Goal: Task Accomplishment & Management: Complete application form

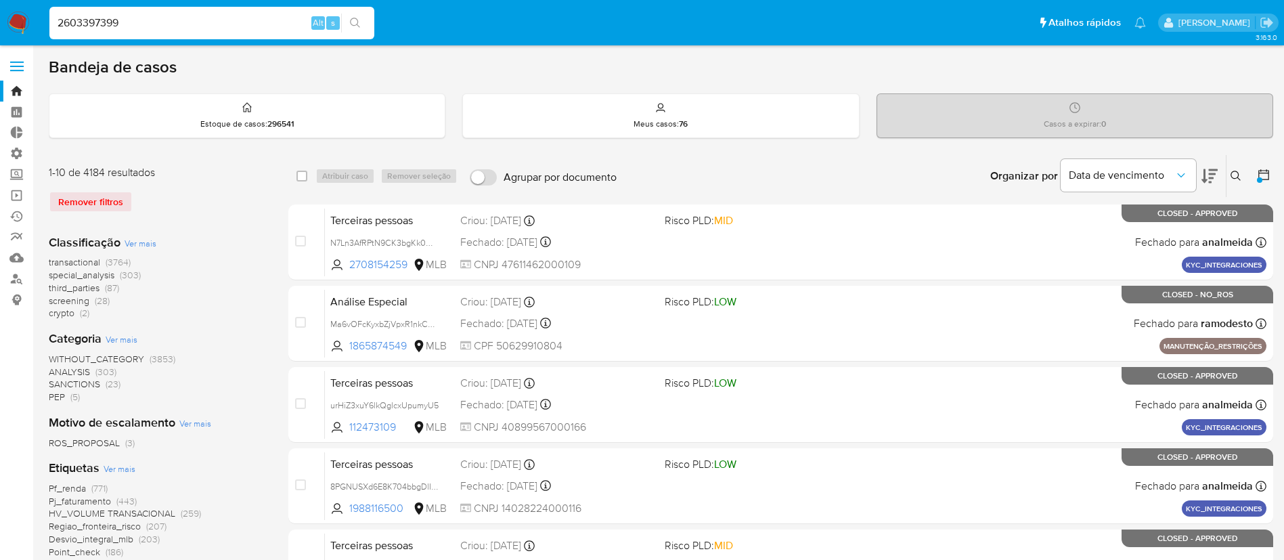
type input "2603397399"
click at [355, 28] on icon "search-icon" at bounding box center [355, 23] width 11 height 11
click at [156, 22] on input at bounding box center [211, 23] width 325 height 18
paste input "2603397399"
type input "2603397399"
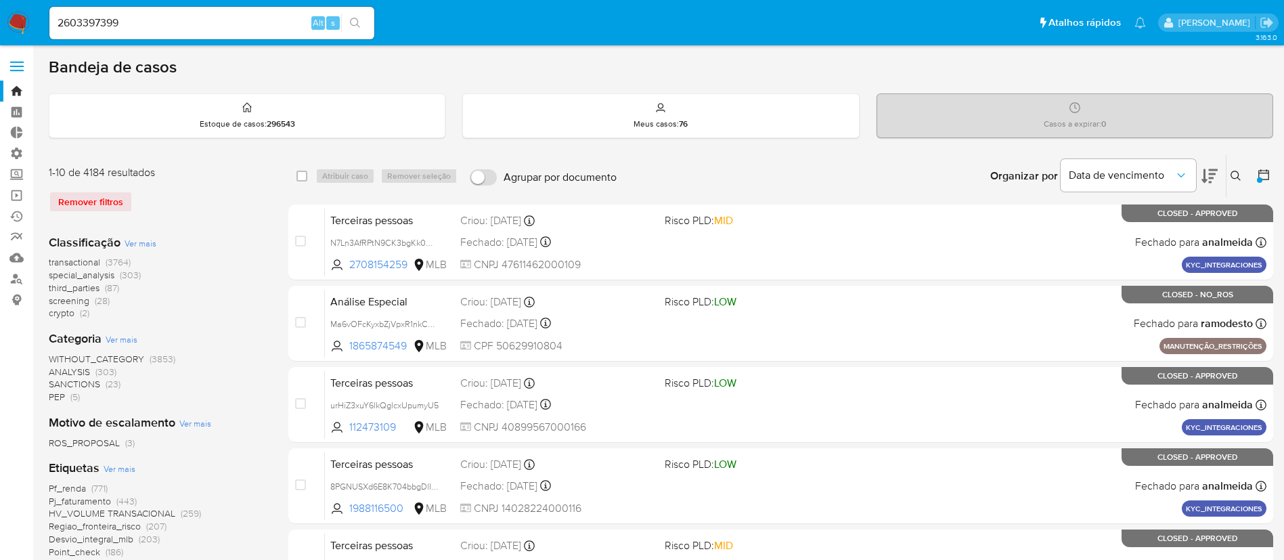
click at [352, 22] on icon "search-icon" at bounding box center [355, 23] width 11 height 11
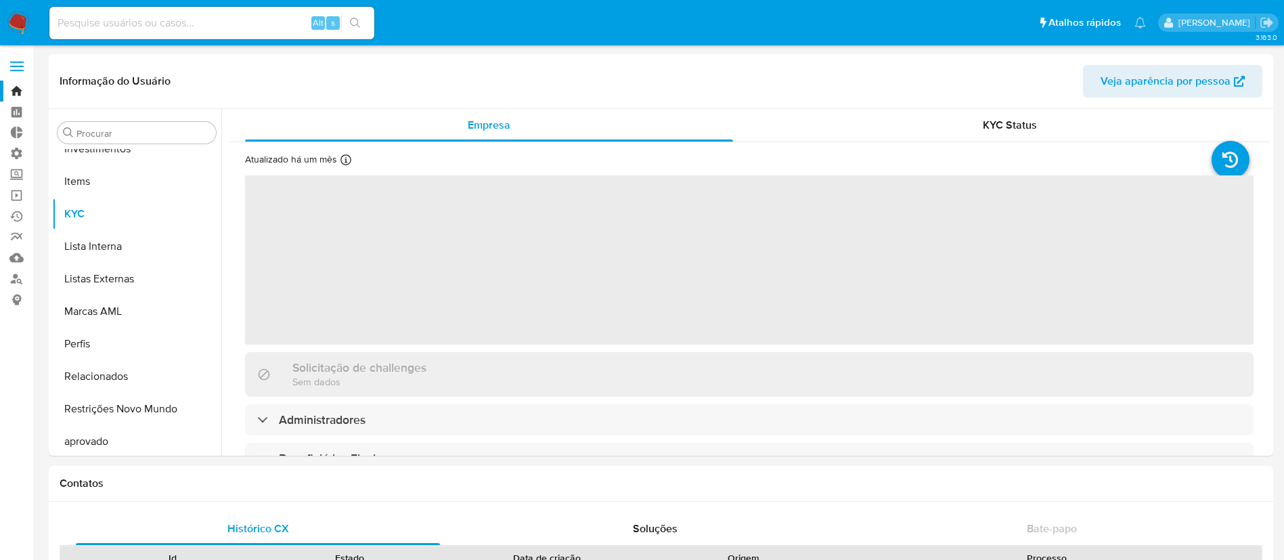
scroll to position [734, 0]
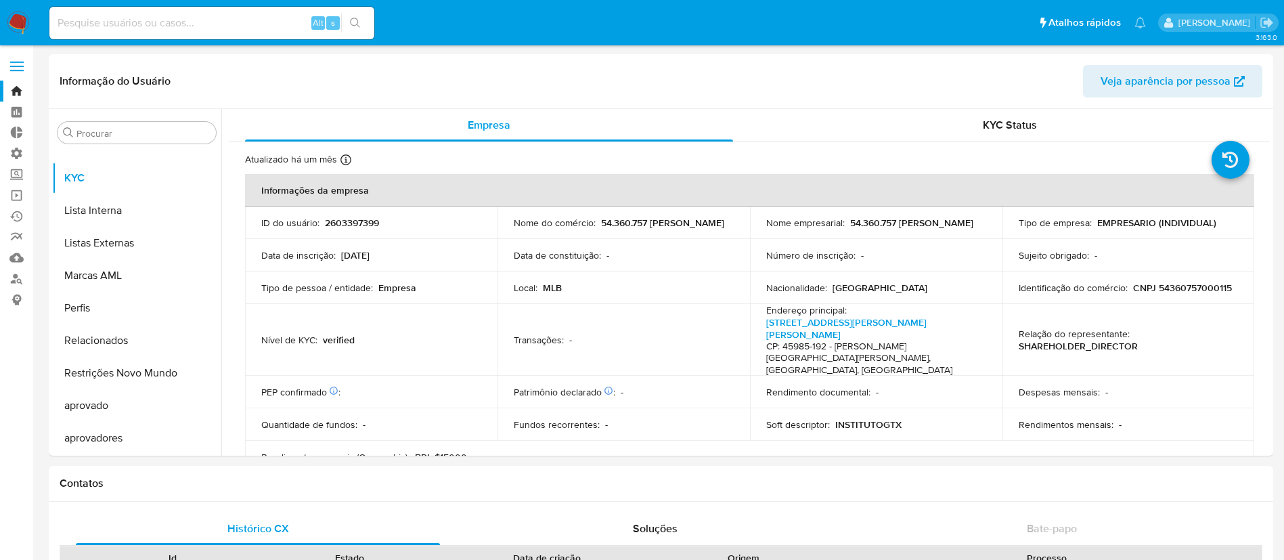
select select "10"
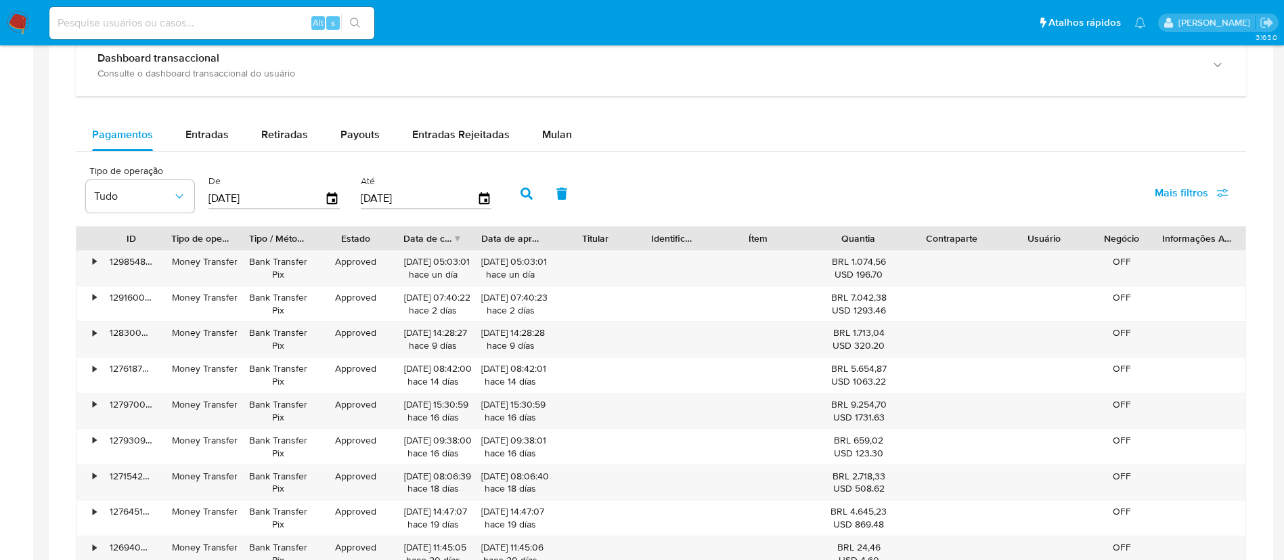
scroll to position [752, 0]
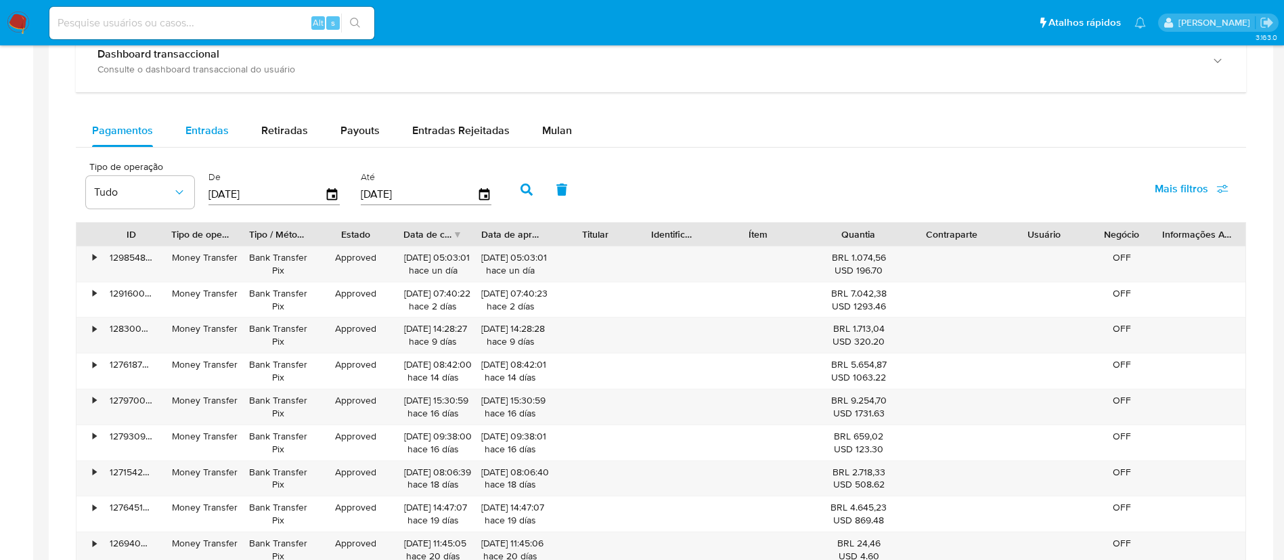
click at [198, 126] on span "Entradas" at bounding box center [206, 130] width 43 height 16
select select "10"
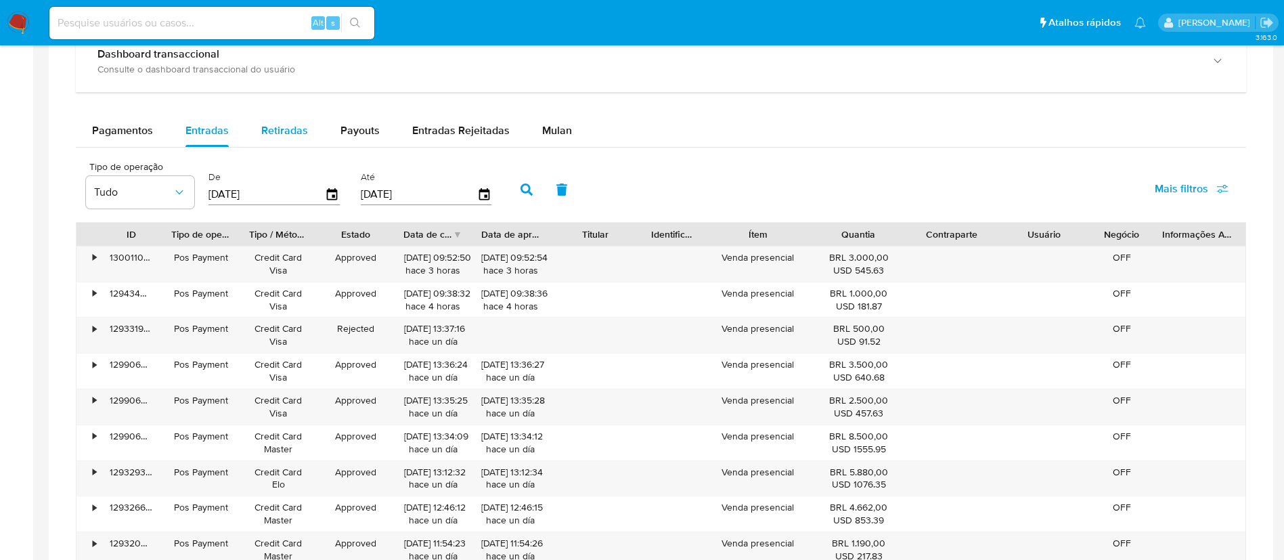
click at [290, 127] on span "Retiradas" at bounding box center [284, 130] width 47 height 16
select select "10"
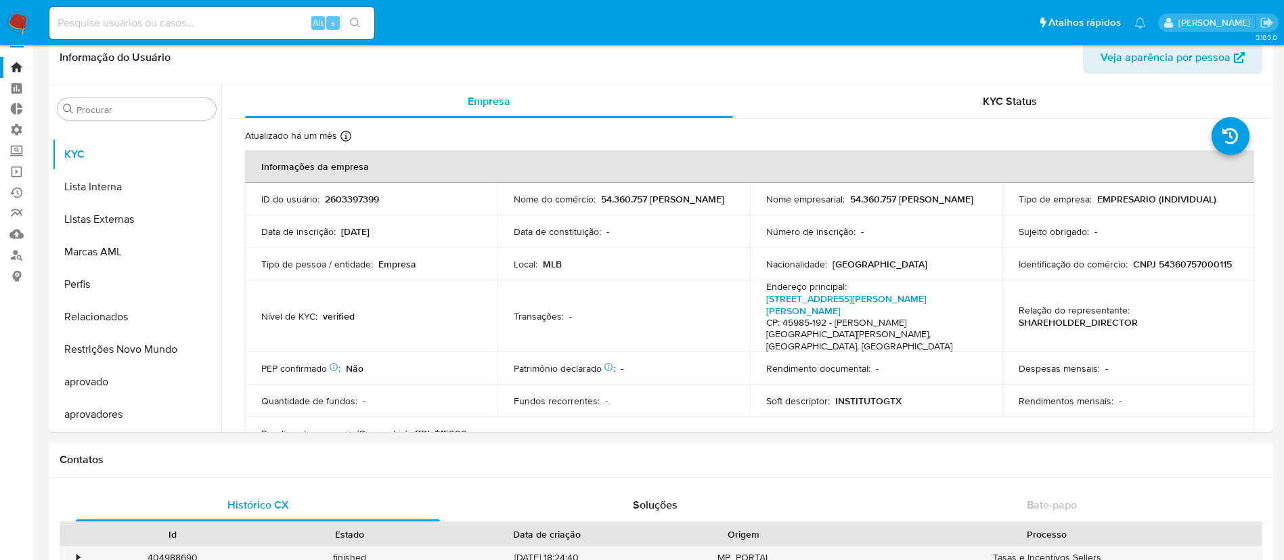
scroll to position [37, 0]
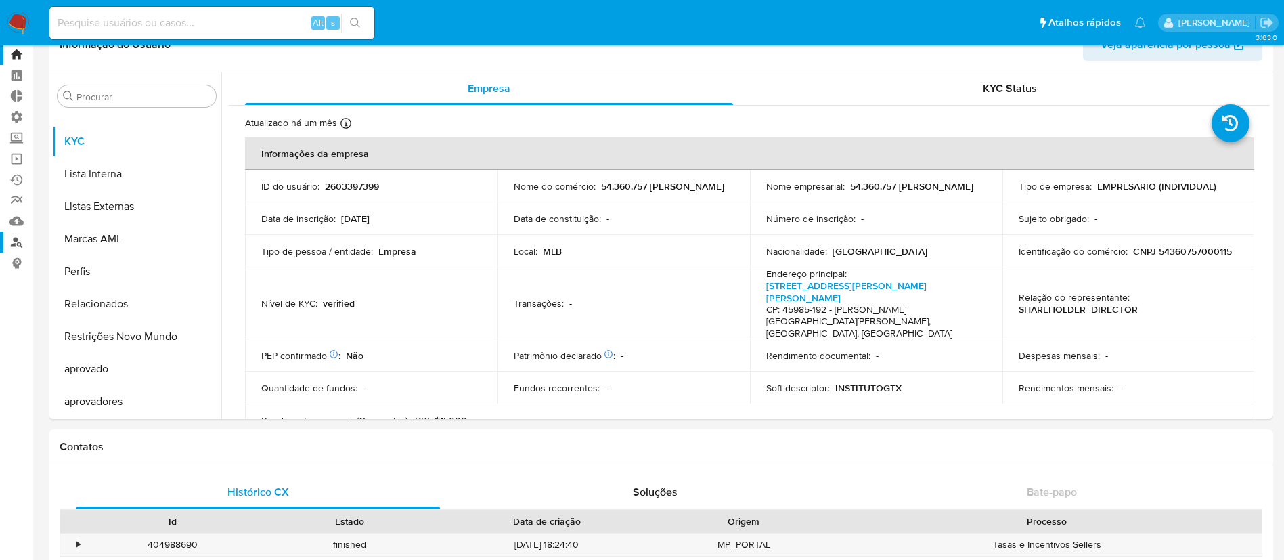
click at [18, 243] on link "Localizador de pessoas" at bounding box center [80, 241] width 161 height 21
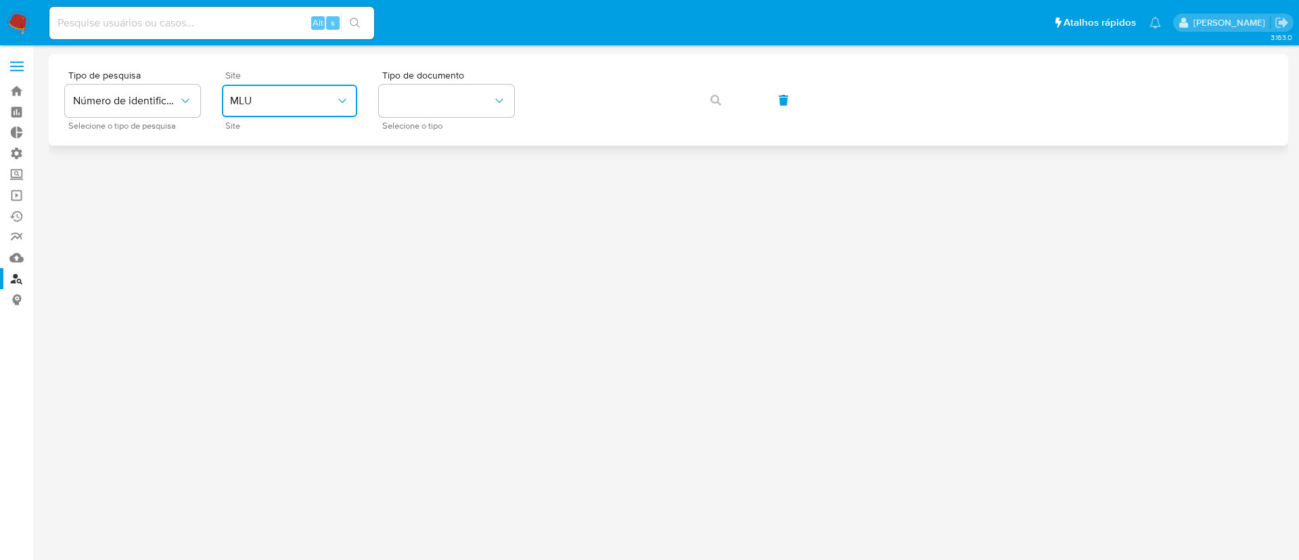
click at [342, 103] on icon "site_id" at bounding box center [343, 101] width 14 height 14
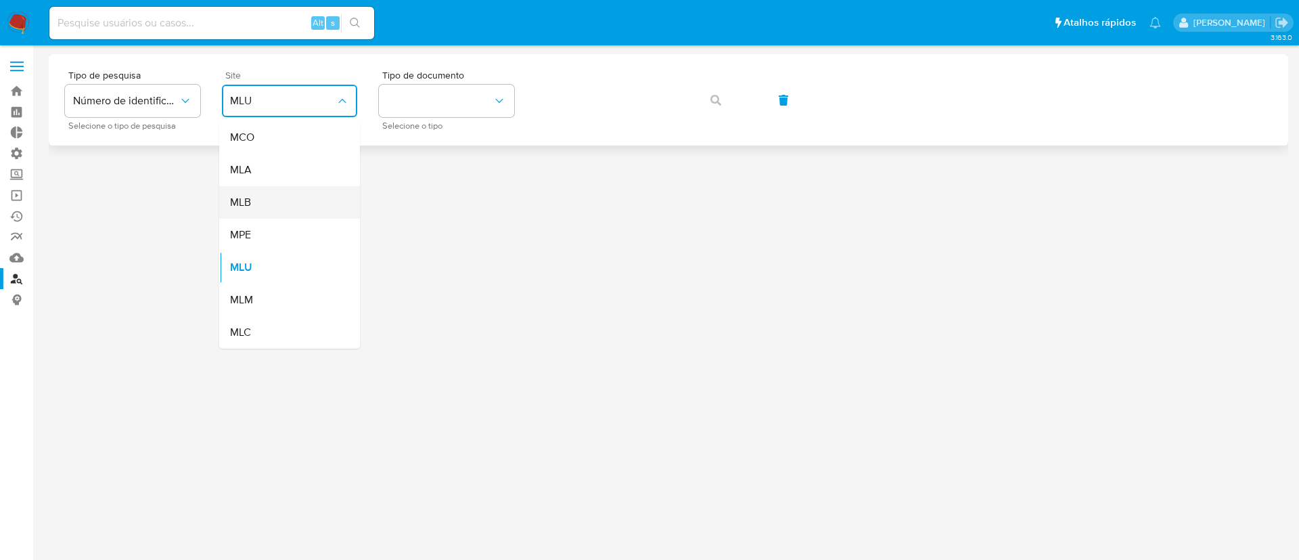
click at [282, 197] on div "MLB" at bounding box center [285, 202] width 111 height 32
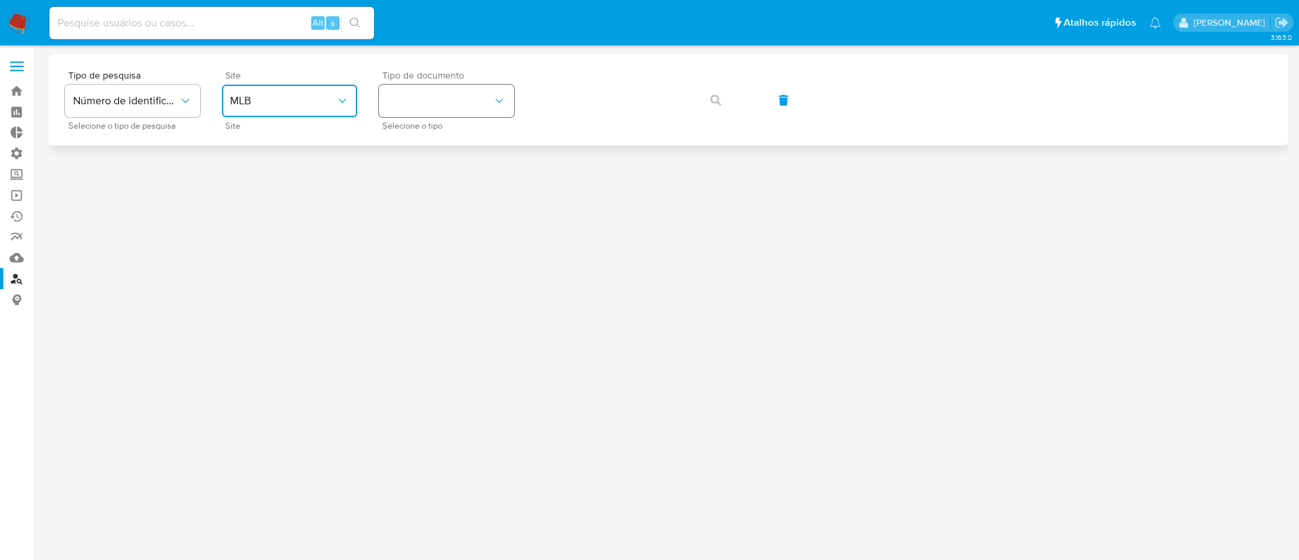
click at [460, 93] on button "identificationType" at bounding box center [446, 101] width 135 height 32
click at [442, 146] on div "CNPJ CNPJ" at bounding box center [442, 144] width 111 height 46
click at [499, 93] on div "Tipo de pesquisa Número de identificação Selecione o tipo de pesquisa Site MLB …" at bounding box center [668, 99] width 1207 height 59
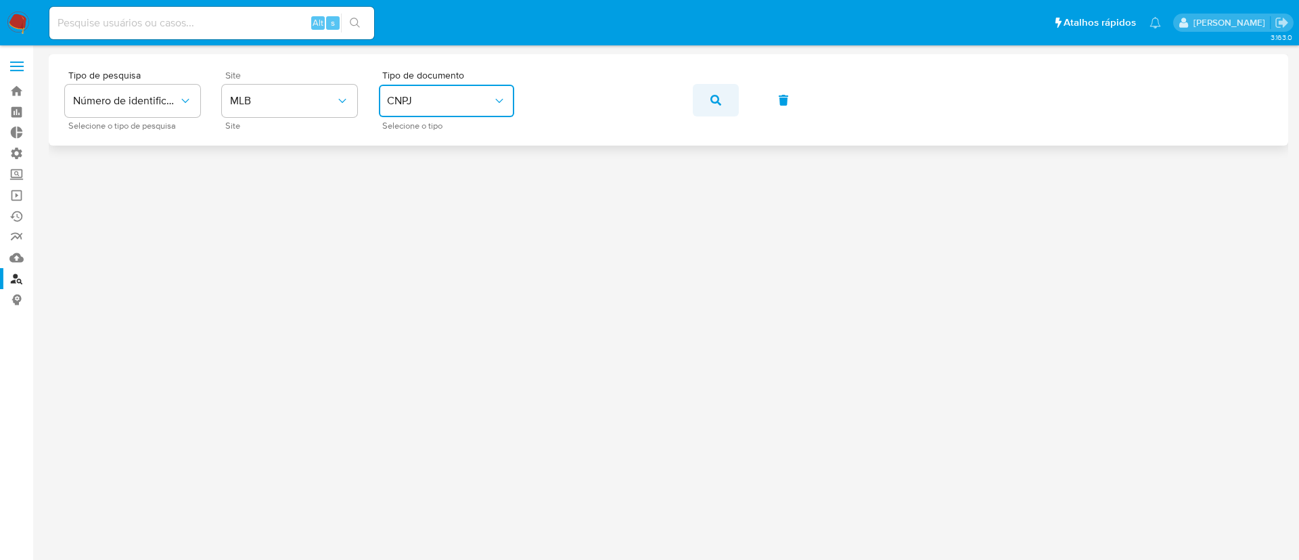
click at [718, 101] on icon "button" at bounding box center [715, 100] width 11 height 11
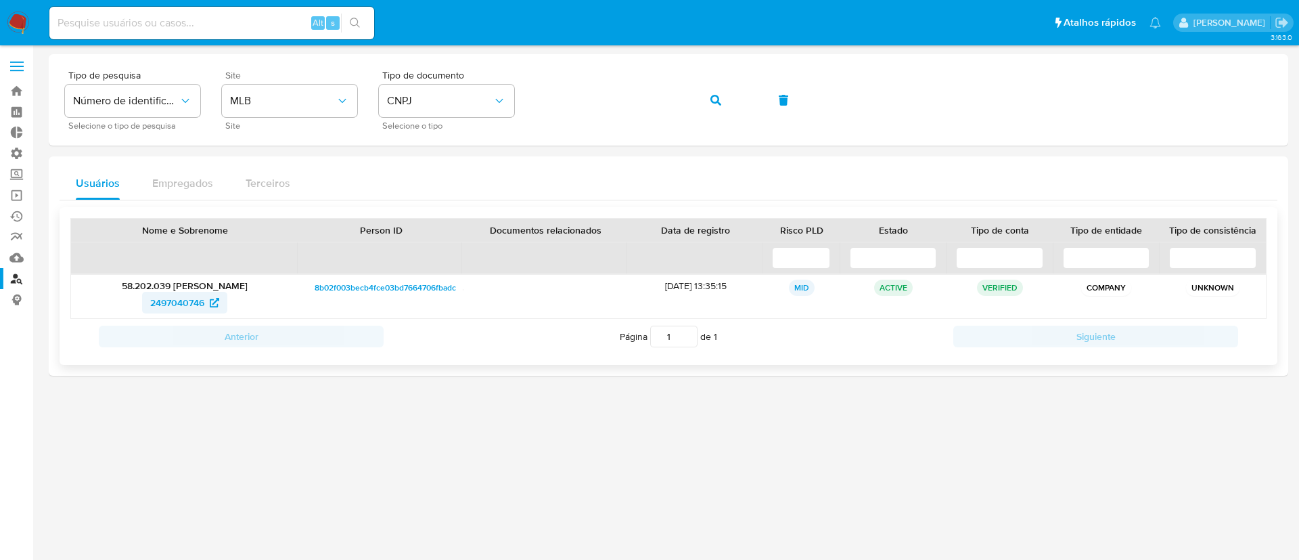
click at [183, 301] on span "2497040746" at bounding box center [177, 303] width 54 height 22
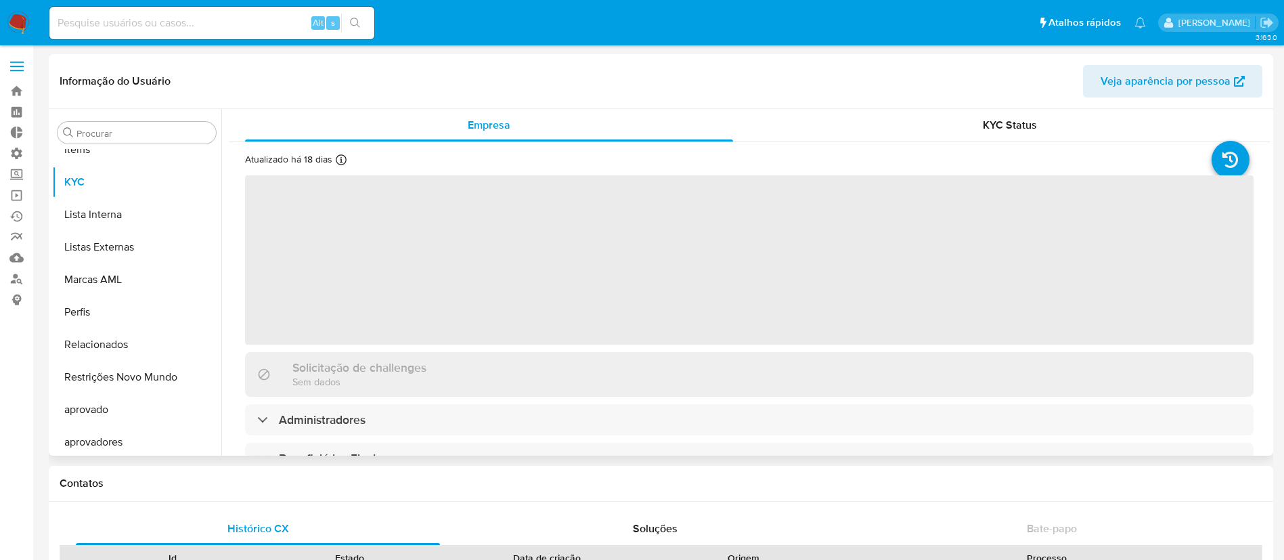
scroll to position [734, 0]
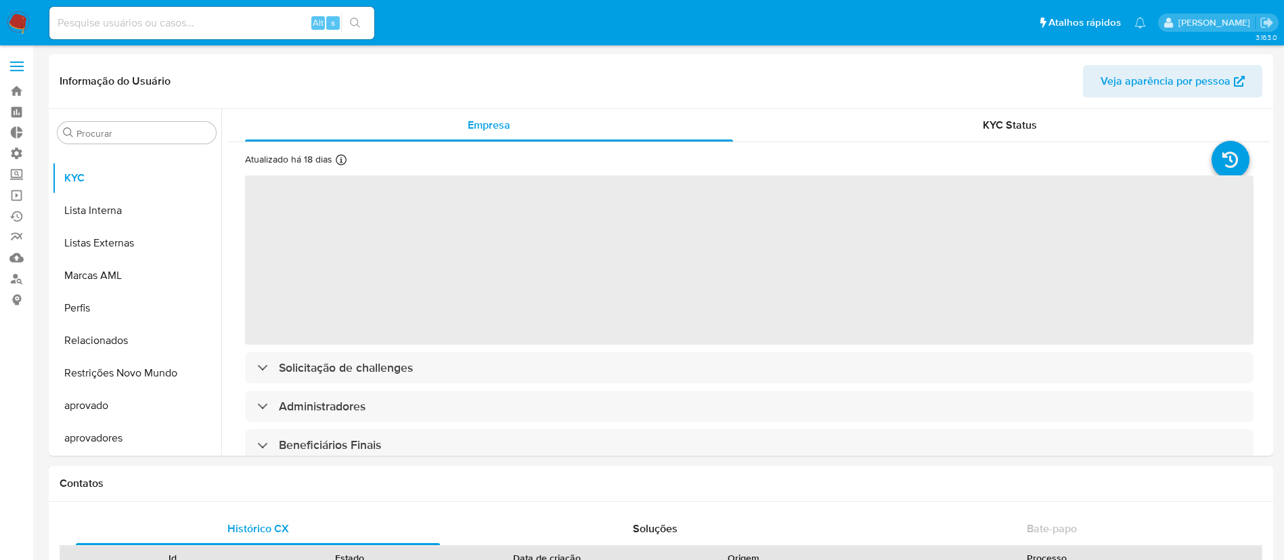
select select "10"
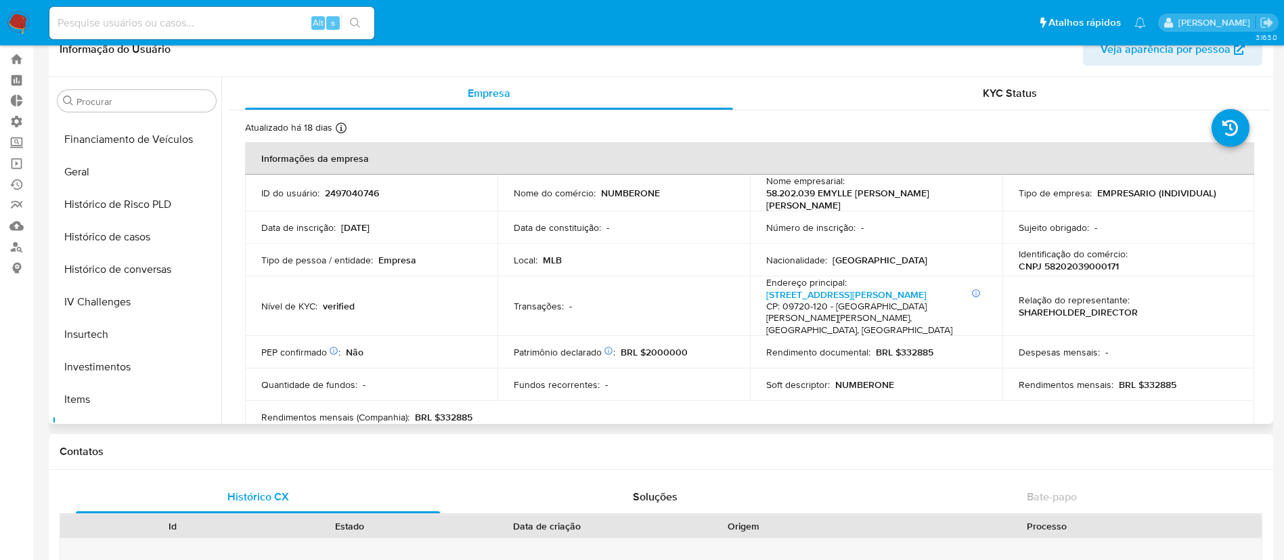
scroll to position [463, 0]
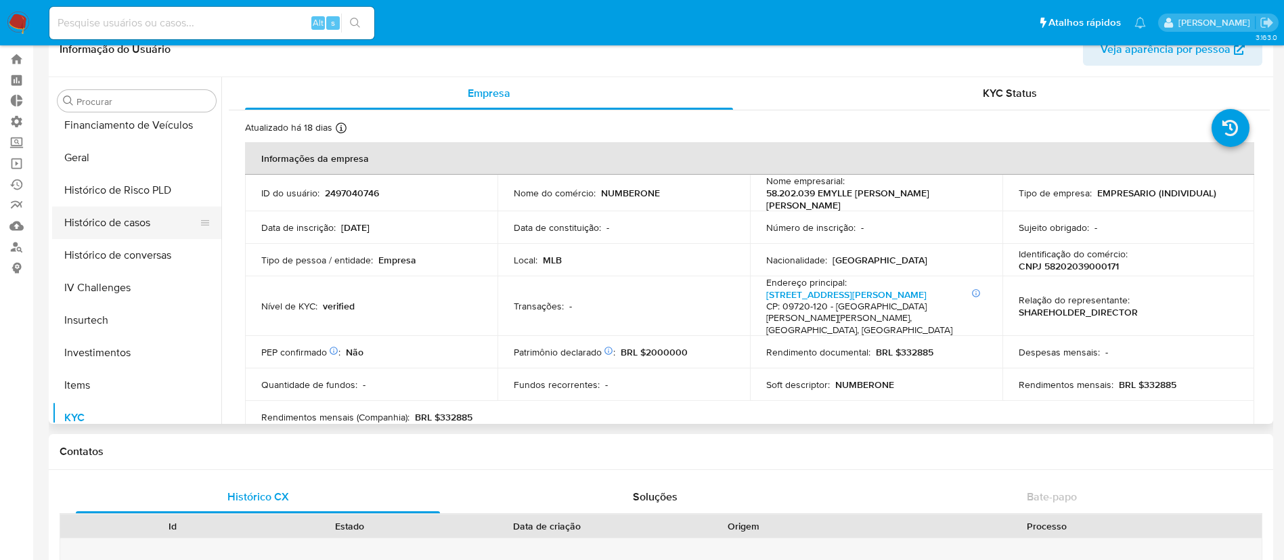
click at [134, 223] on button "Histórico de casos" at bounding box center [131, 222] width 158 height 32
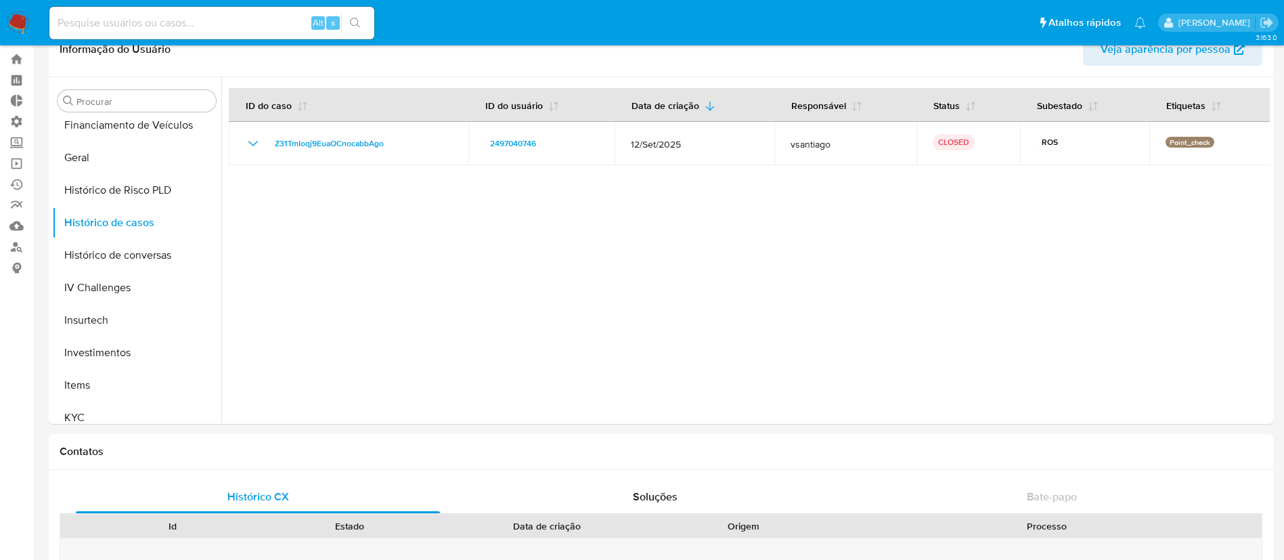
scroll to position [0, 0]
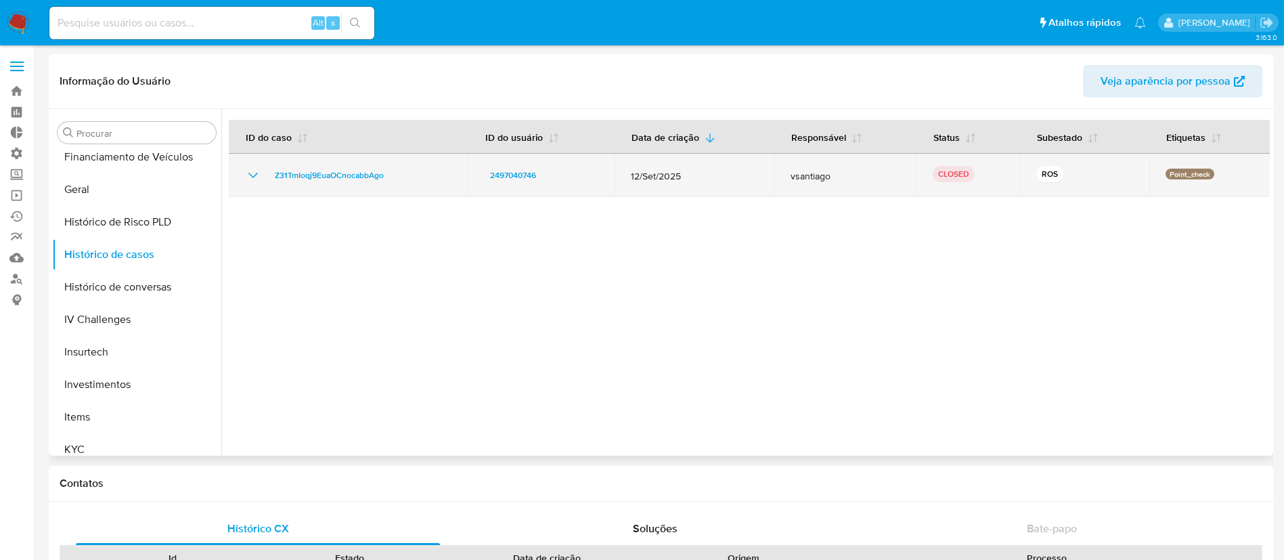
drag, startPoint x: 409, startPoint y: 171, endPoint x: 271, endPoint y: 165, distance: 138.1
click at [271, 165] on td "Z31TmIoqj9EuaOCnocabbAgo" at bounding box center [349, 175] width 240 height 43
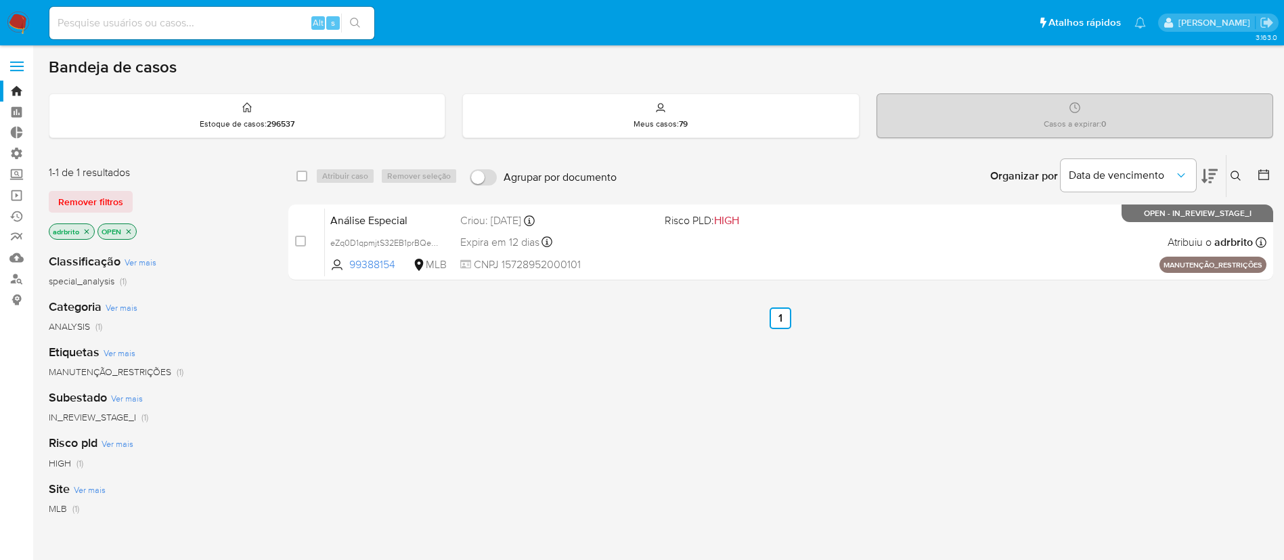
scroll to position [55, 0]
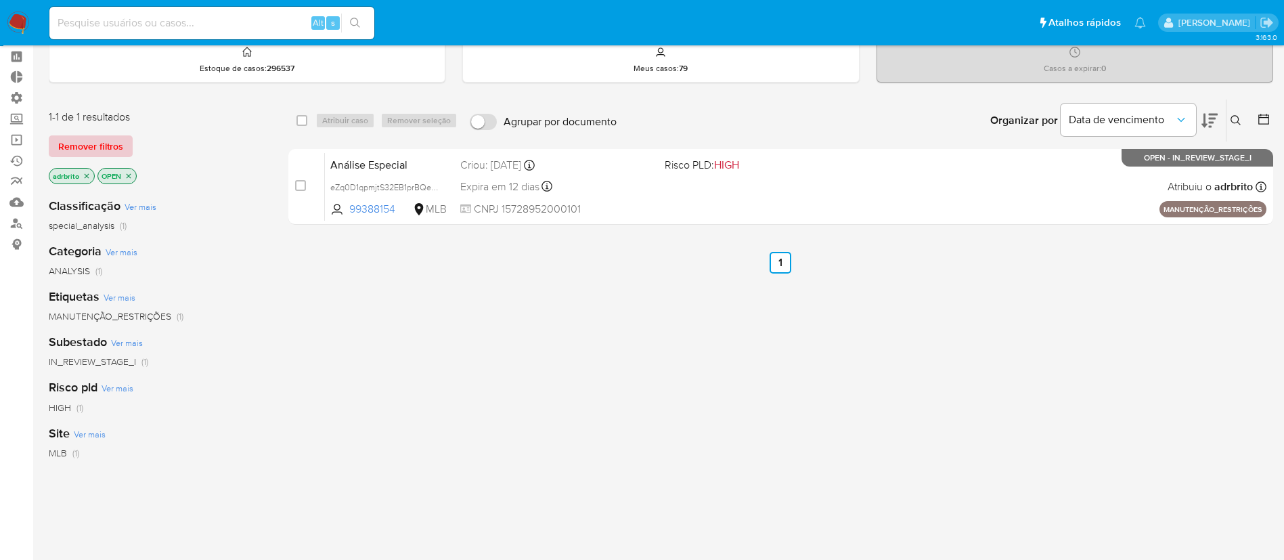
click at [103, 141] on span "Remover filtros" at bounding box center [90, 146] width 65 height 19
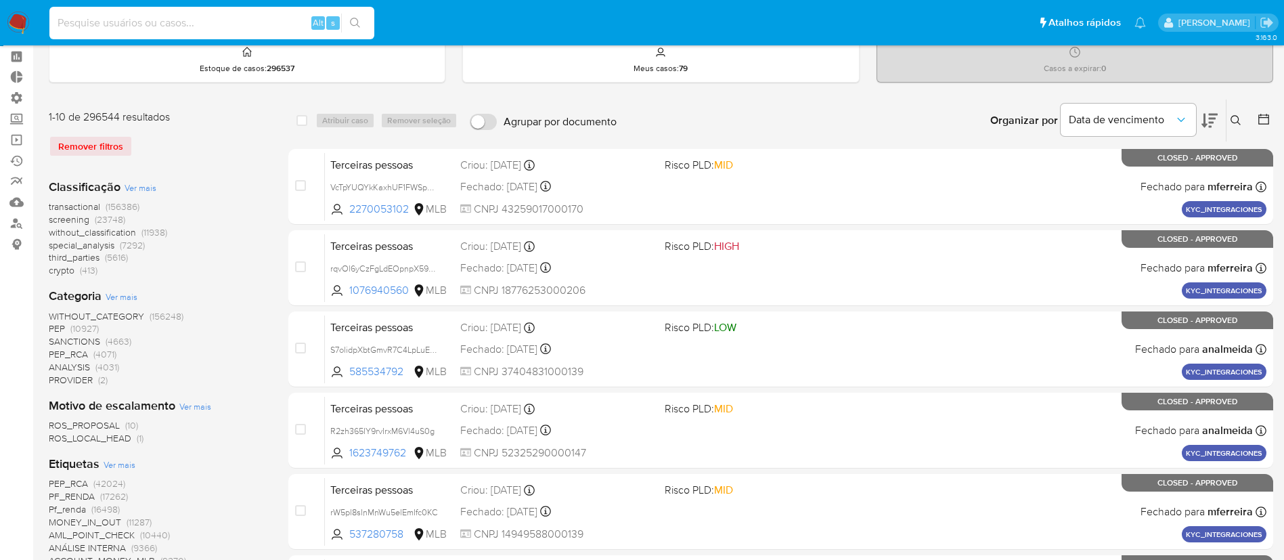
click at [199, 27] on input at bounding box center [211, 23] width 325 height 18
paste input "2603397399"
type input "2603397399"
click at [355, 18] on icon "search-icon" at bounding box center [355, 23] width 10 height 10
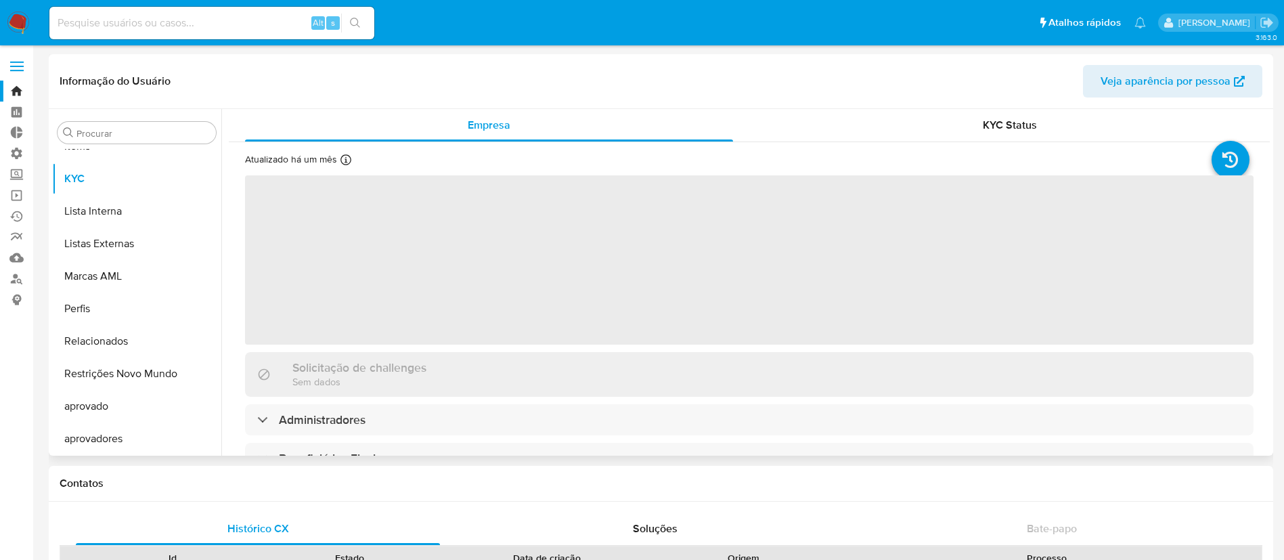
scroll to position [734, 0]
select select "10"
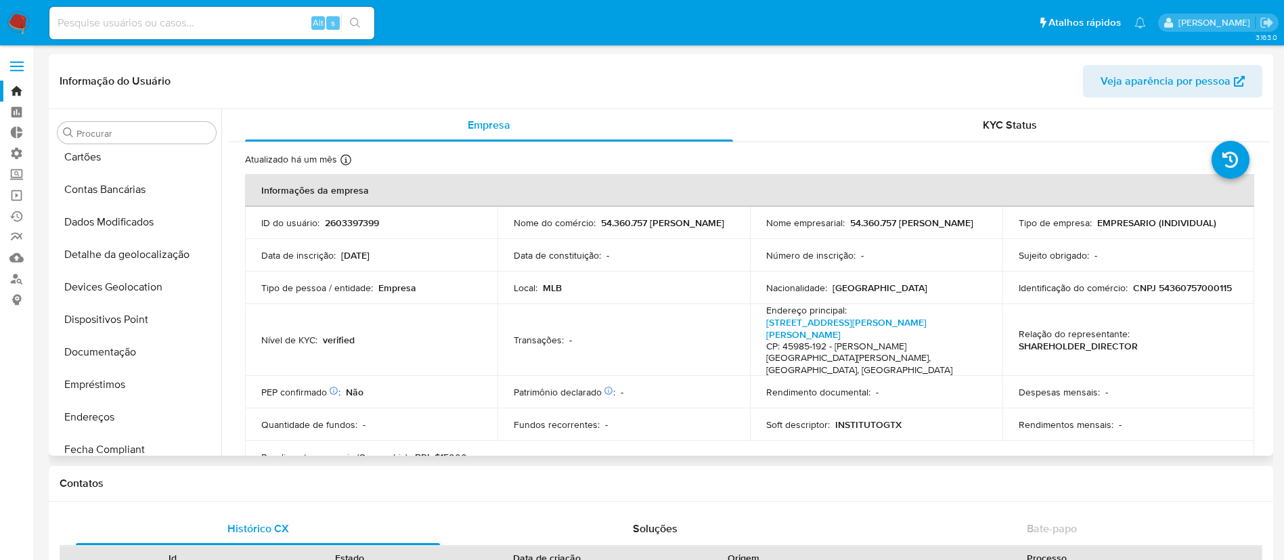
scroll to position [154, 0]
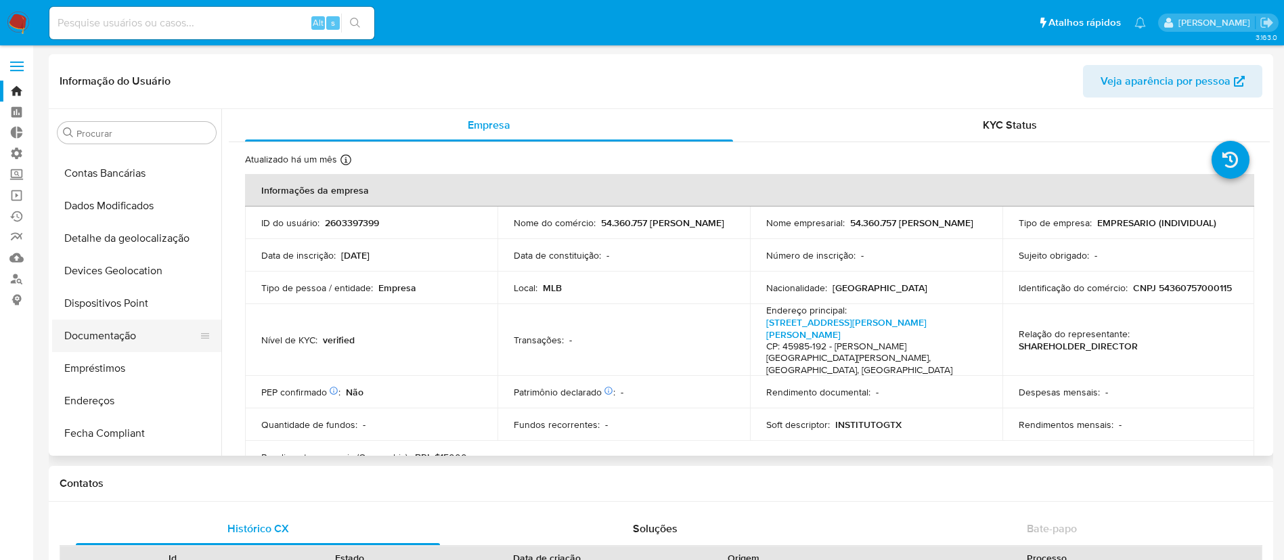
click at [96, 340] on button "Documentação" at bounding box center [131, 335] width 158 height 32
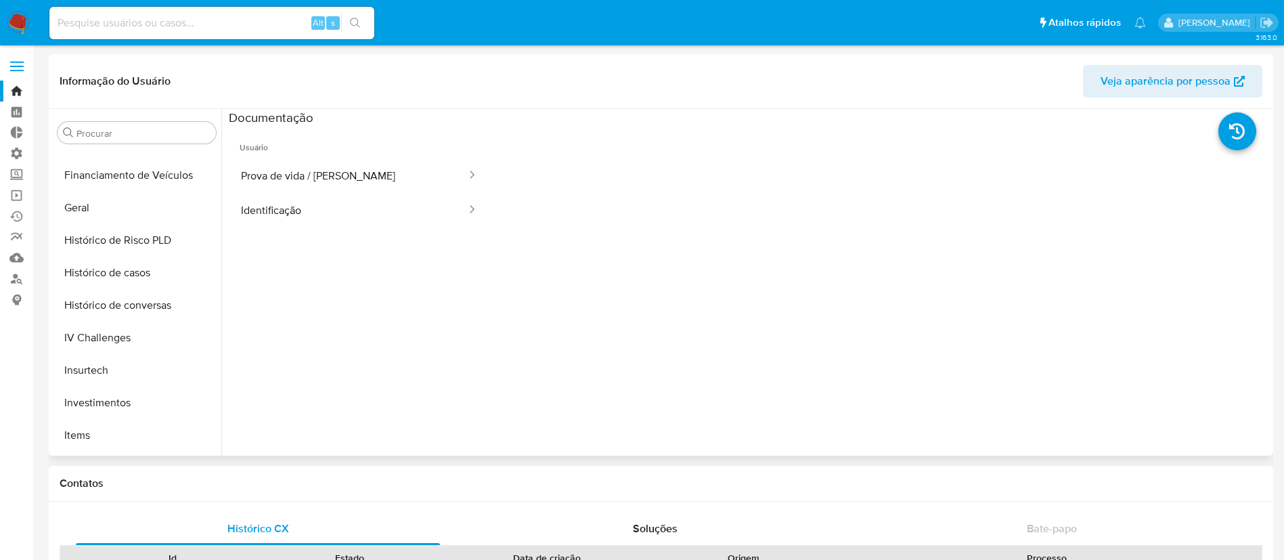
scroll to position [442, 0]
click at [139, 274] on button "Histórico de casos" at bounding box center [131, 275] width 158 height 32
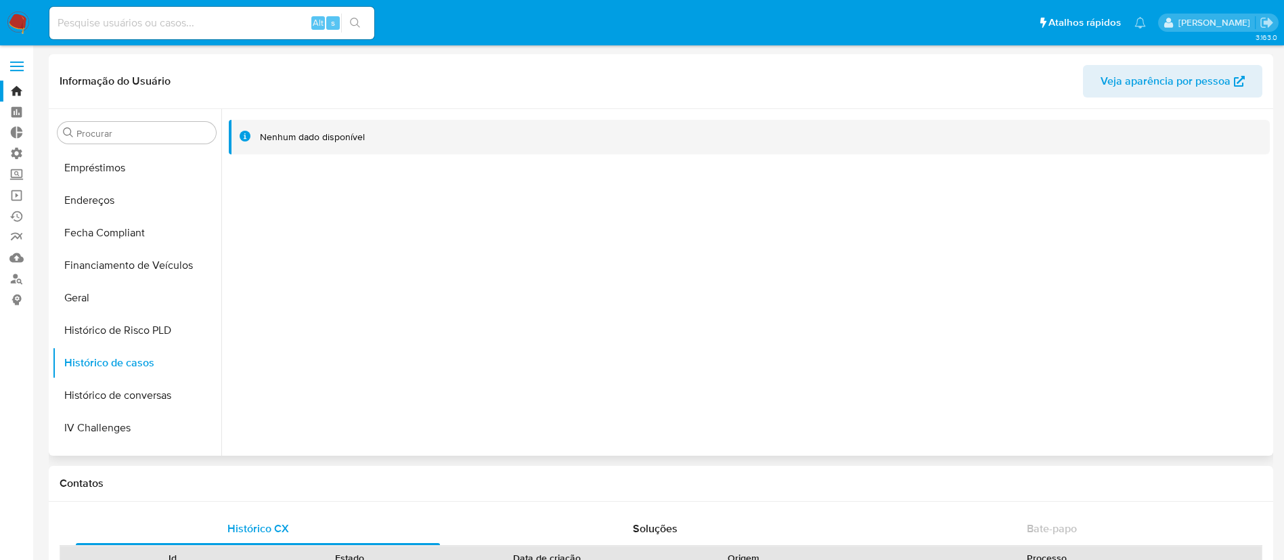
scroll to position [359, 0]
click at [73, 290] on button "Geral" at bounding box center [131, 293] width 158 height 32
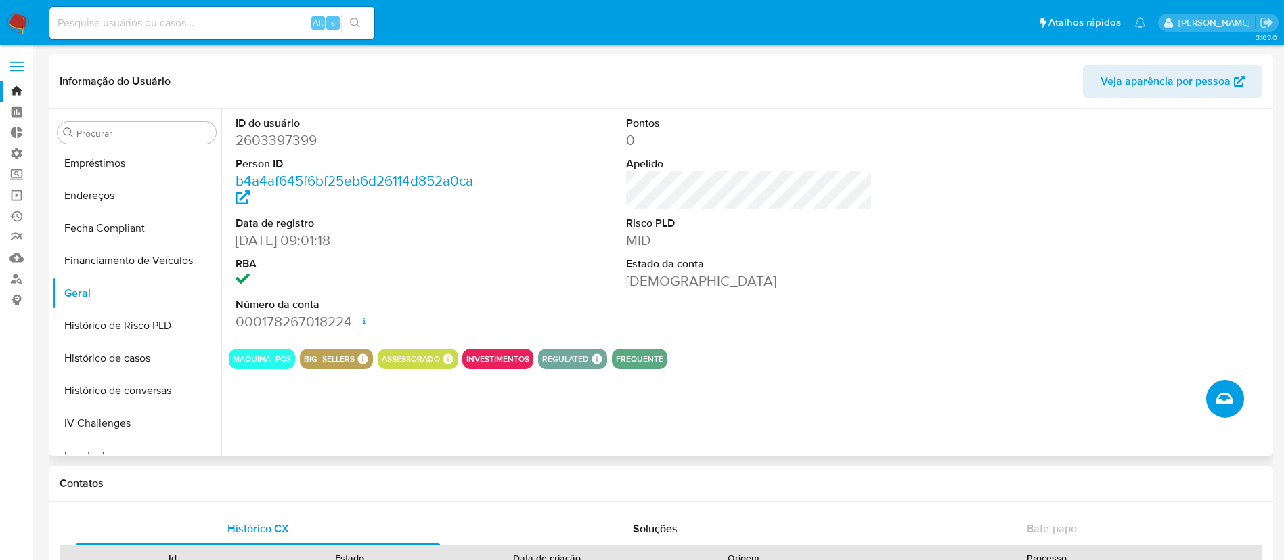
click at [1228, 395] on icon "Criar caso manual" at bounding box center [1224, 398] width 16 height 11
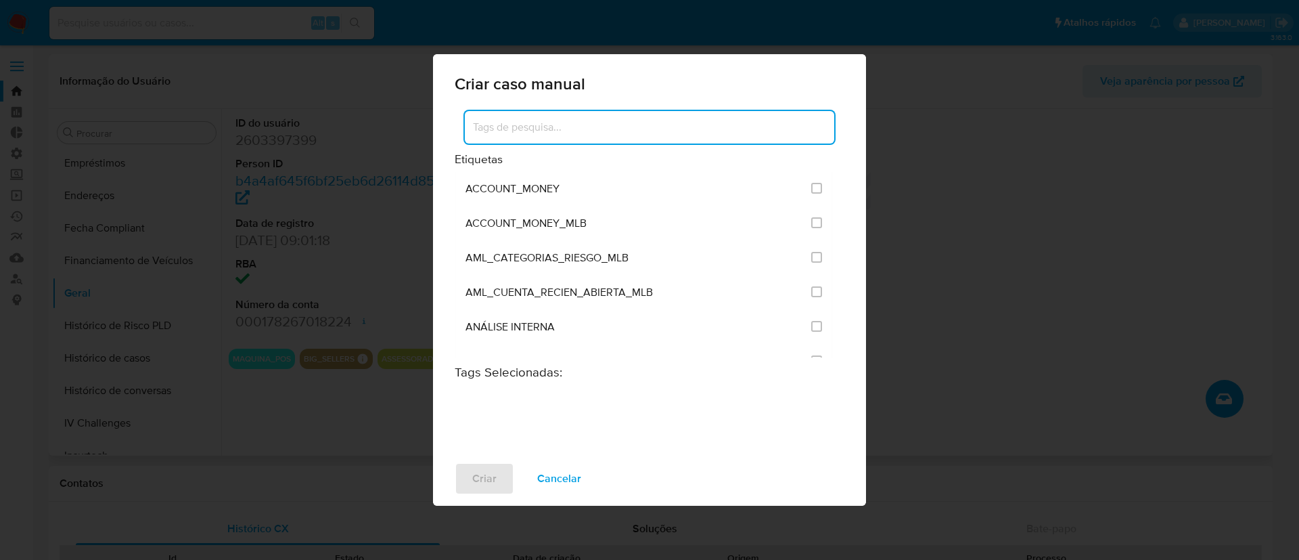
click at [632, 130] on input at bounding box center [649, 127] width 369 height 18
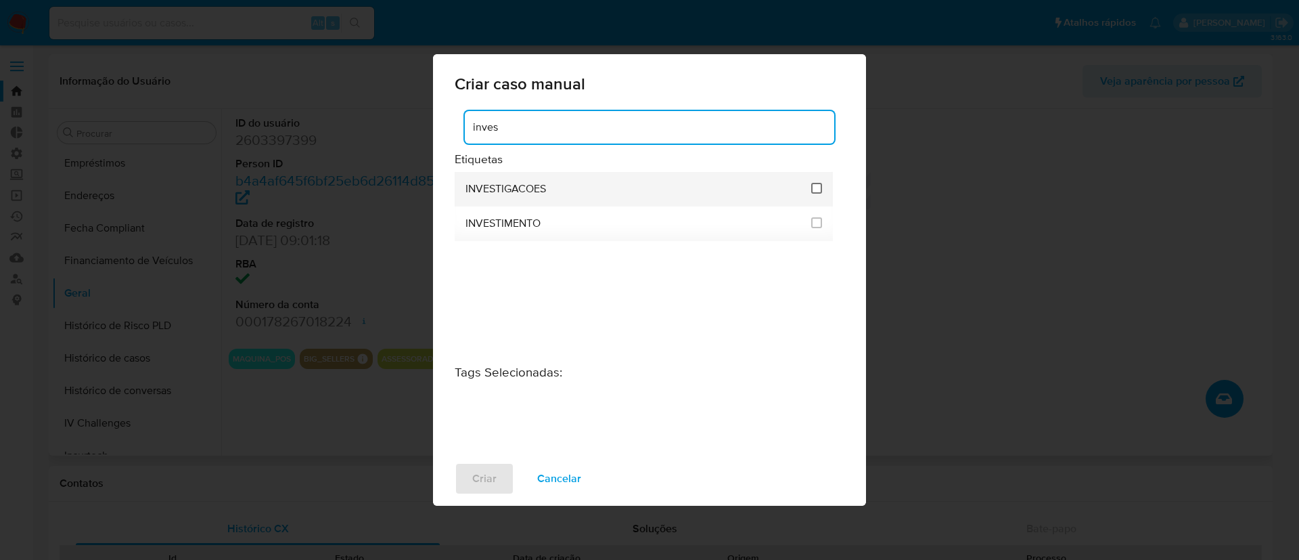
type input "inves"
click at [816, 189] on input "2067" at bounding box center [816, 188] width 11 height 11
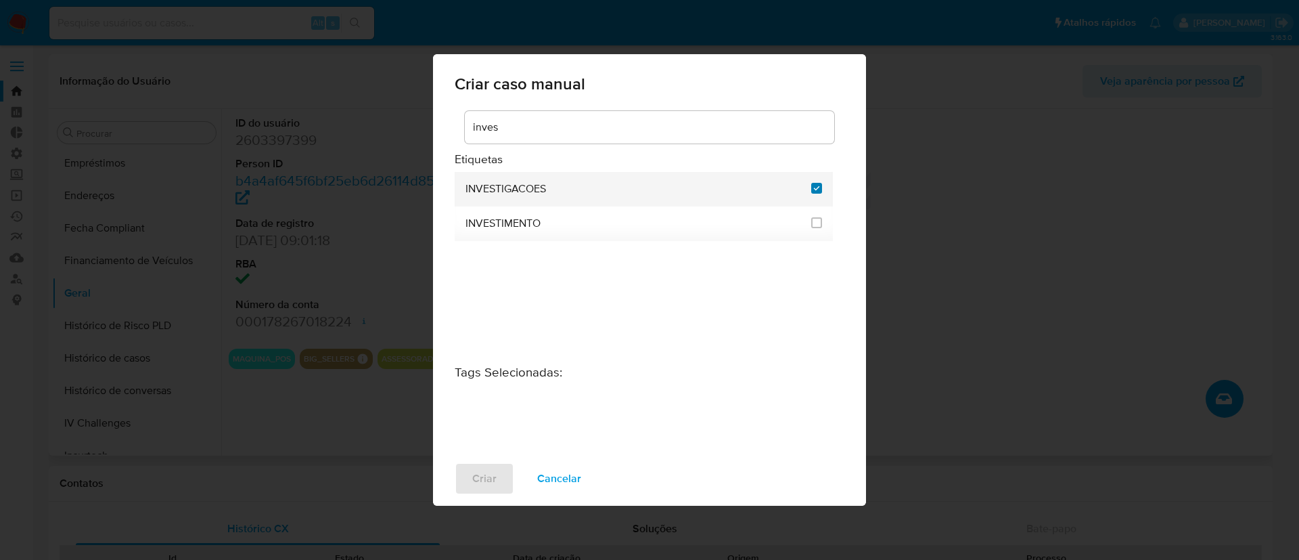
checkbox input "true"
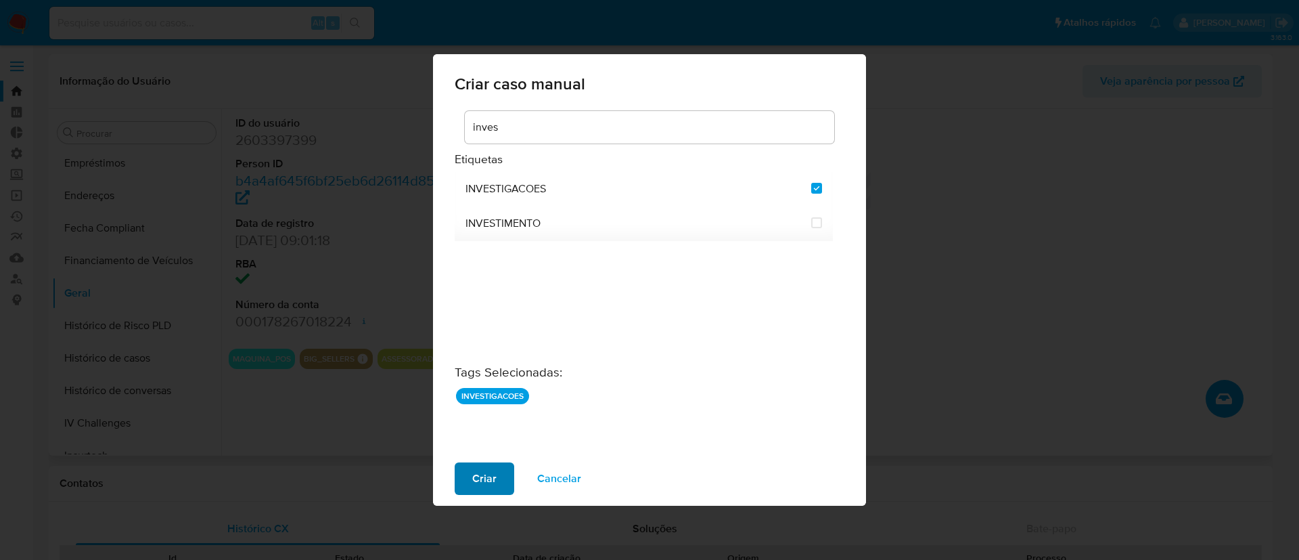
click at [478, 475] on span "Criar" at bounding box center [484, 478] width 24 height 30
checkbox input "false"
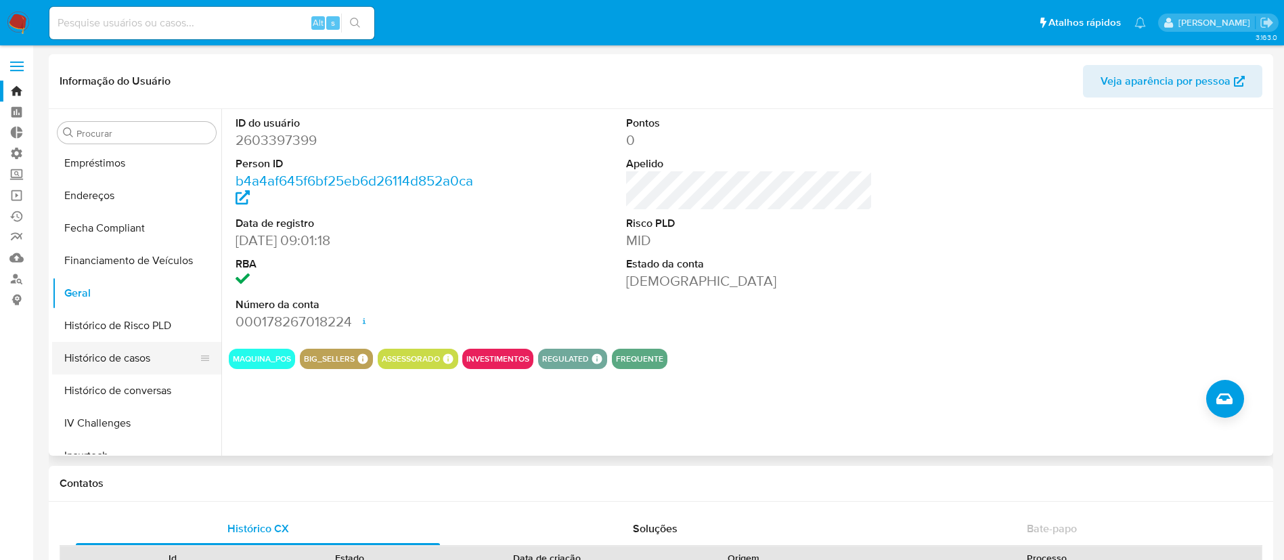
click at [129, 356] on button "Histórico de casos" at bounding box center [131, 358] width 158 height 32
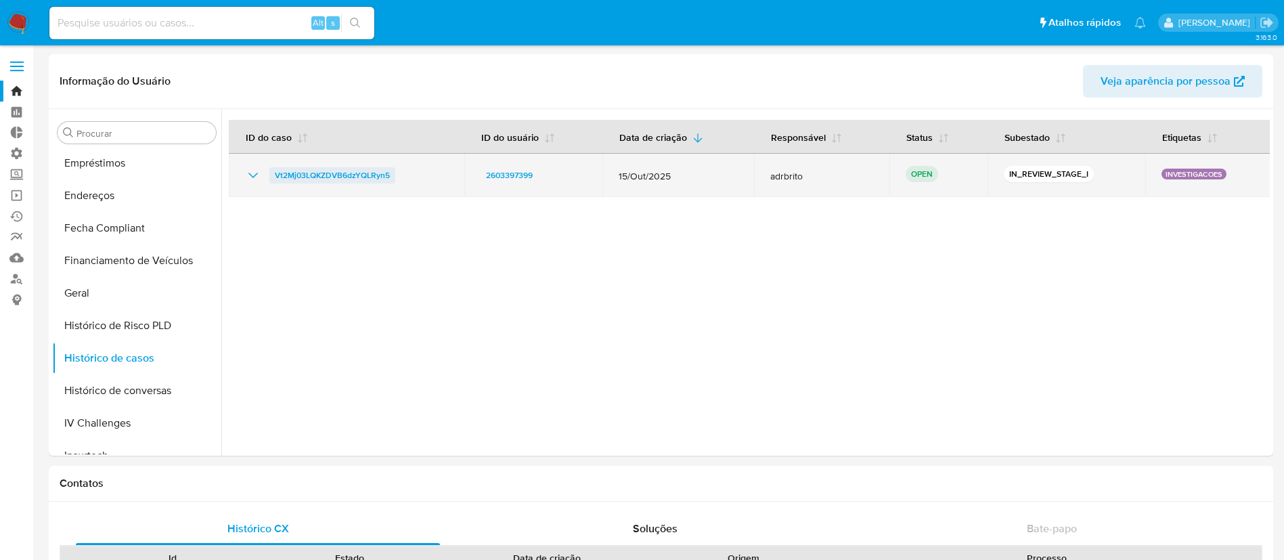
click at [355, 175] on span "Vt2Mj03LQKZDVB6dzYQLRyn5" at bounding box center [332, 175] width 115 height 16
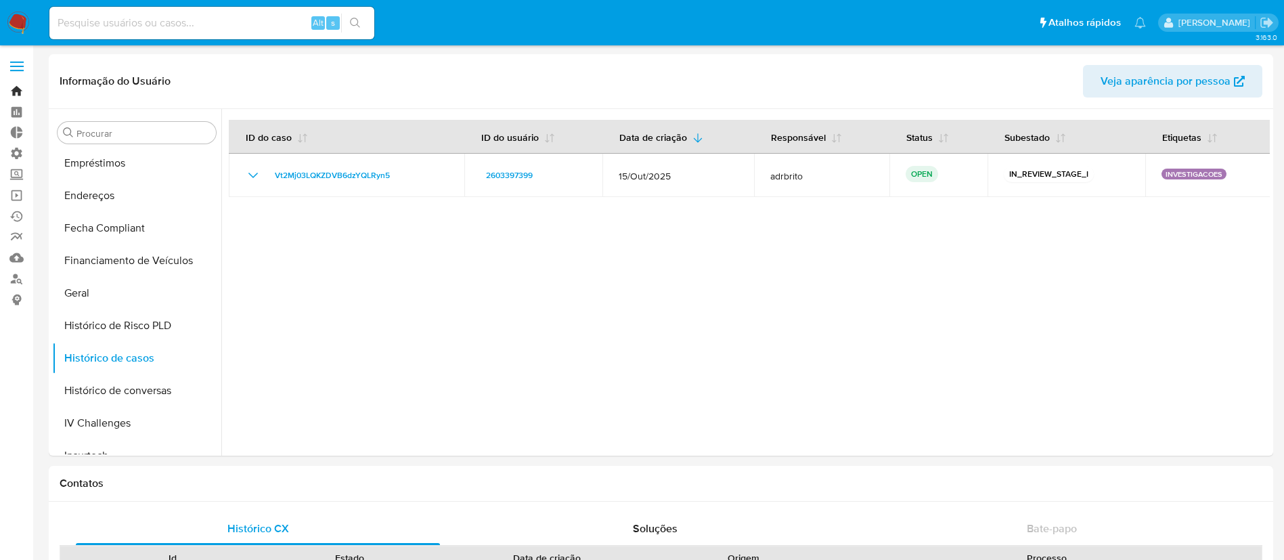
click at [18, 90] on link "Bandeja" at bounding box center [80, 91] width 161 height 21
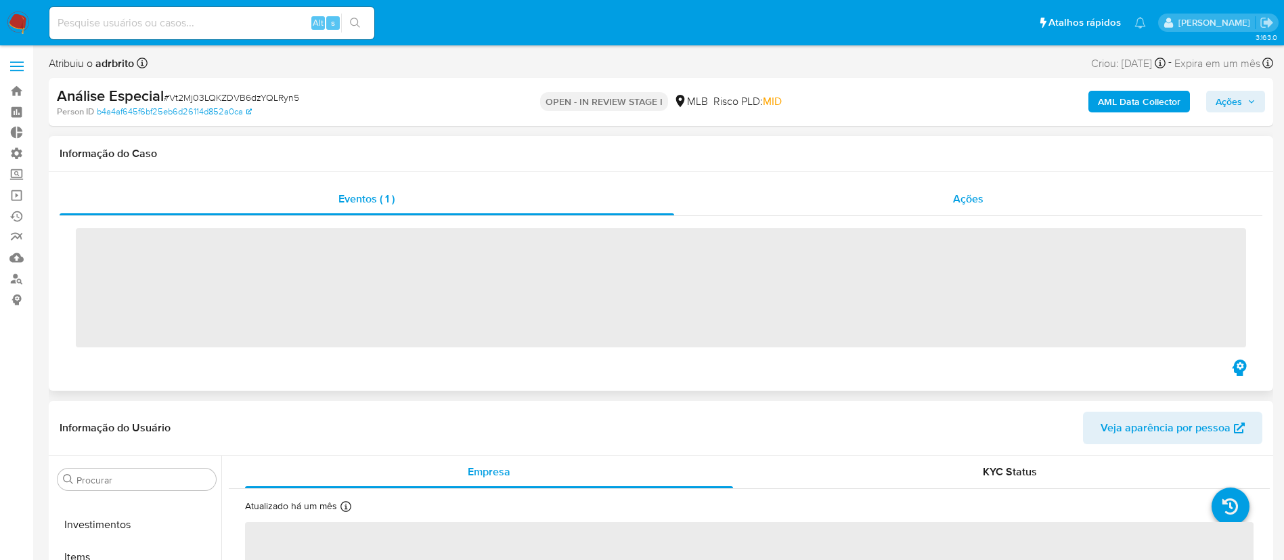
scroll to position [734, 0]
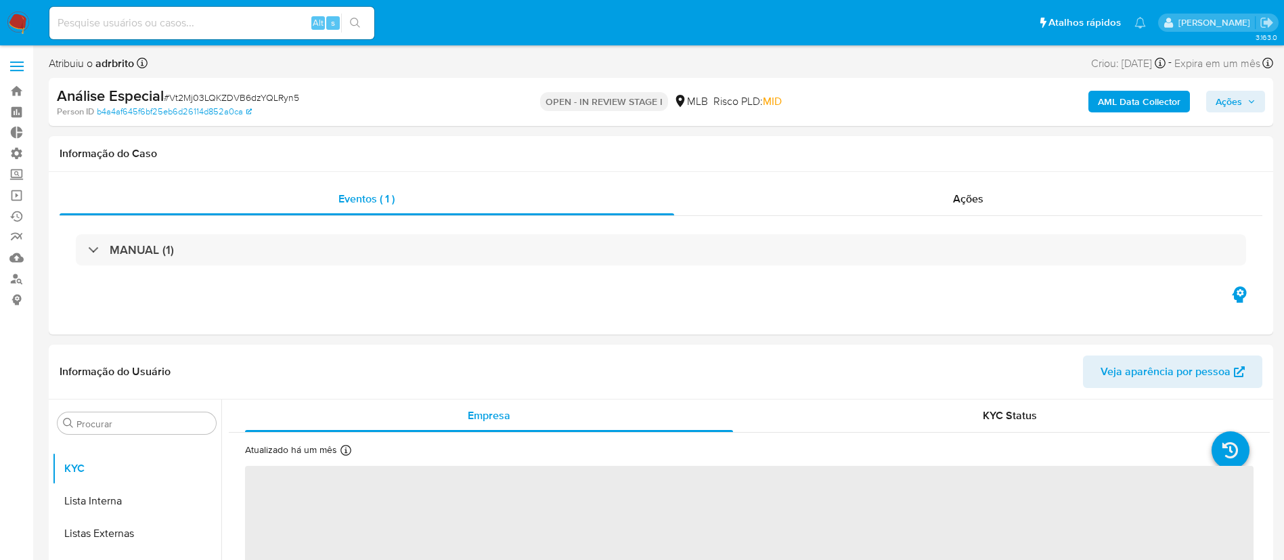
click at [1229, 102] on span "Ações" at bounding box center [1228, 102] width 26 height 22
select select "10"
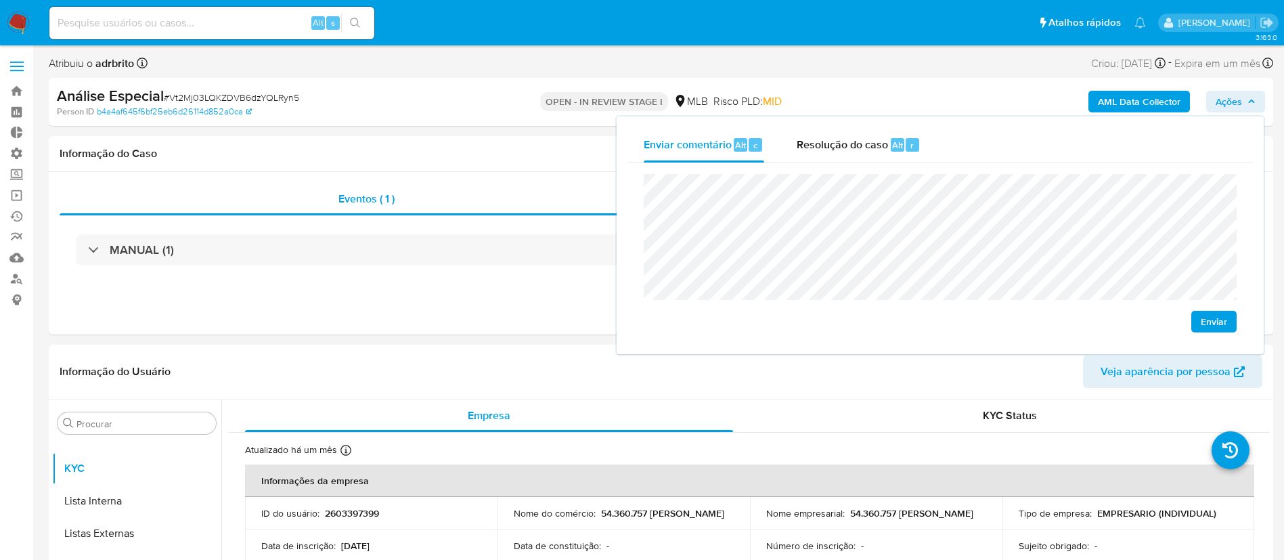
click at [1207, 315] on span "Enviar" at bounding box center [1213, 321] width 26 height 19
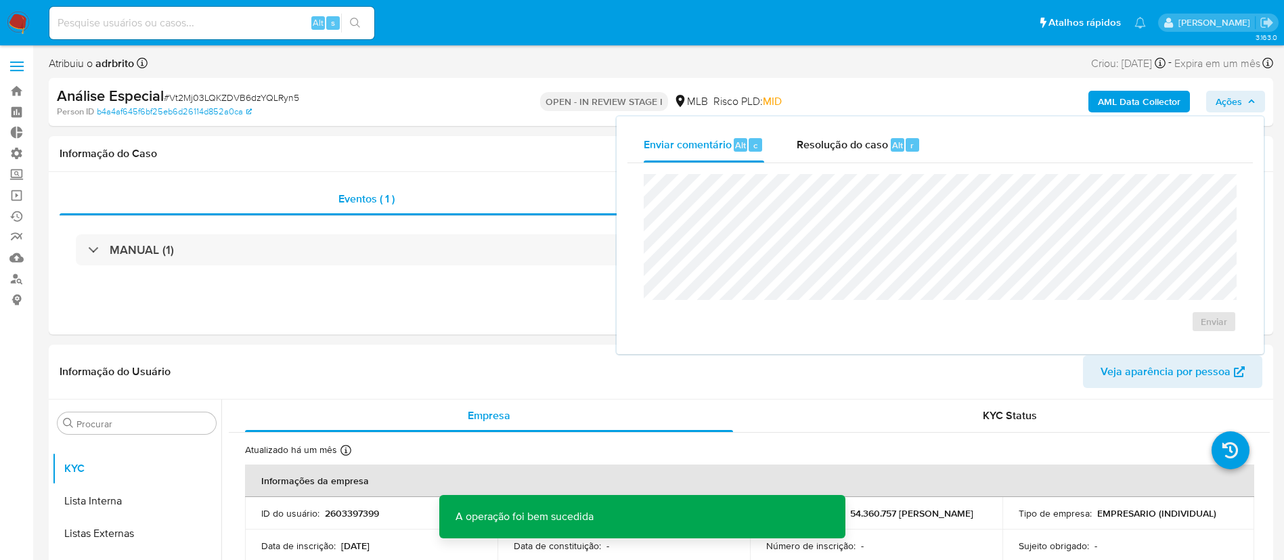
click at [209, 91] on span "# Vt2Mj03LQKZDVB6dzYQLRyn5" at bounding box center [231, 98] width 135 height 14
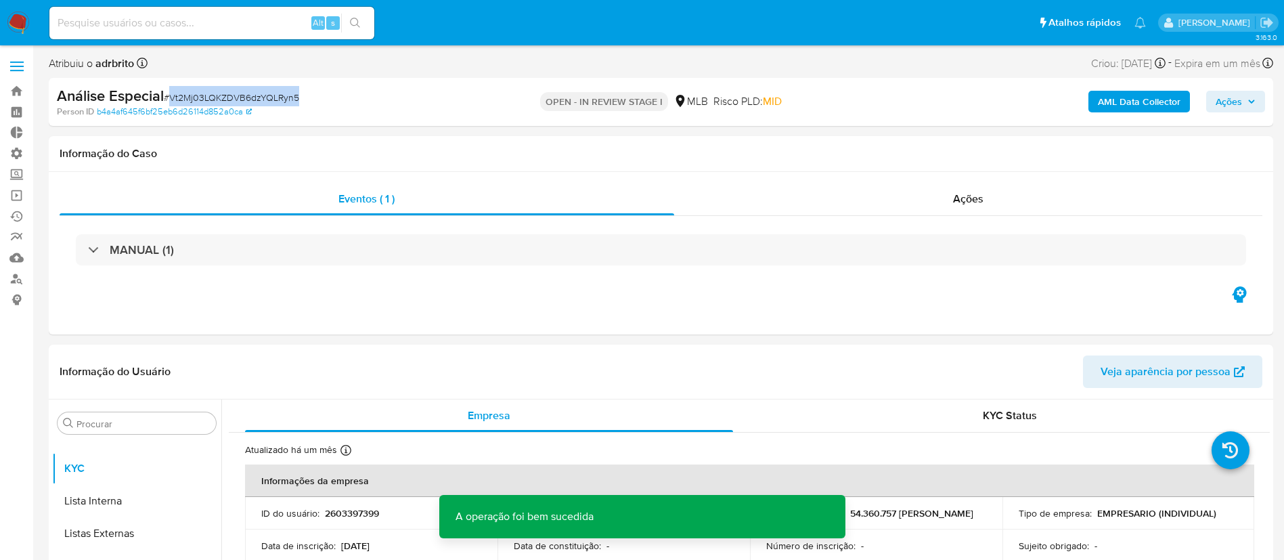
click at [209, 91] on span "# Vt2Mj03LQKZDVB6dzYQLRyn5" at bounding box center [231, 98] width 135 height 14
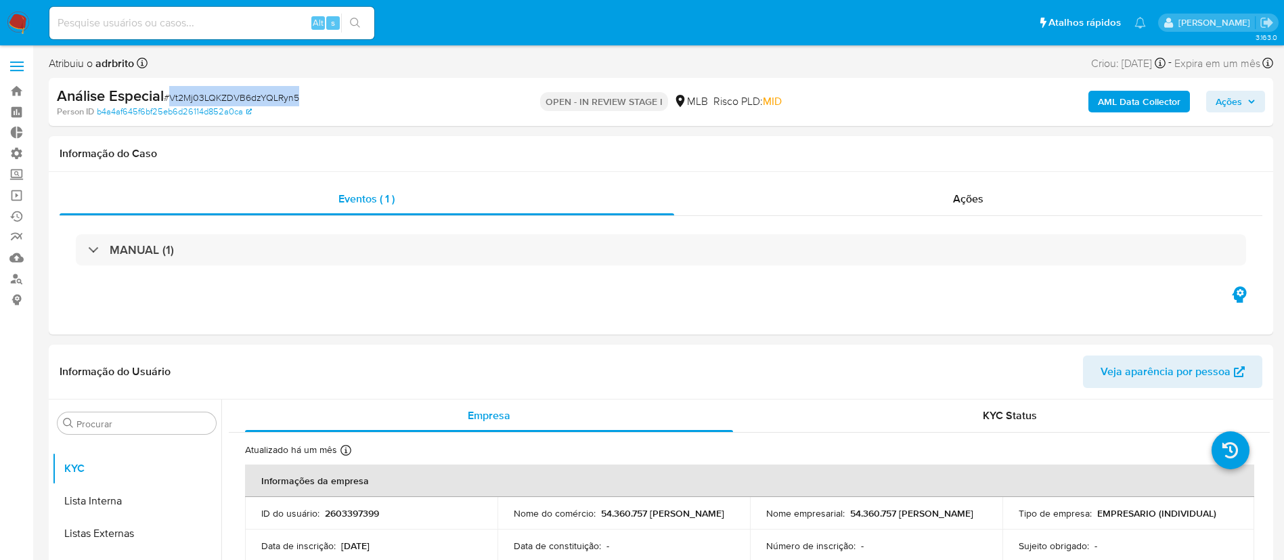
copy span "Vt2Mj03LQKZDVB6dzYQLRyn5"
click at [16, 88] on link "Bandeja" at bounding box center [80, 91] width 161 height 21
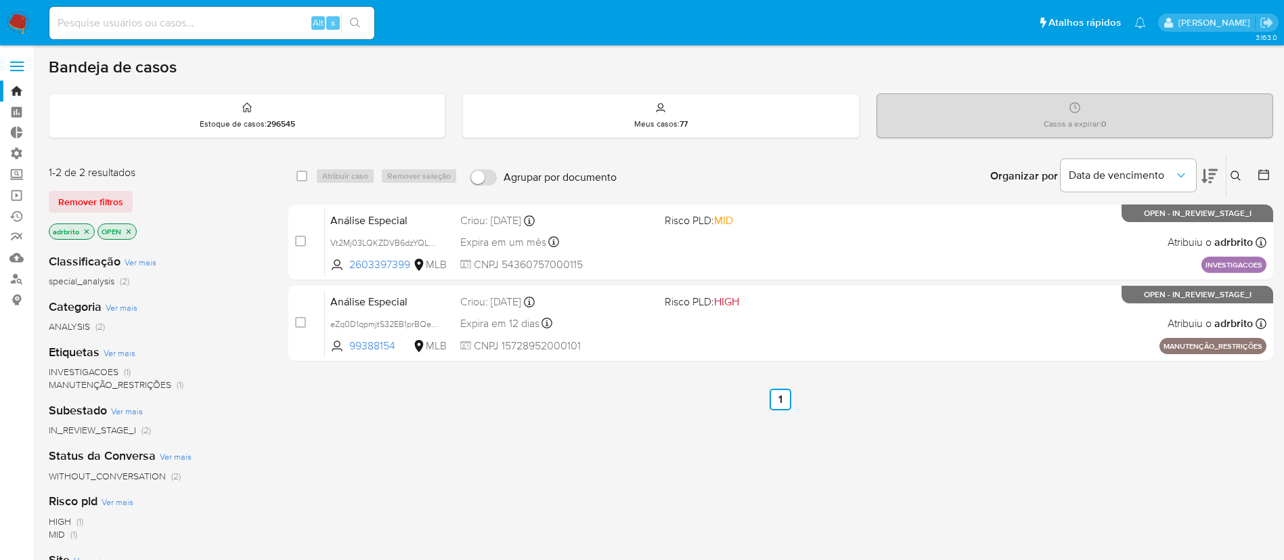
click at [1237, 171] on icon at bounding box center [1235, 176] width 11 height 11
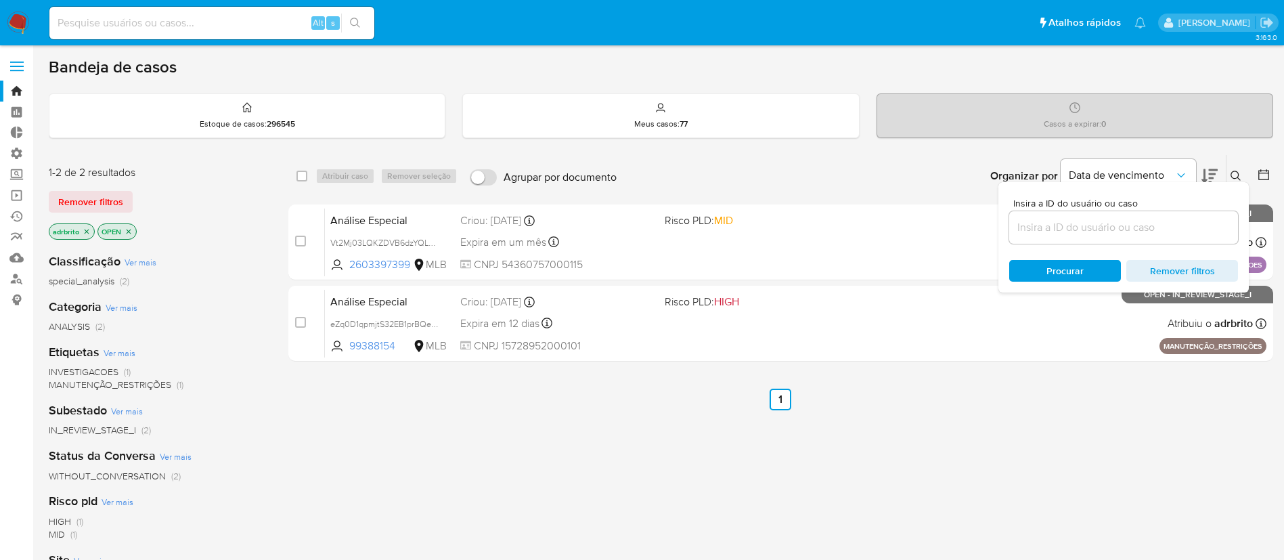
click at [592, 453] on div "select-all-cases-checkbox Atribuir caso Remover seleção Agrupar por documento O…" at bounding box center [780, 460] width 984 height 613
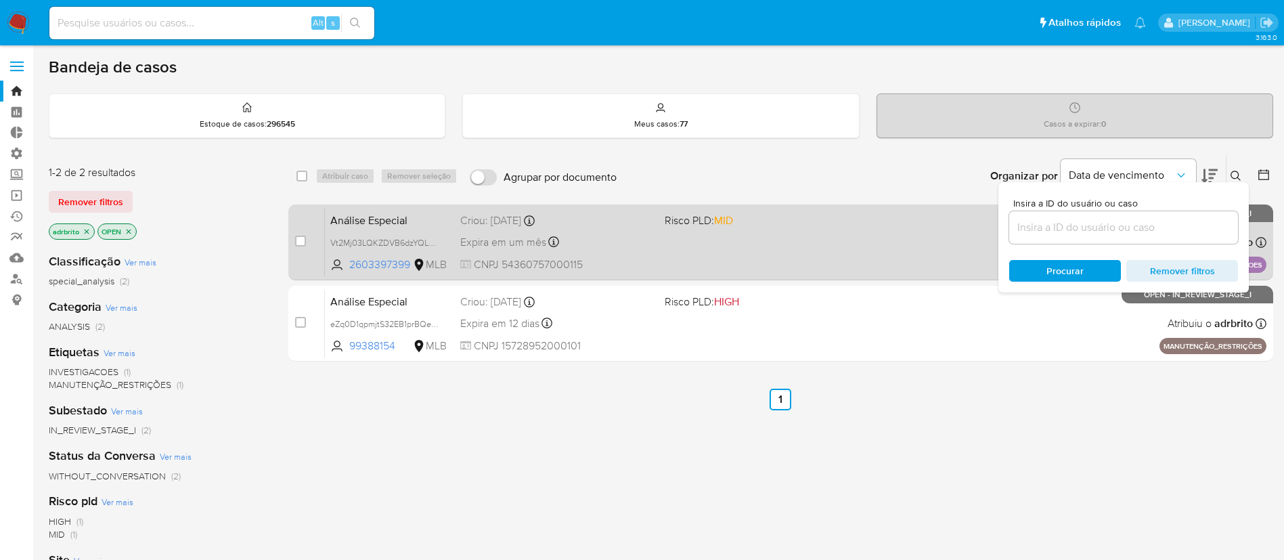
click at [300, 246] on div "case-item-checkbox" at bounding box center [300, 241] width 11 height 14
click at [297, 244] on input "checkbox" at bounding box center [300, 240] width 11 height 11
checkbox input "true"
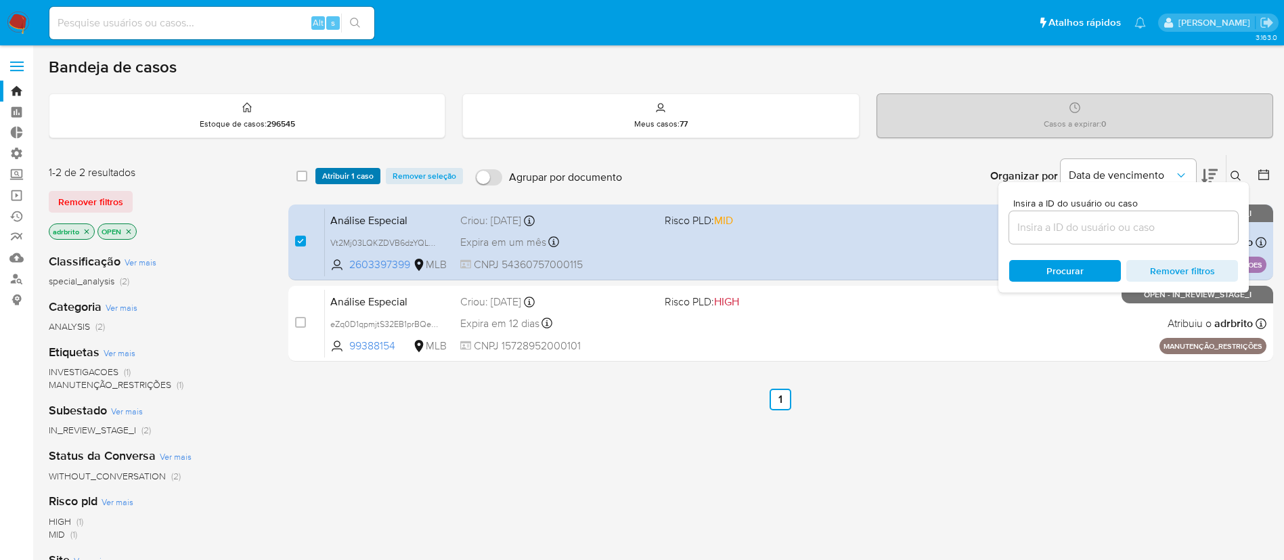
click at [353, 173] on span "Atribuir 1 caso" at bounding box center [347, 176] width 51 height 14
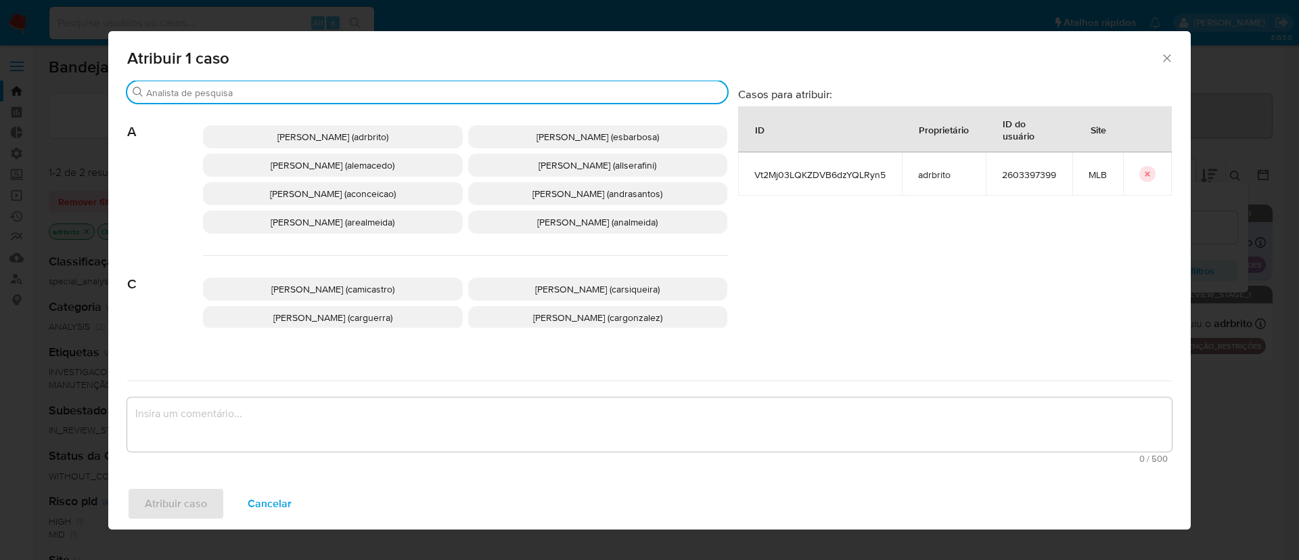
click at [365, 92] on input "Buscar" at bounding box center [434, 93] width 576 height 12
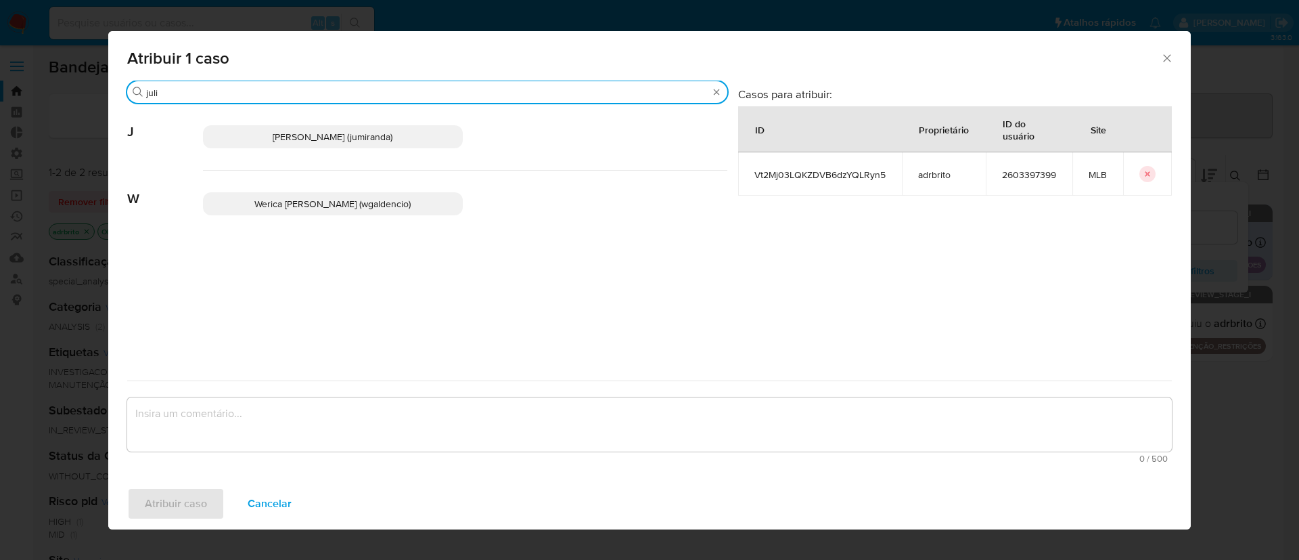
type input "juli"
click at [359, 136] on span "[PERSON_NAME] (jumiranda)" at bounding box center [333, 137] width 120 height 14
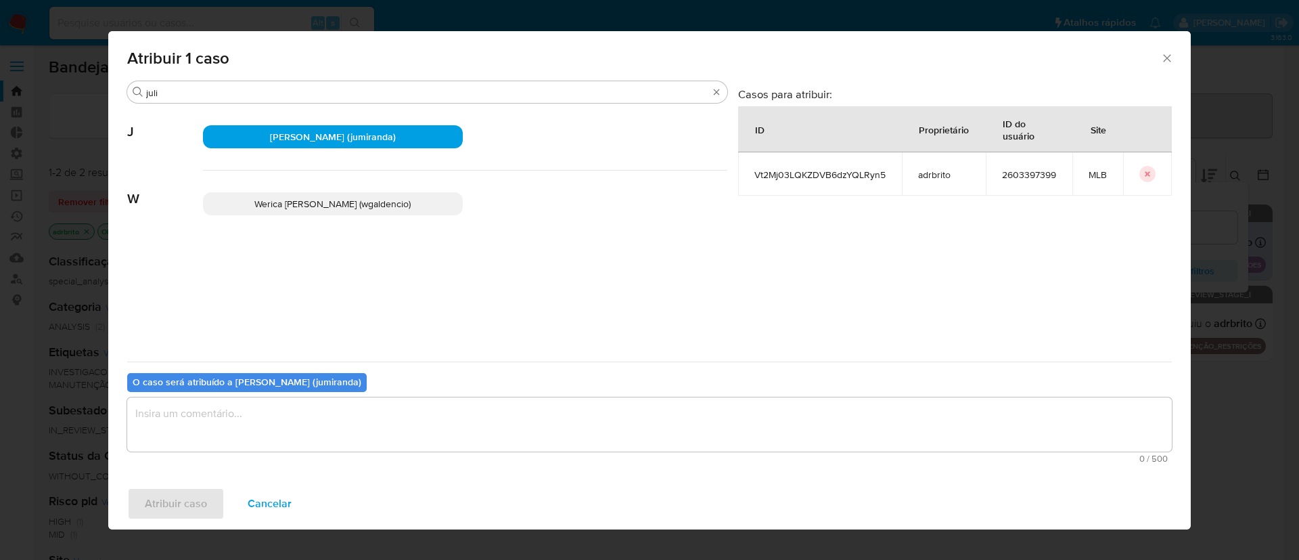
click at [290, 428] on textarea "assign-modal" at bounding box center [649, 424] width 1045 height 54
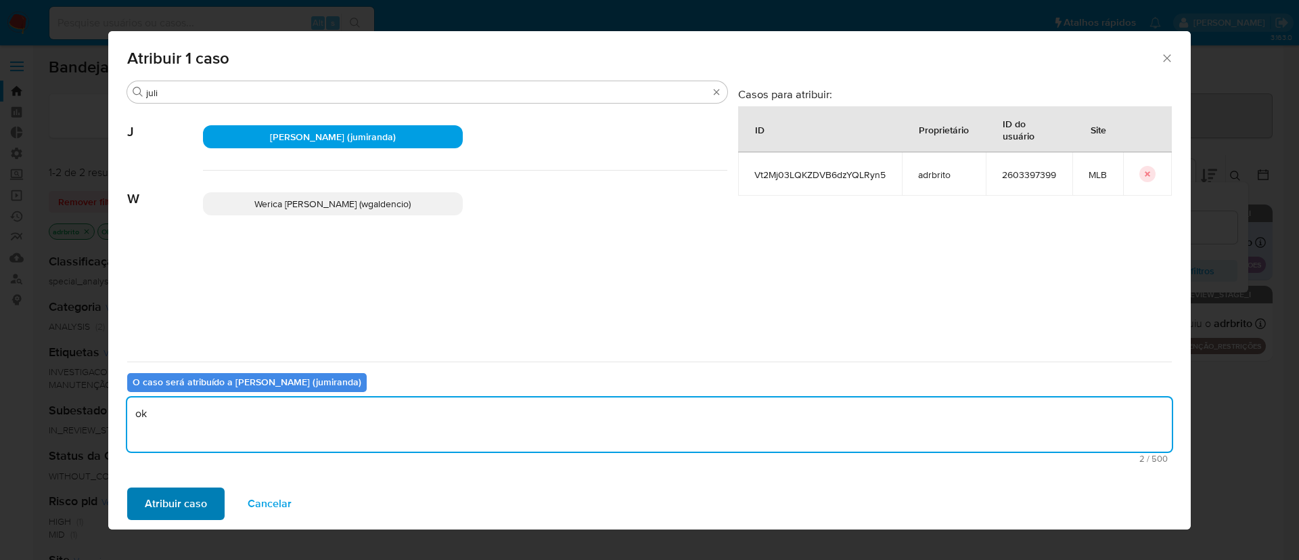
type textarea "ok"
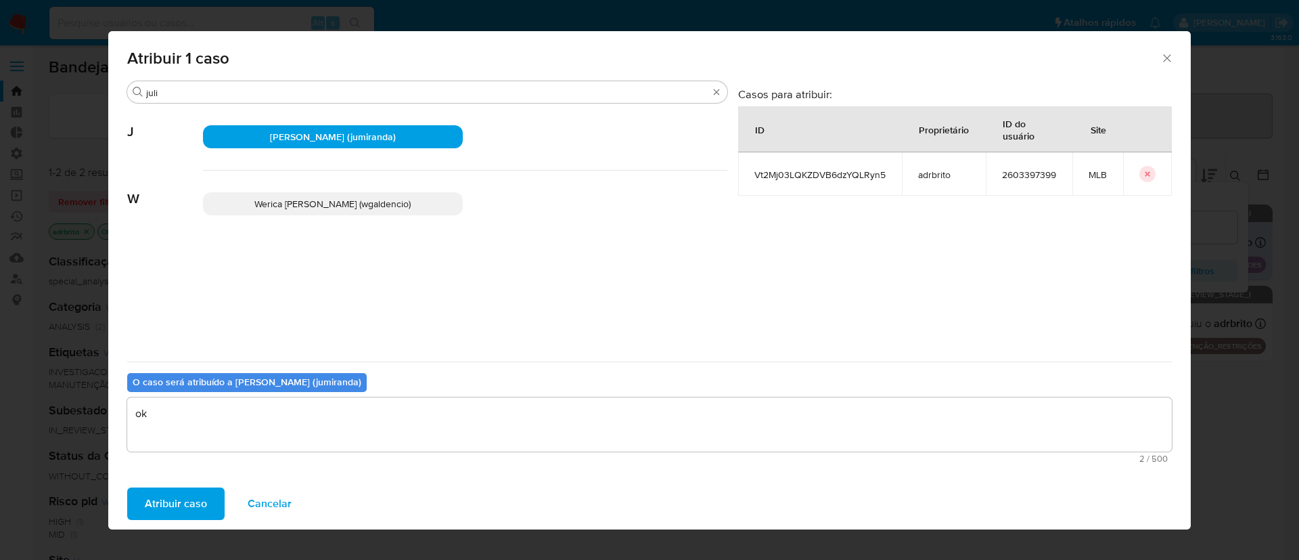
click at [189, 504] on span "Atribuir caso" at bounding box center [176, 504] width 62 height 30
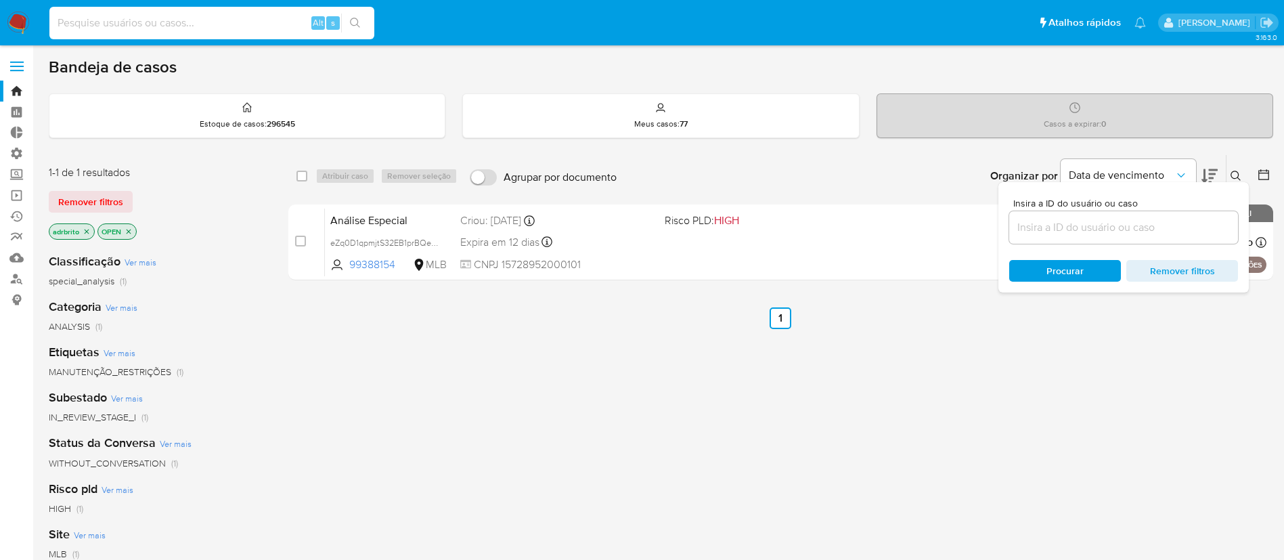
click at [158, 23] on input at bounding box center [211, 23] width 325 height 18
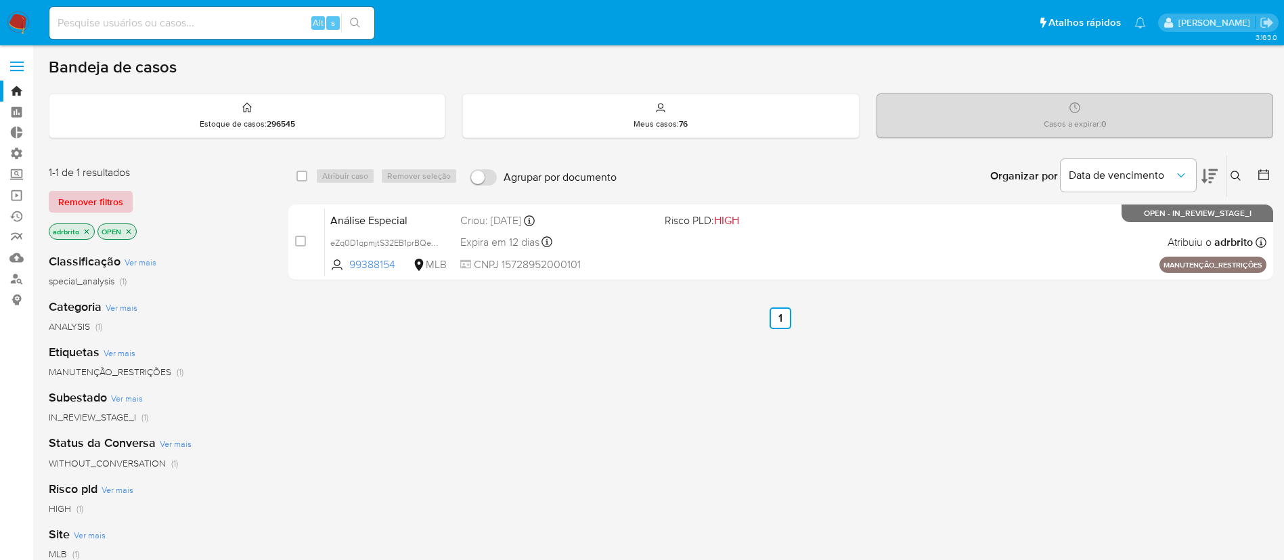
click at [97, 199] on span "Remover filtros" at bounding box center [90, 201] width 65 height 19
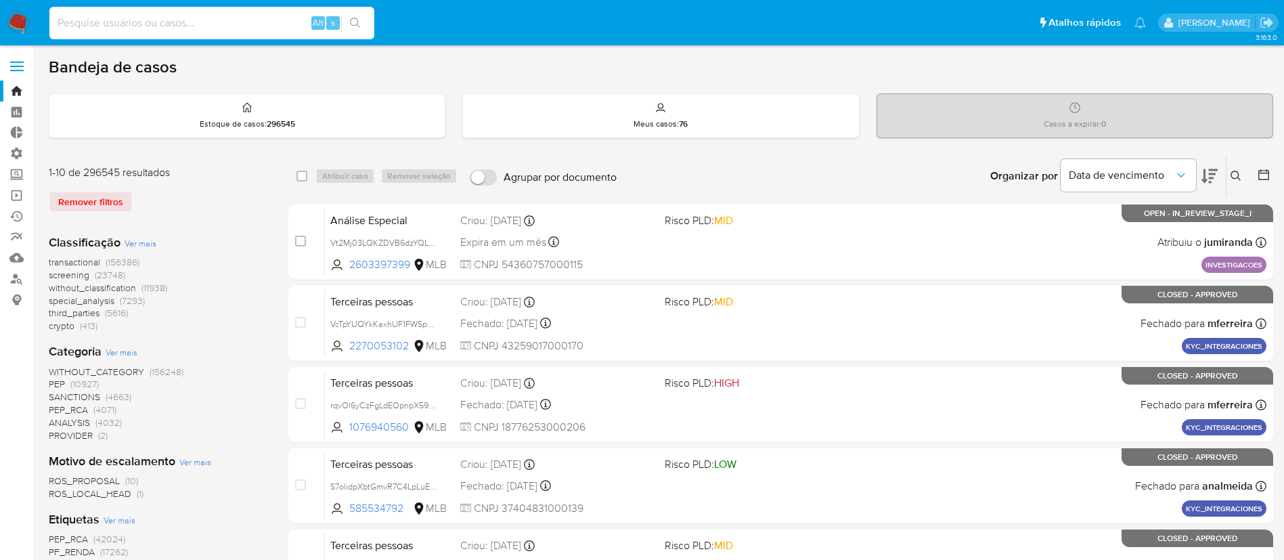
click at [111, 28] on input at bounding box center [211, 23] width 325 height 18
paste input "2402347995"
type input "2402347995"
click at [357, 22] on icon "search-icon" at bounding box center [355, 23] width 11 height 11
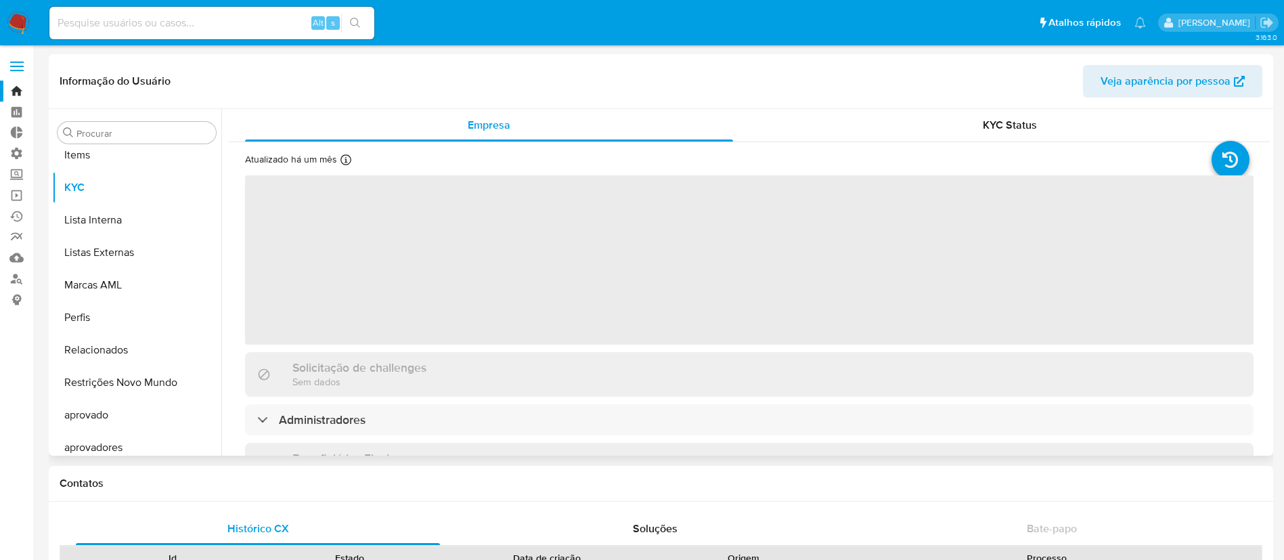
scroll to position [734, 0]
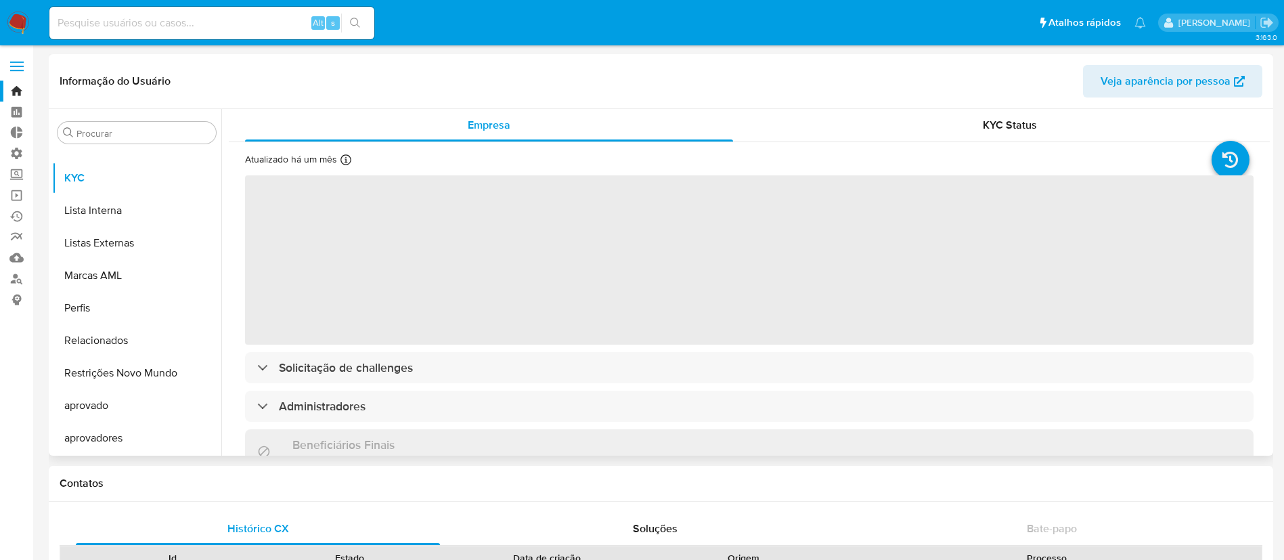
select select "10"
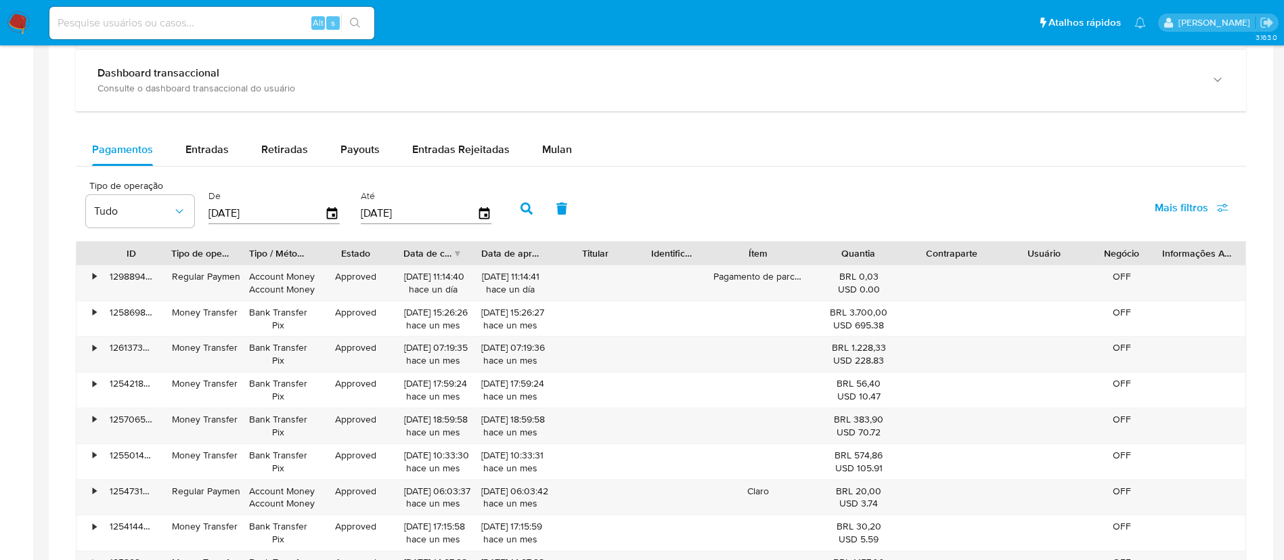
scroll to position [754, 0]
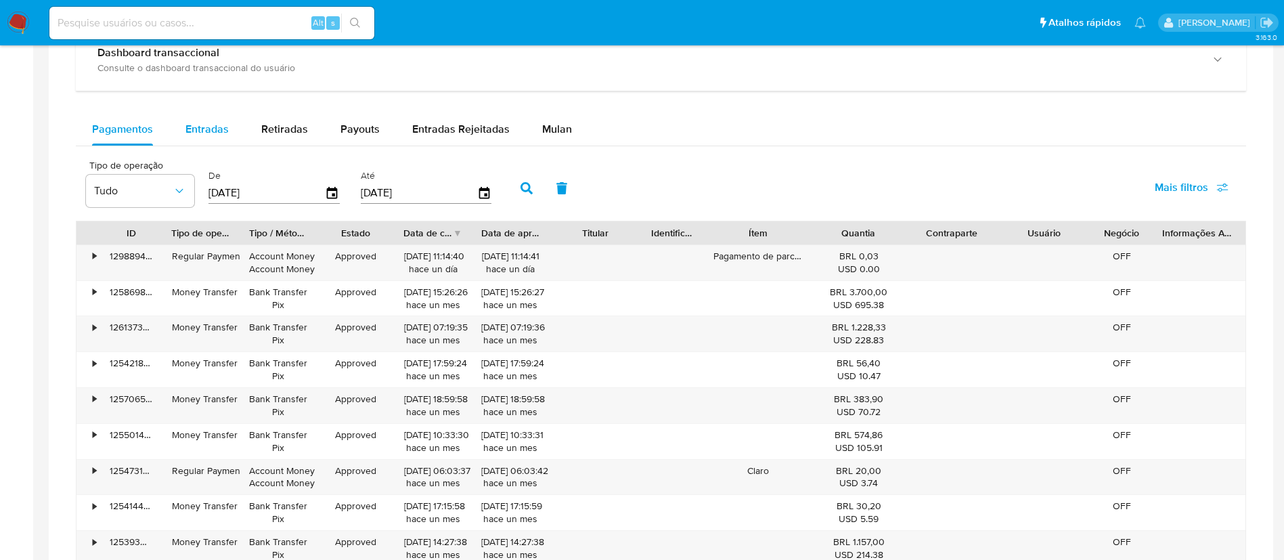
click at [191, 133] on span "Entradas" at bounding box center [206, 129] width 43 height 16
select select "10"
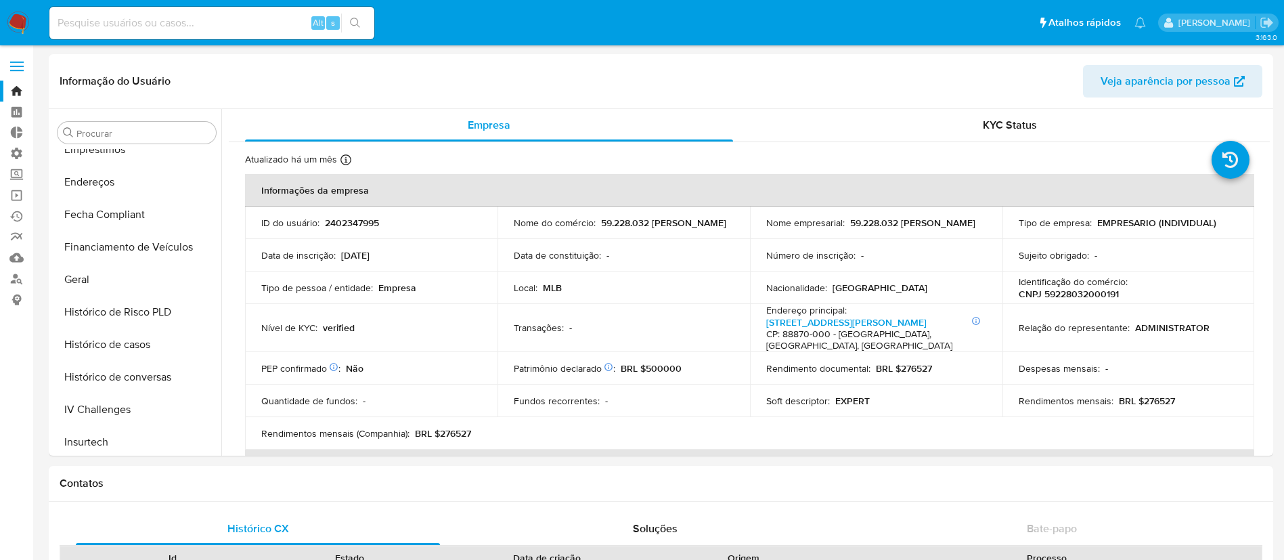
scroll to position [375, 0]
click at [122, 340] on button "Histórico de casos" at bounding box center [131, 342] width 158 height 32
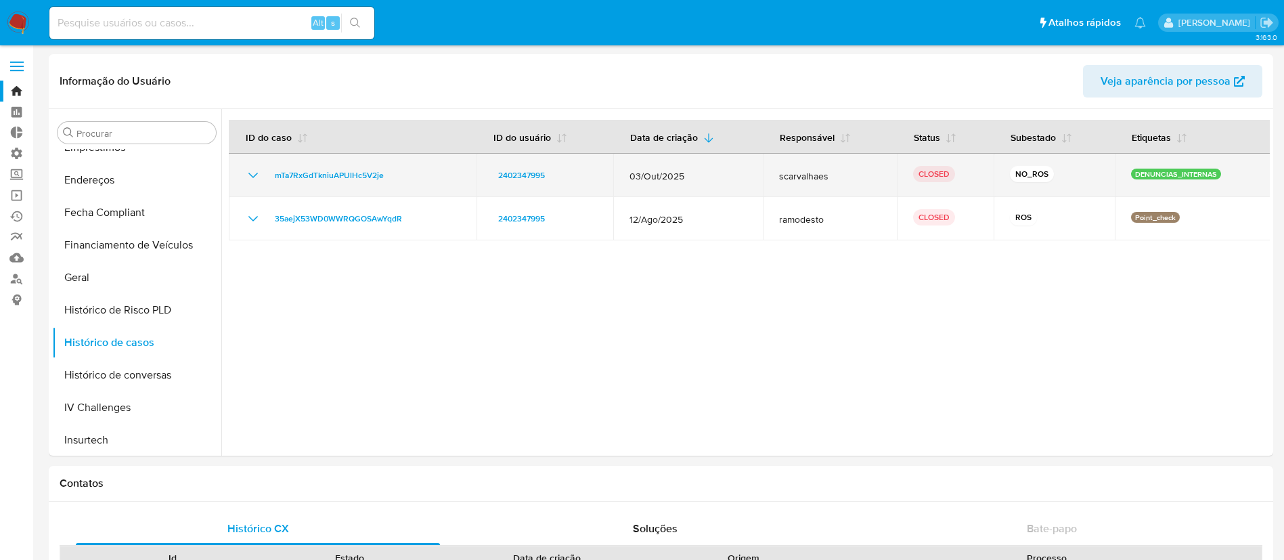
click at [249, 171] on icon "Mostrar/Ocultar" at bounding box center [253, 175] width 16 height 16
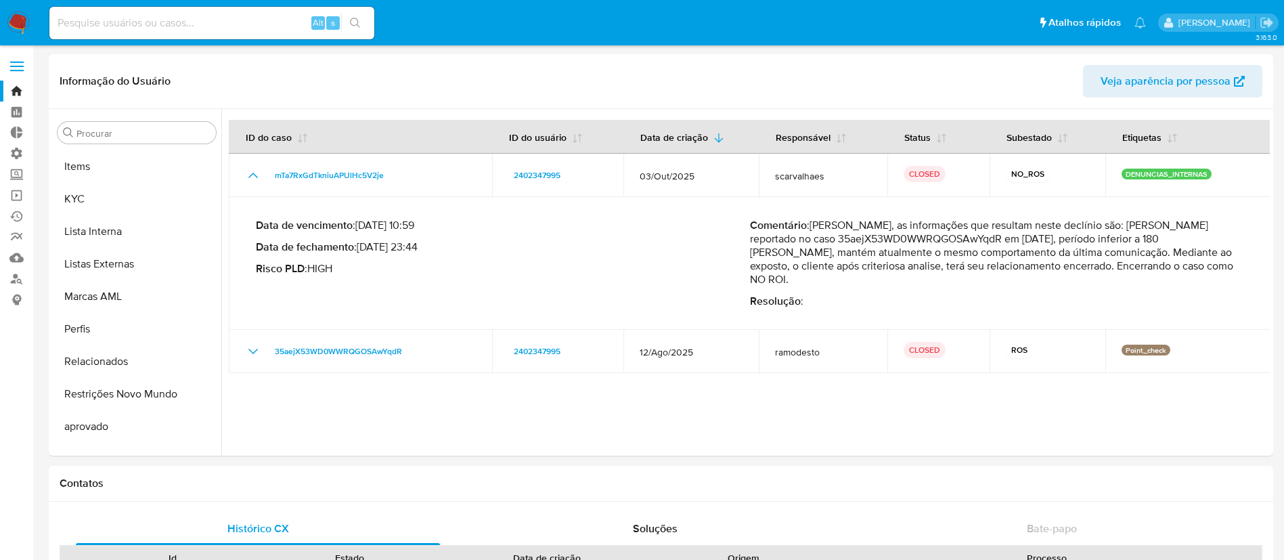
scroll to position [721, 0]
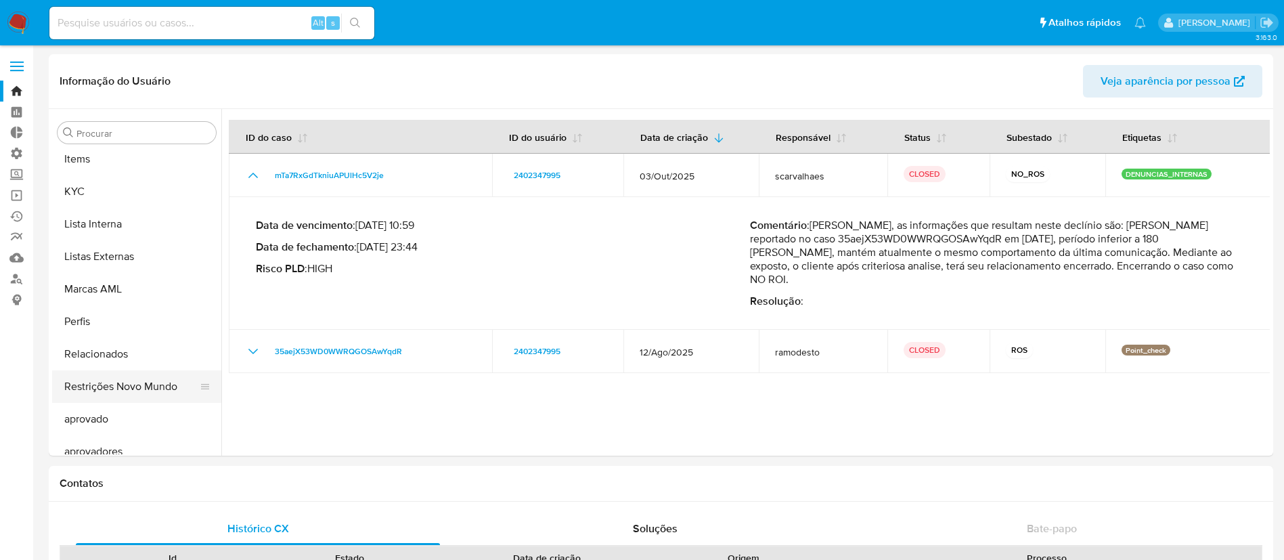
click at [130, 377] on button "Restrições Novo Mundo" at bounding box center [131, 386] width 158 height 32
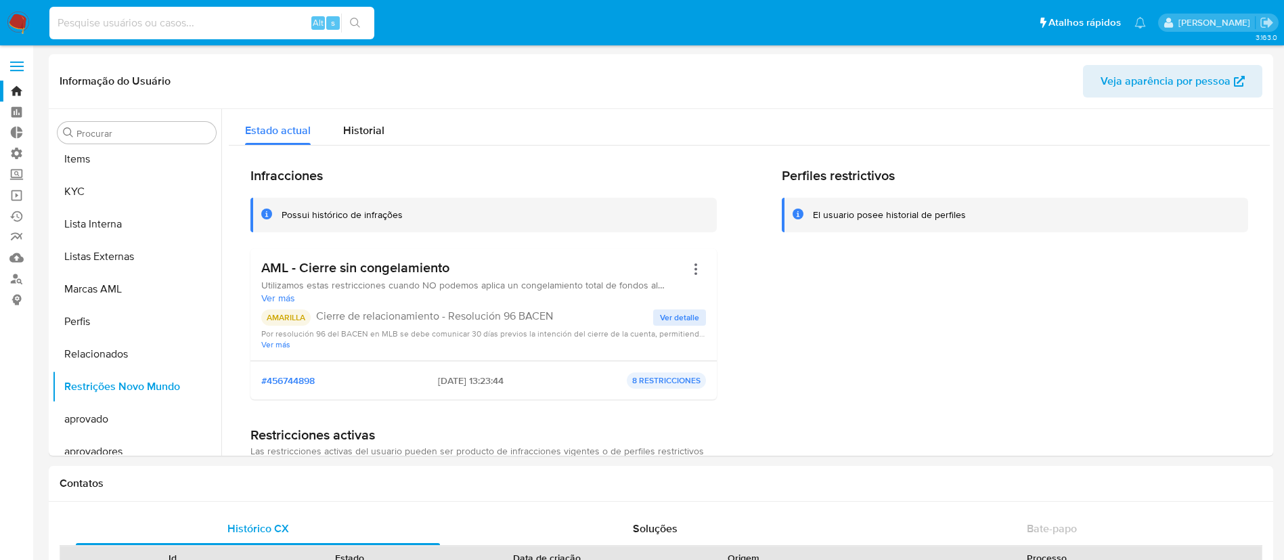
click at [177, 18] on input at bounding box center [211, 23] width 325 height 18
paste input "2284375928"
type input "2284375928"
click at [356, 20] on icon "search-icon" at bounding box center [355, 23] width 11 height 11
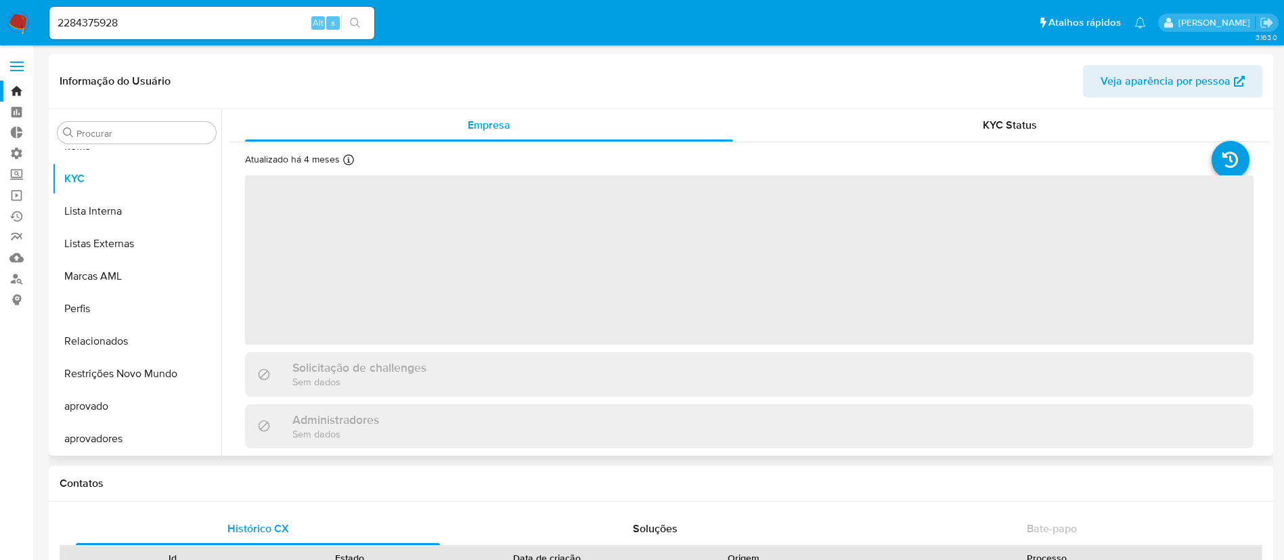
scroll to position [734, 0]
select select "10"
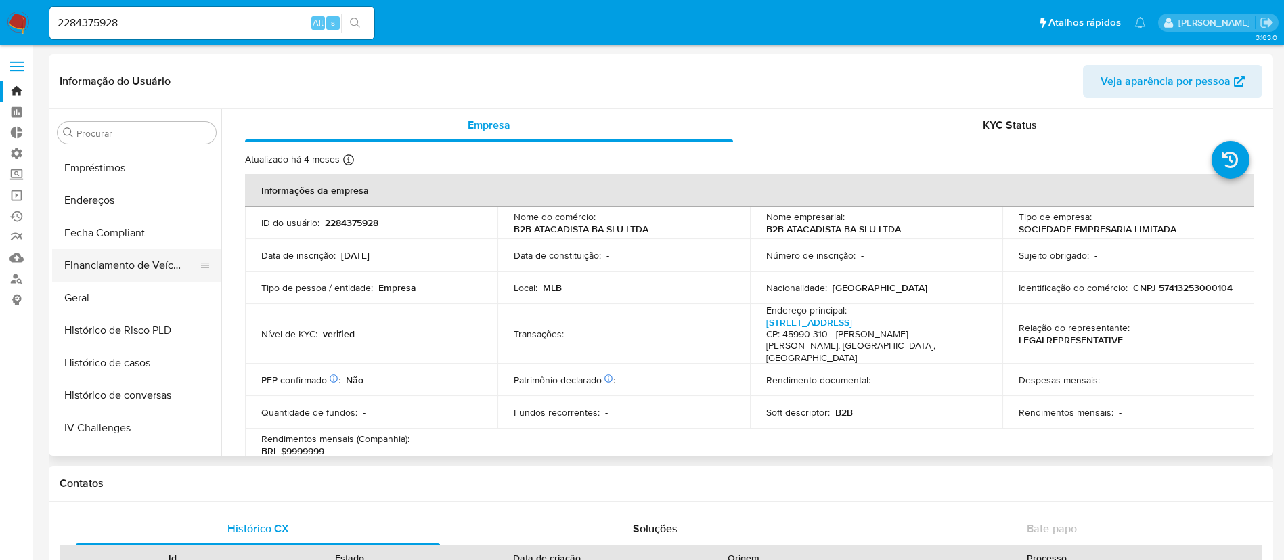
scroll to position [357, 0]
click at [127, 351] on button "Histórico de casos" at bounding box center [131, 360] width 158 height 32
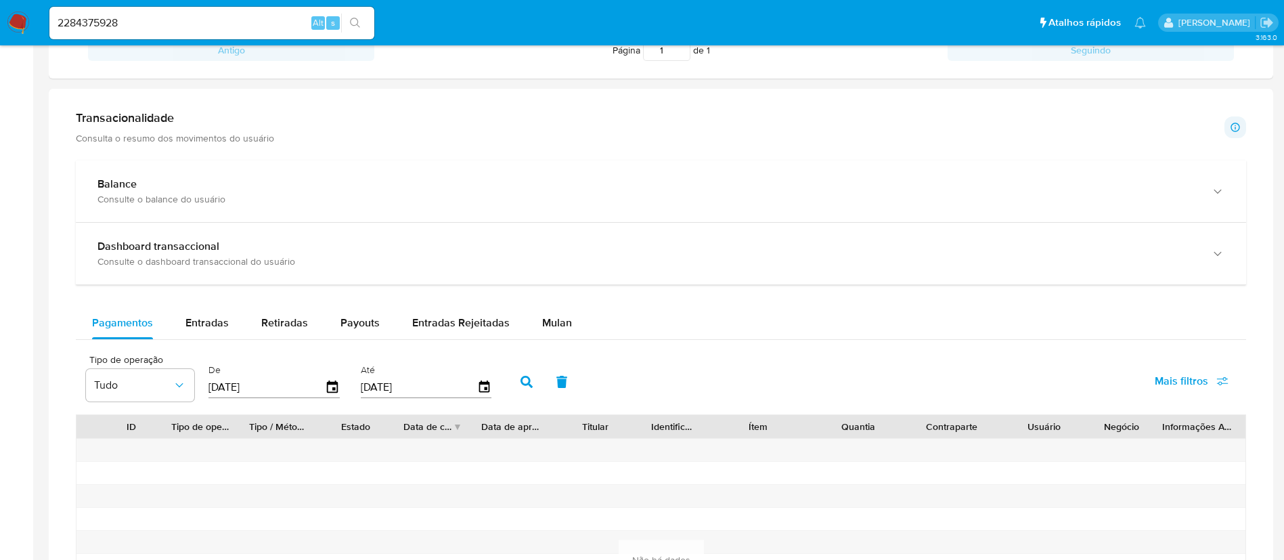
scroll to position [695, 0]
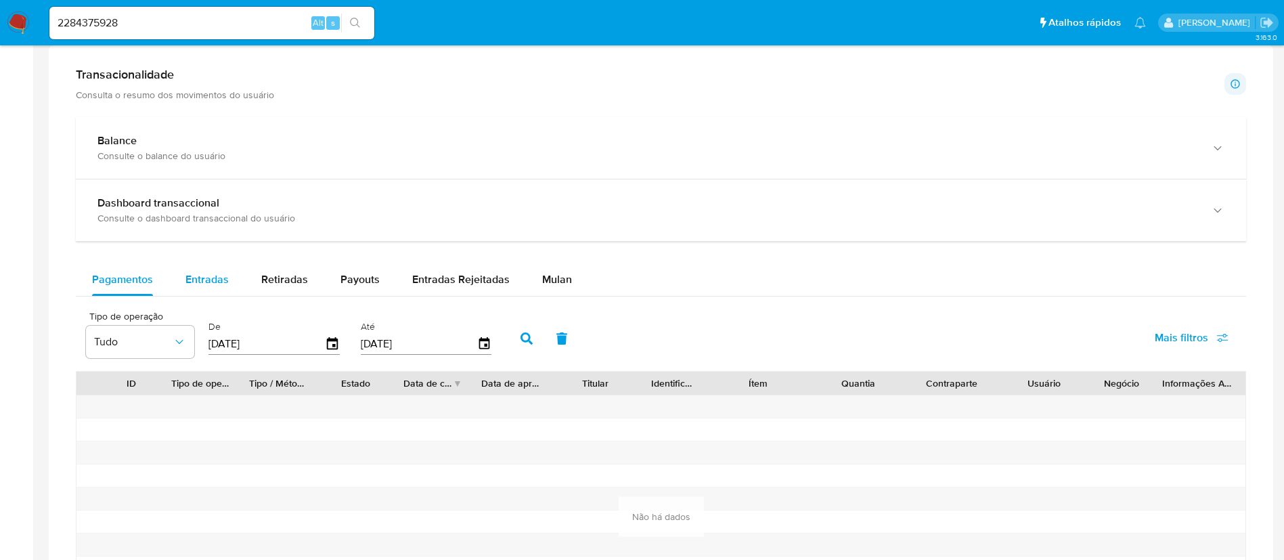
click at [210, 275] on span "Entradas" at bounding box center [206, 279] width 43 height 16
select select "10"
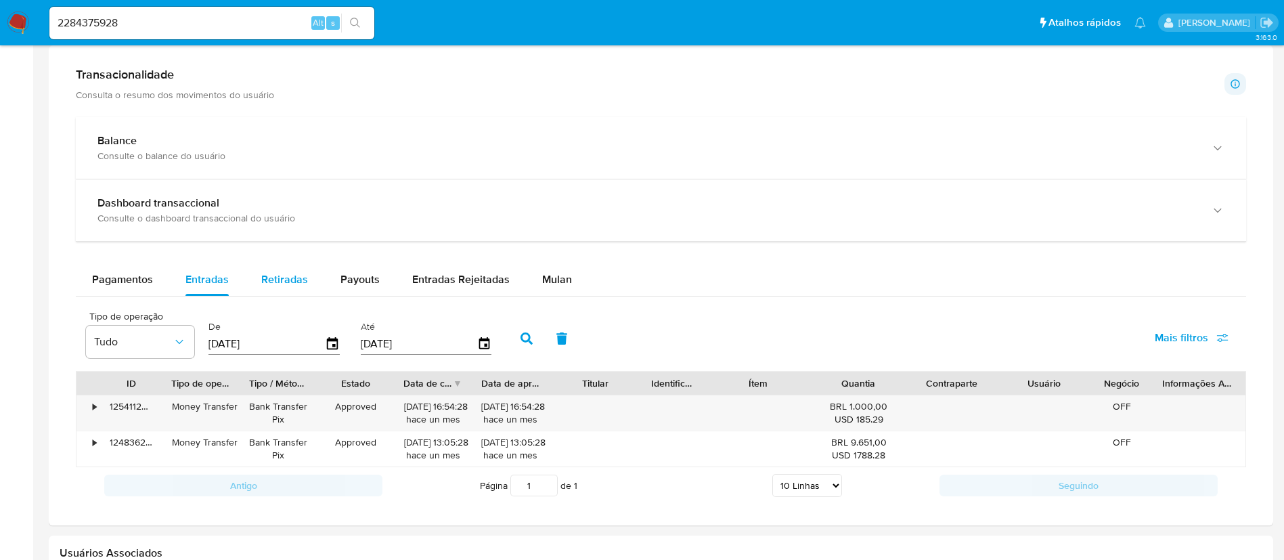
click at [293, 284] on span "Retiradas" at bounding box center [284, 279] width 47 height 16
select select "10"
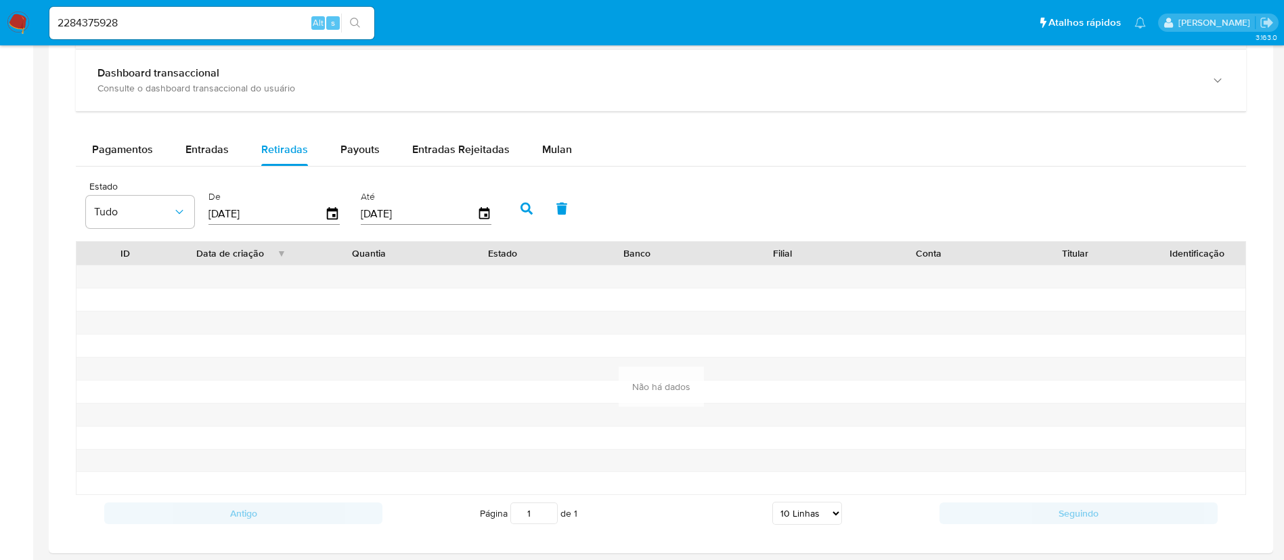
scroll to position [827, 0]
click at [206, 145] on span "Entradas" at bounding box center [206, 147] width 43 height 16
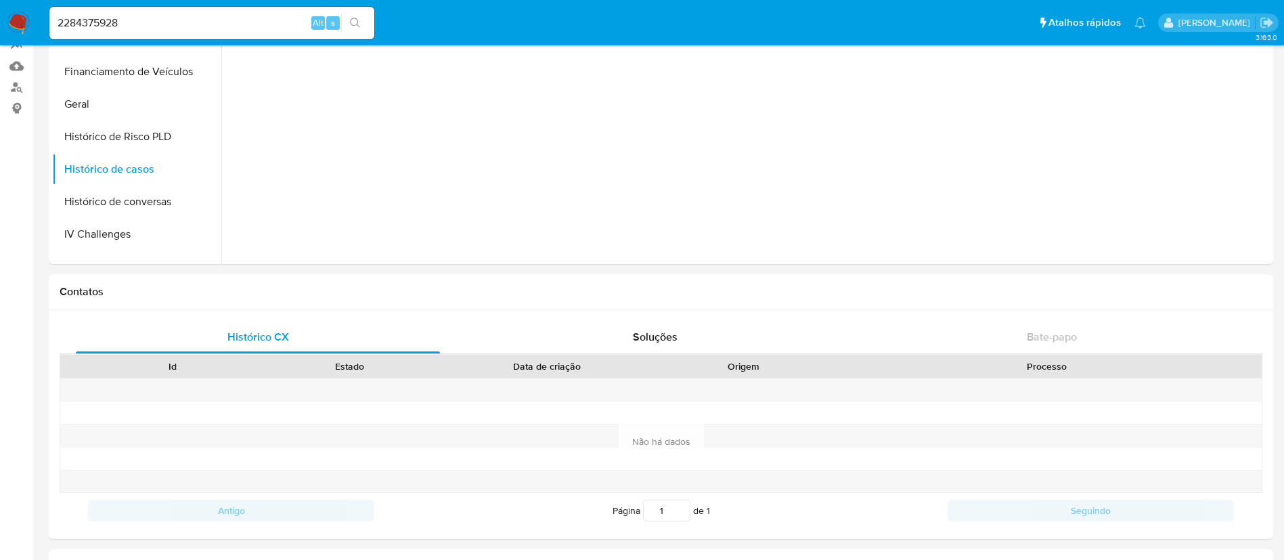
scroll to position [0, 0]
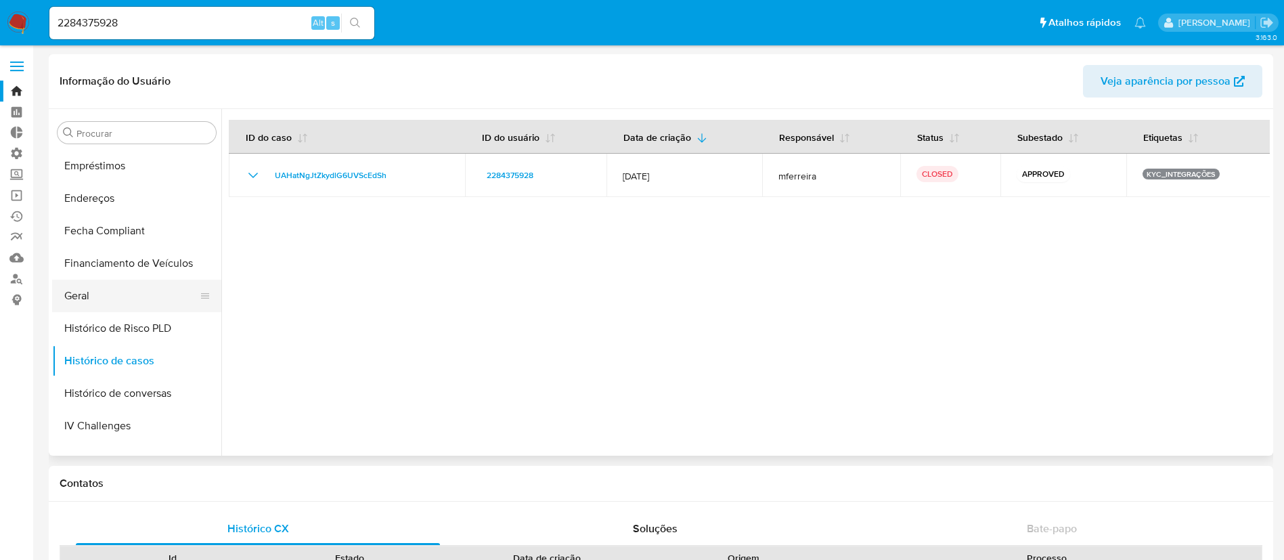
click at [83, 297] on button "Geral" at bounding box center [131, 295] width 158 height 32
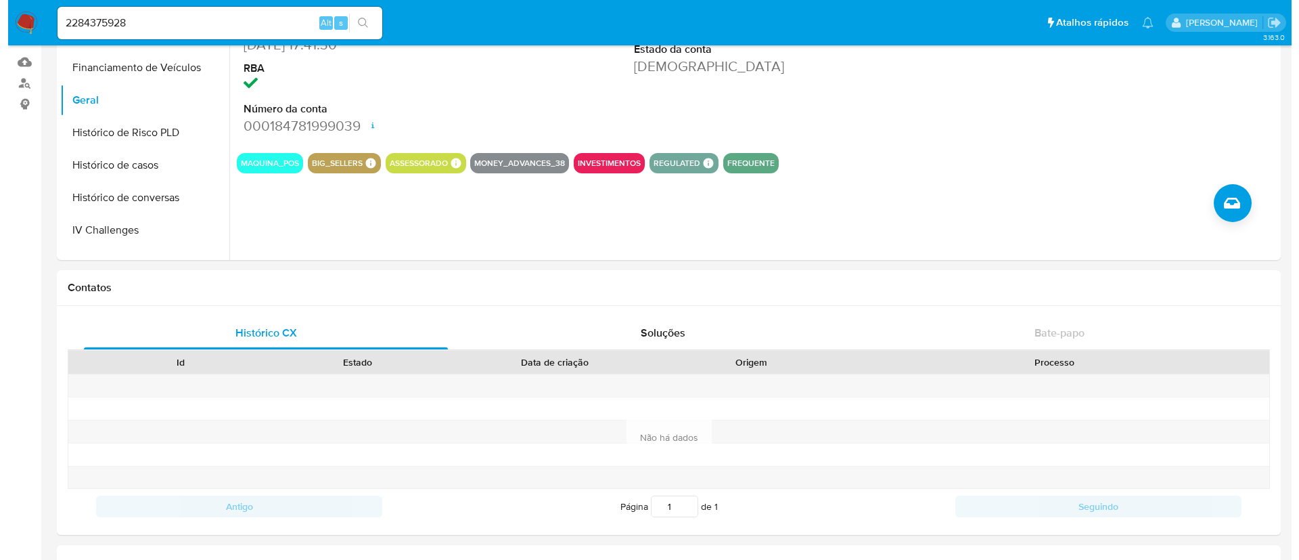
scroll to position [202, 0]
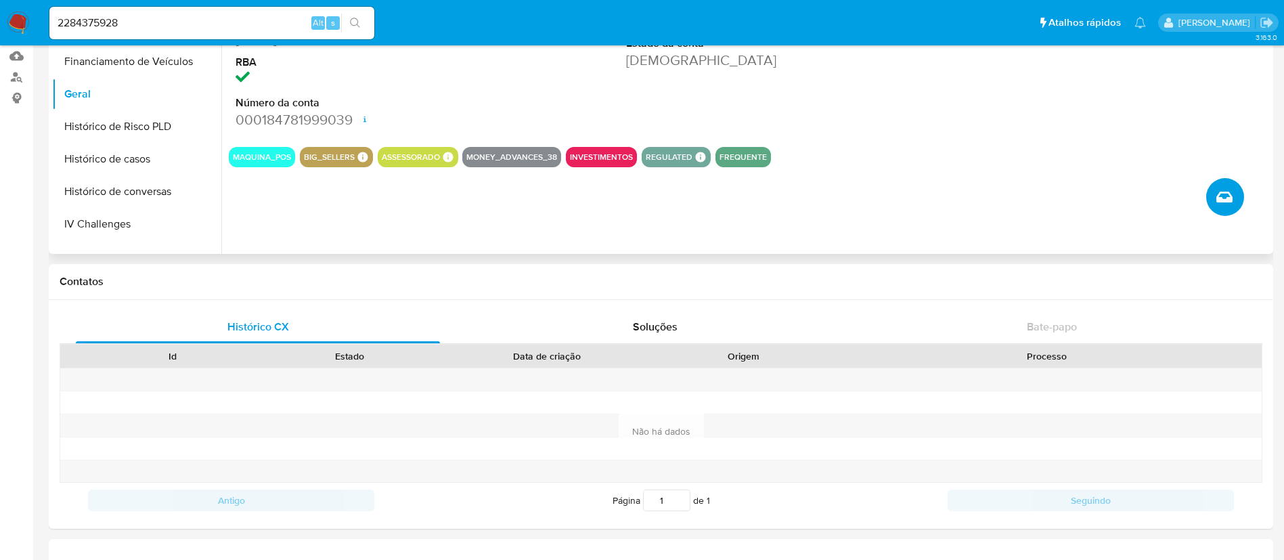
click at [1225, 191] on icon "Criar caso manual" at bounding box center [1224, 196] width 16 height 11
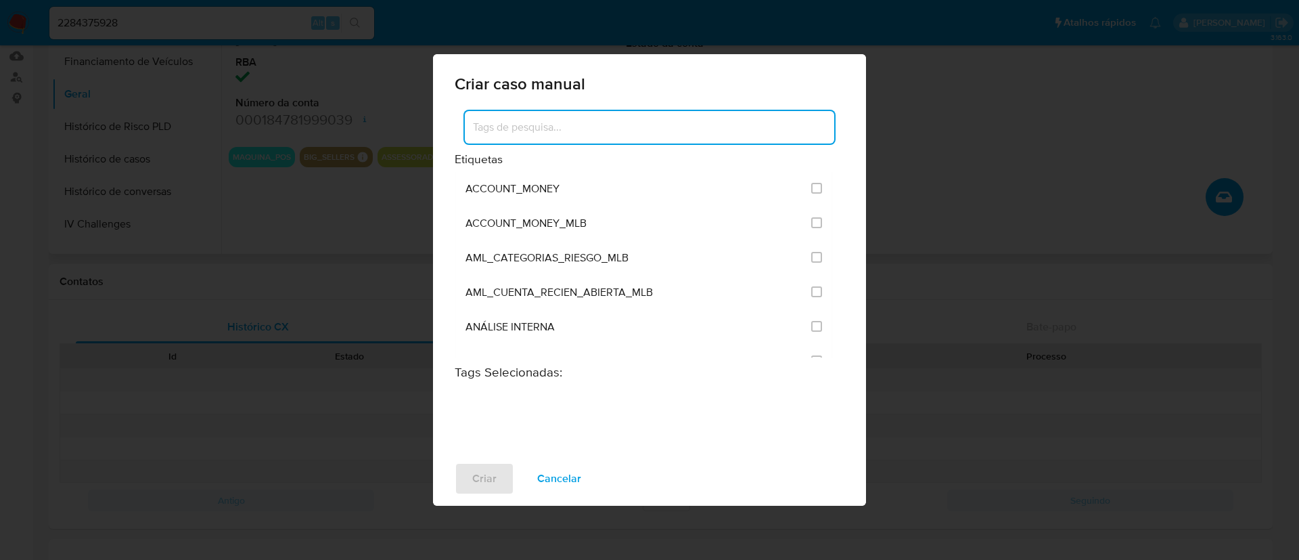
click at [678, 125] on input at bounding box center [649, 127] width 369 height 18
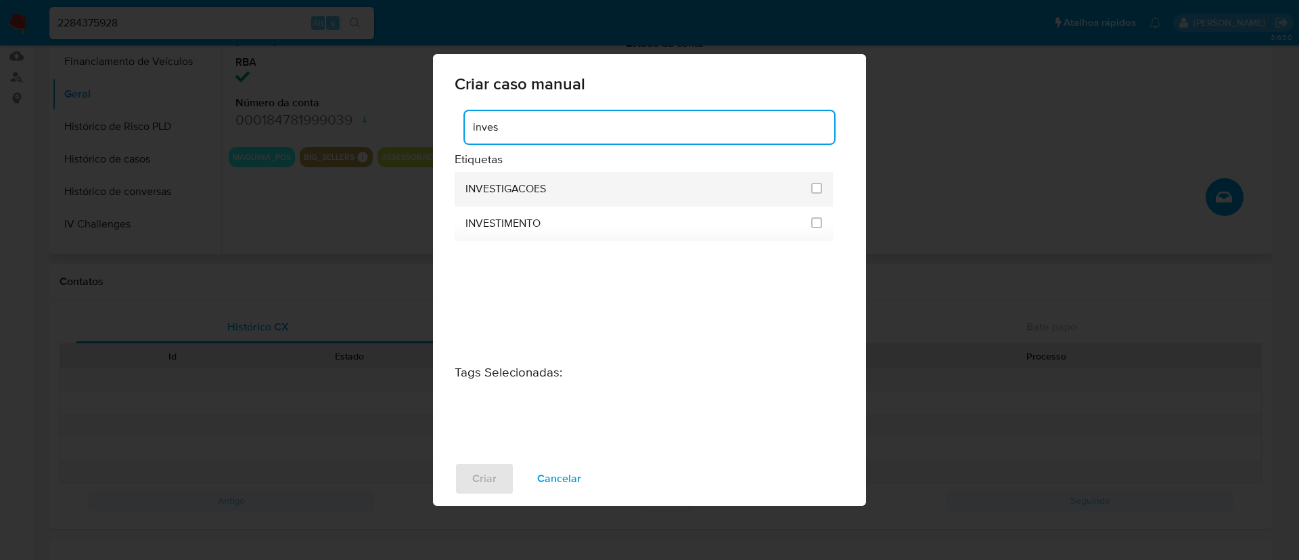
type input "inves"
click at [524, 177] on div "INVESTIGACOES" at bounding box center [635, 189] width 338 height 35
click at [823, 191] on li "INVESTIGACOES" at bounding box center [644, 189] width 378 height 35
click at [819, 193] on input "2067" at bounding box center [816, 188] width 11 height 11
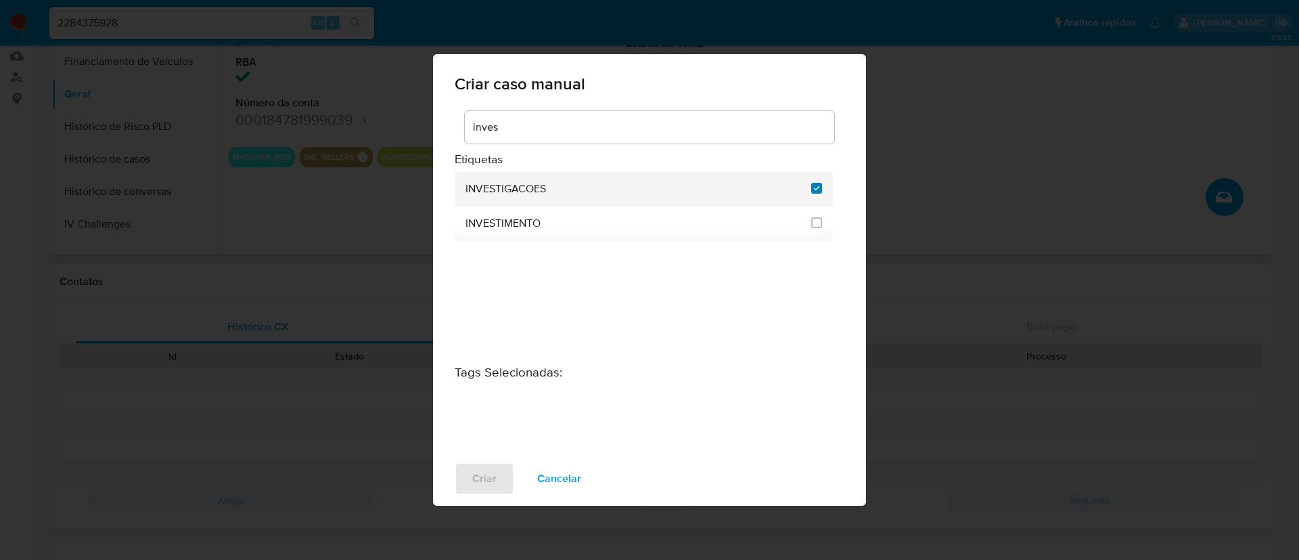
checkbox input "true"
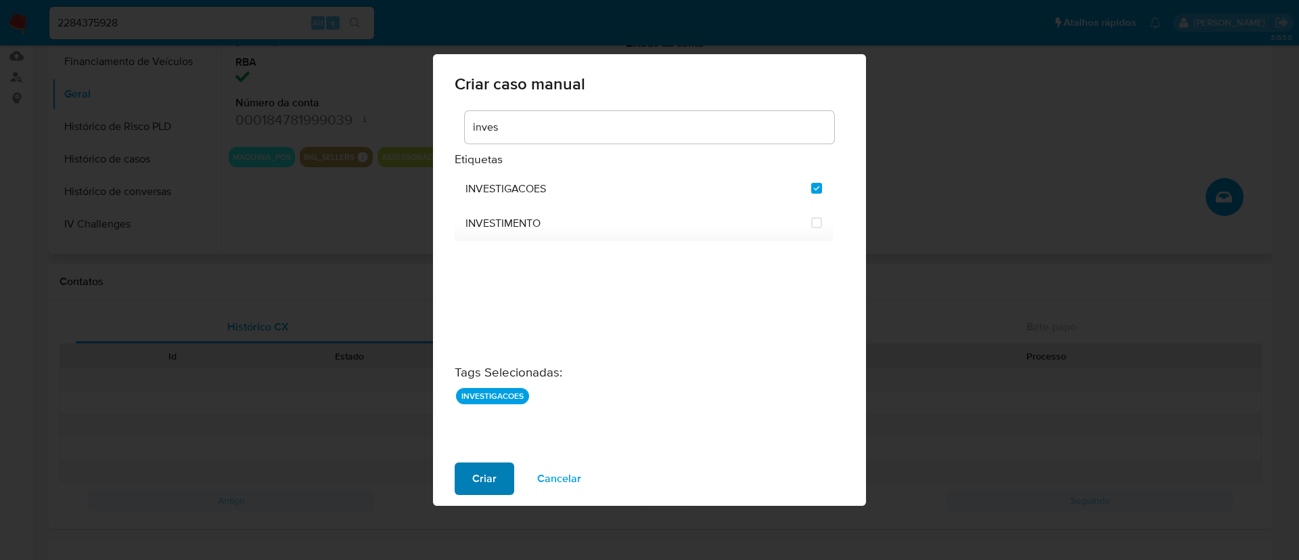
click at [472, 482] on span "Criar" at bounding box center [484, 478] width 24 height 30
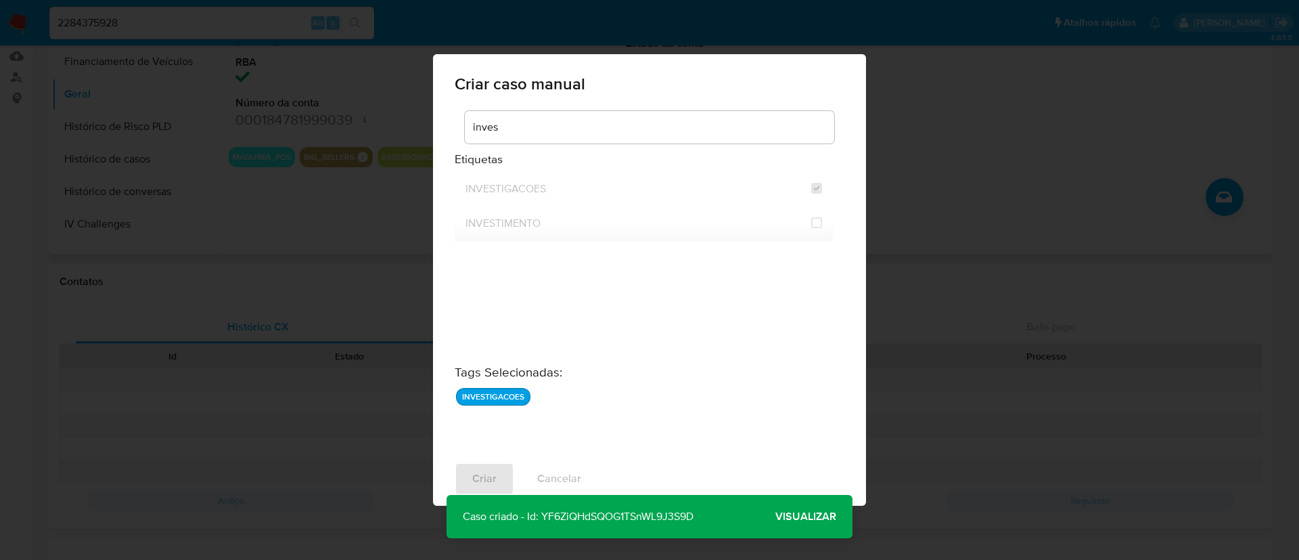
click at [834, 516] on span "Visualizar" at bounding box center [805, 516] width 61 height 0
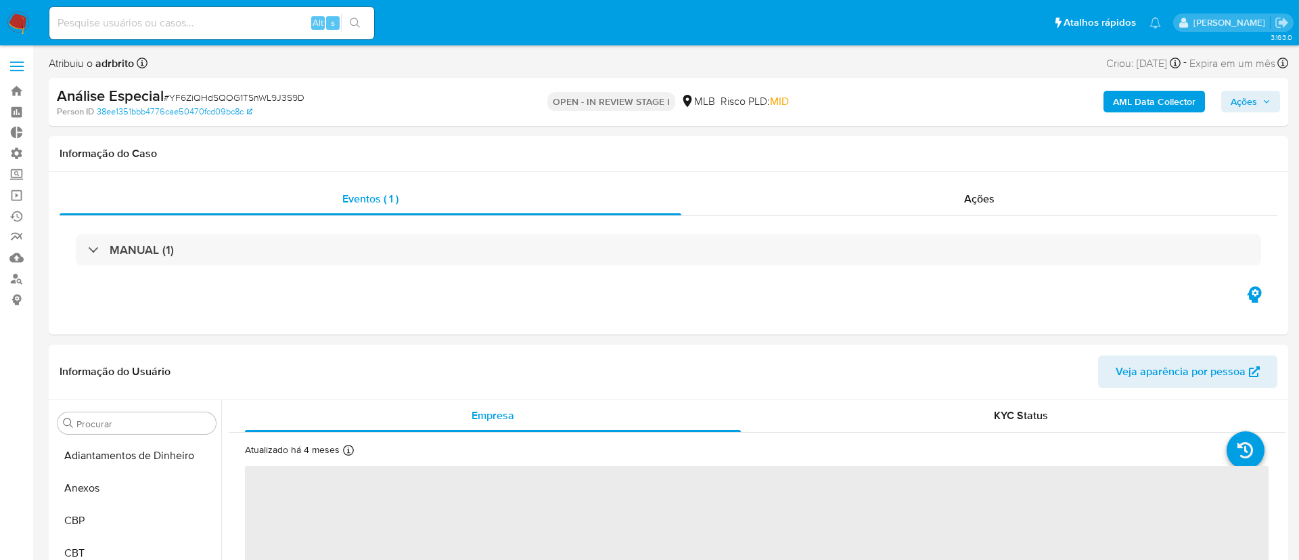
select select "10"
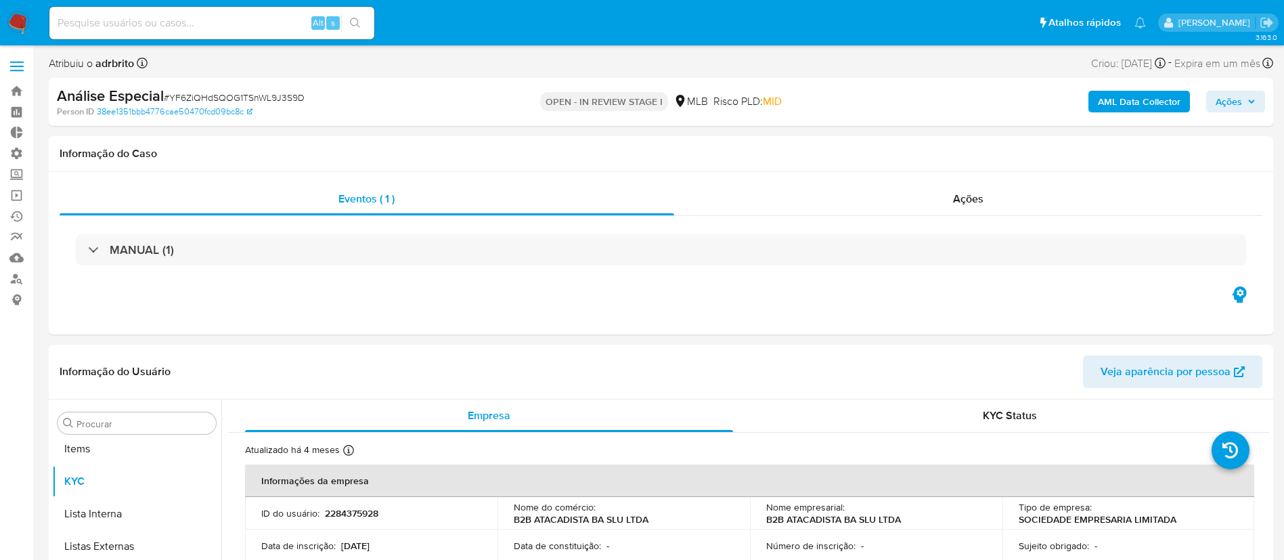
scroll to position [734, 0]
click at [1243, 107] on span "Ações" at bounding box center [1235, 101] width 40 height 19
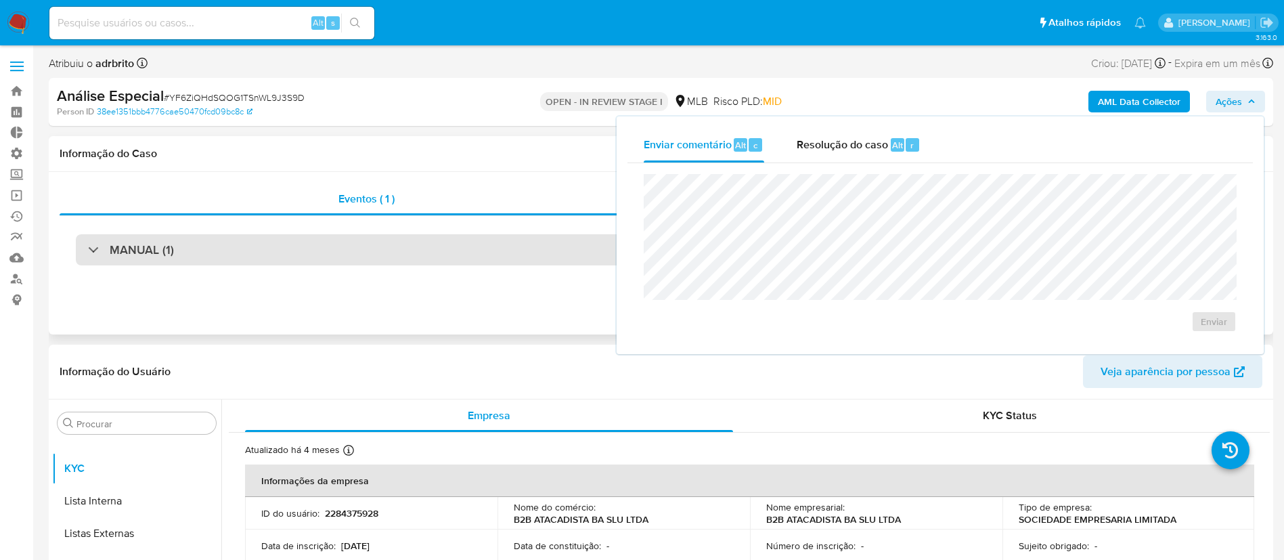
click at [283, 237] on div "MANUAL (1)" at bounding box center [661, 249] width 1170 height 31
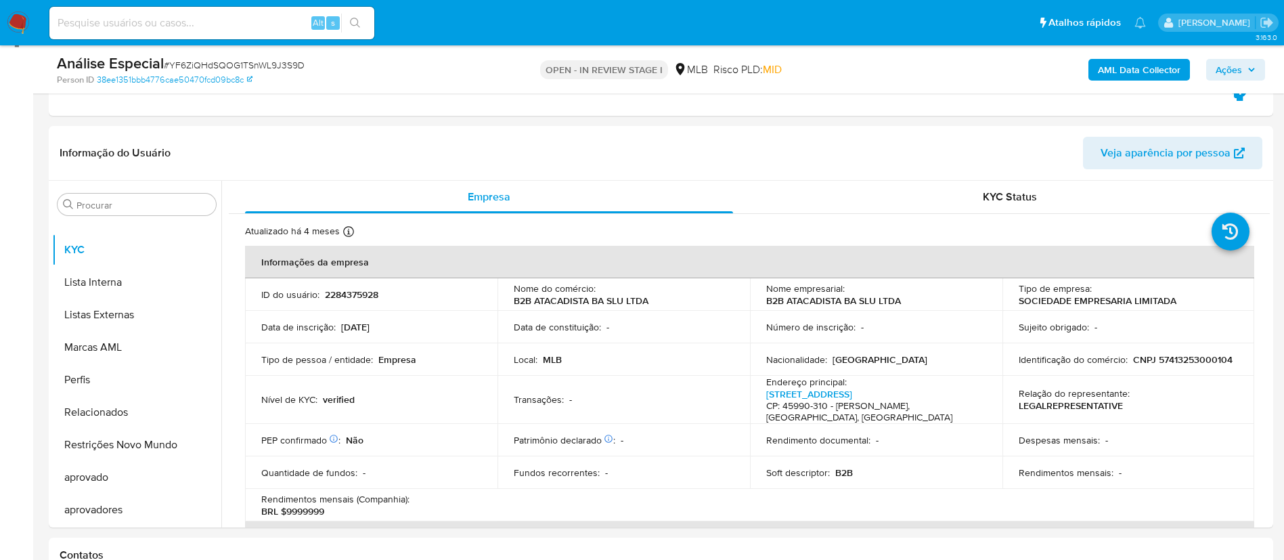
scroll to position [0, 0]
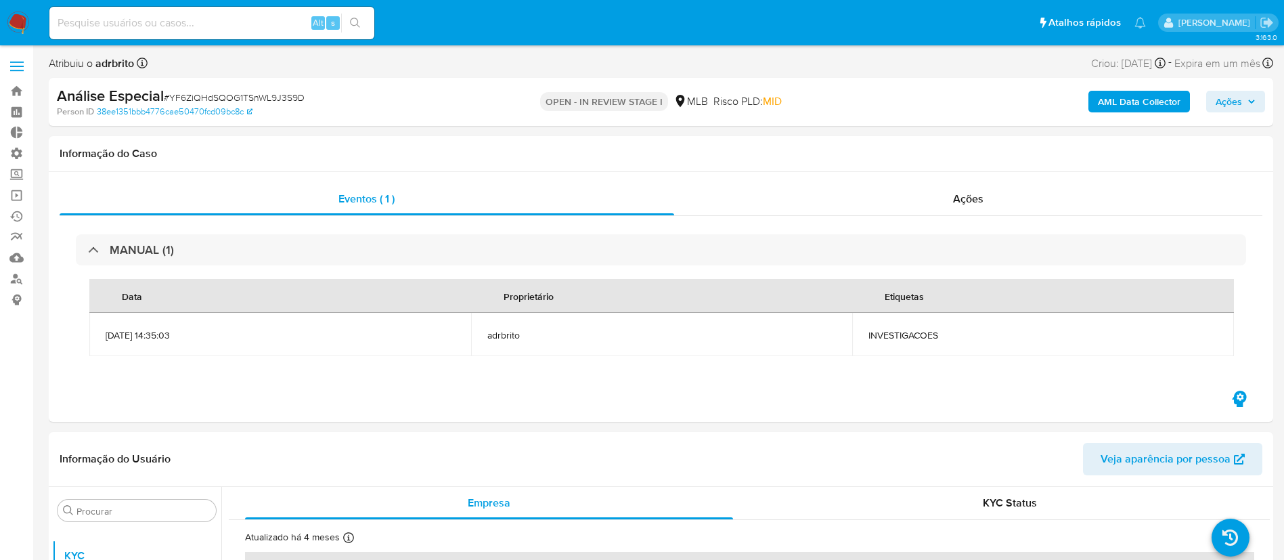
click at [1237, 99] on span "Ações" at bounding box center [1228, 102] width 26 height 22
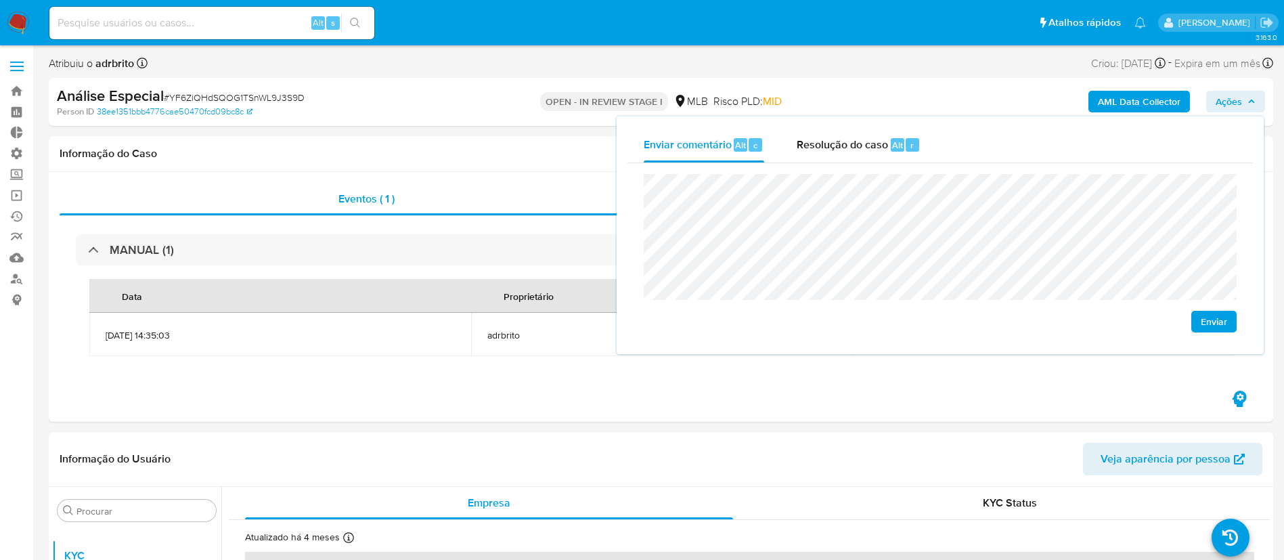
click at [1202, 316] on span "Enviar" at bounding box center [1213, 321] width 26 height 19
click at [150, 20] on input at bounding box center [211, 23] width 325 height 18
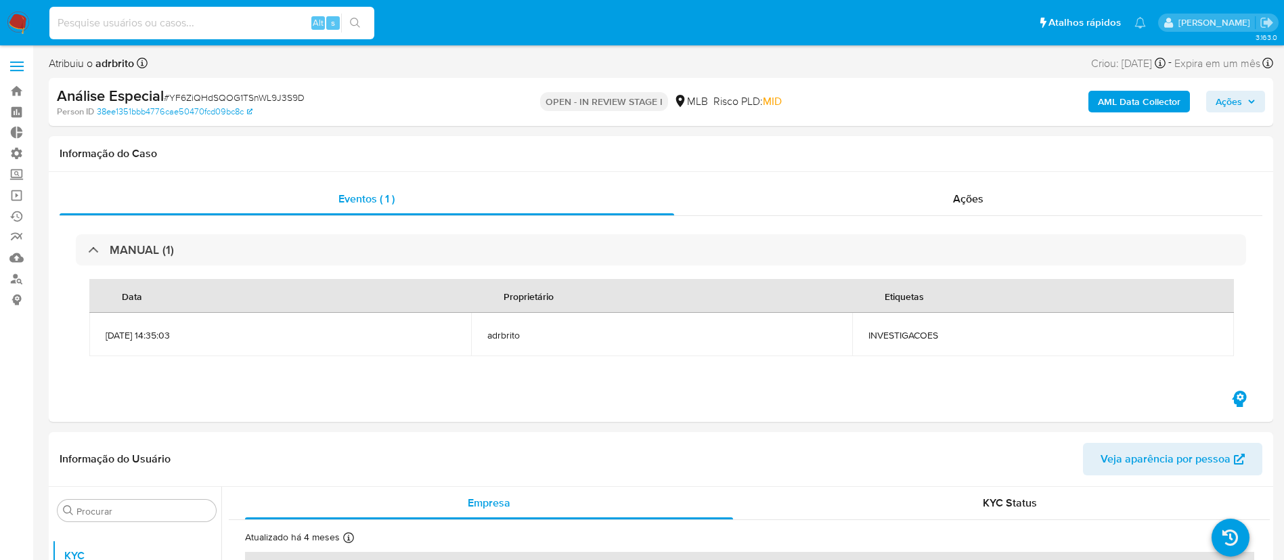
paste input "2160573068"
type input "2160573068"
click at [356, 20] on icon "search-icon" at bounding box center [355, 23] width 11 height 11
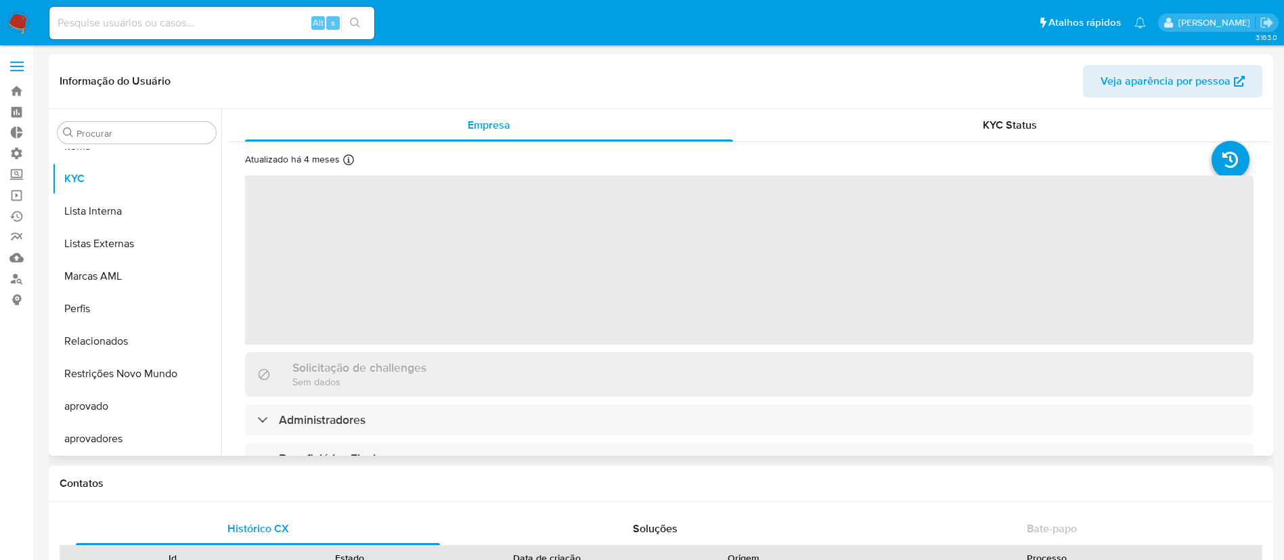
scroll to position [734, 0]
select select "10"
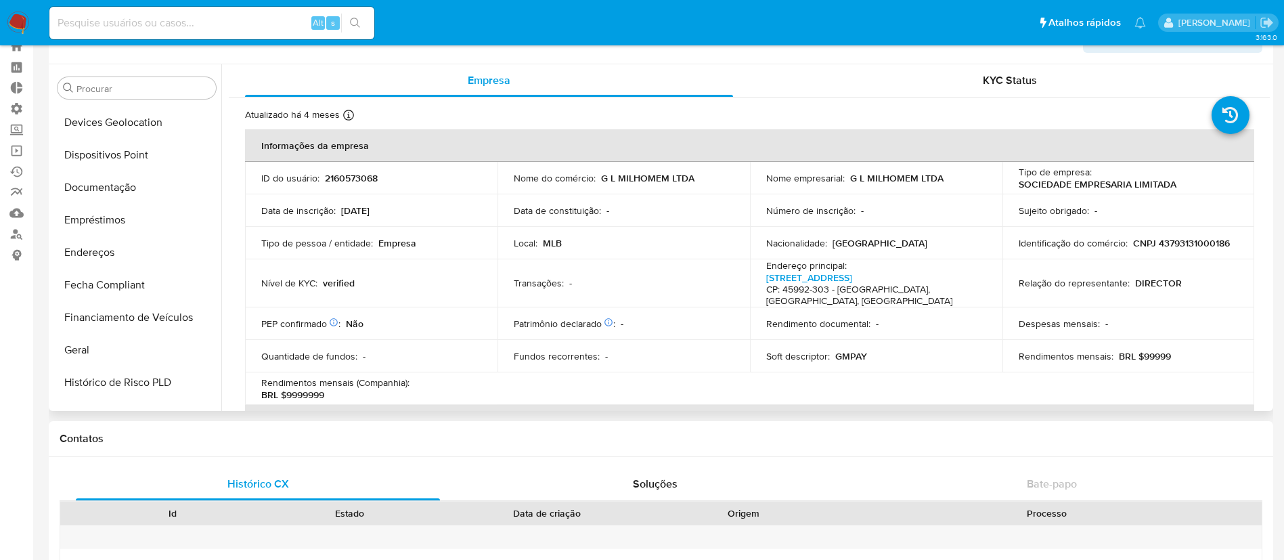
scroll to position [265, 0]
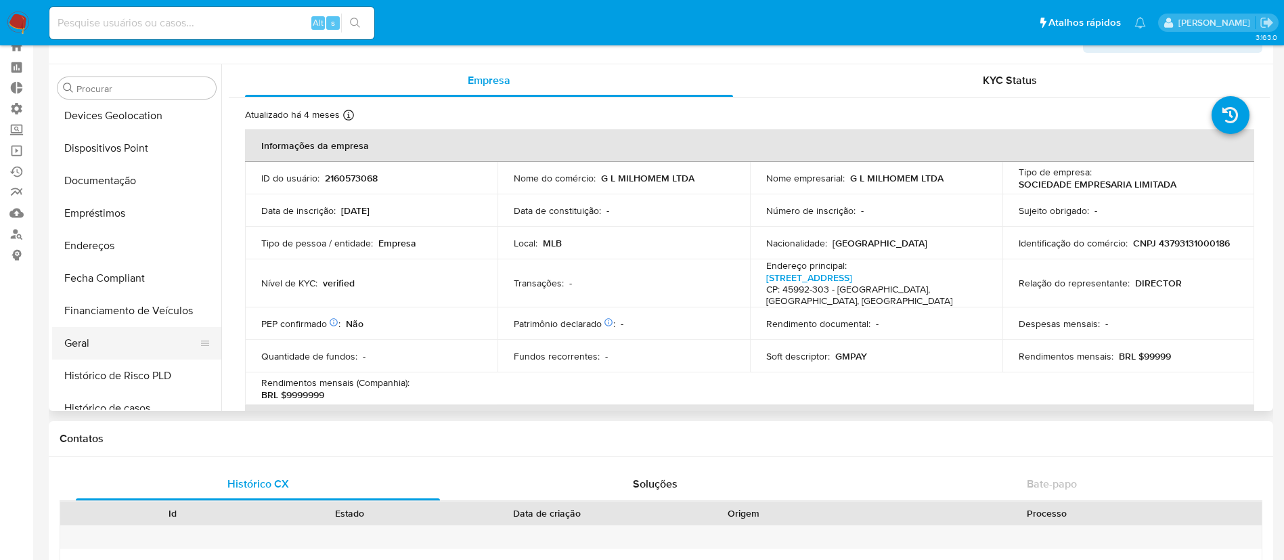
click at [89, 359] on button "Histórico de Risco PLD" at bounding box center [136, 375] width 169 height 32
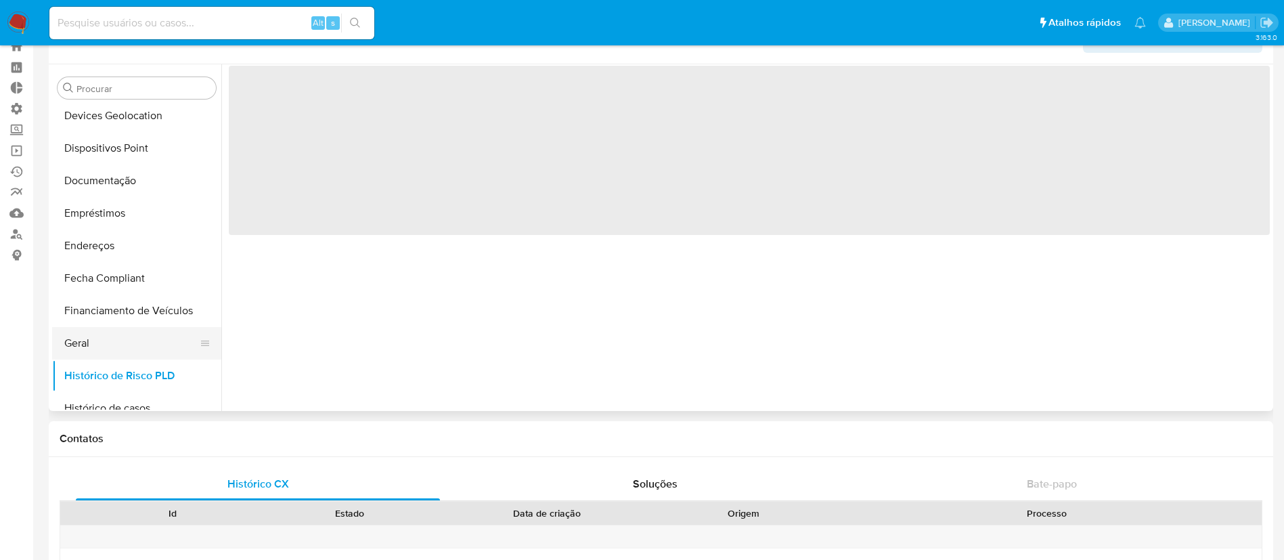
click at [91, 343] on button "Geral" at bounding box center [131, 343] width 158 height 32
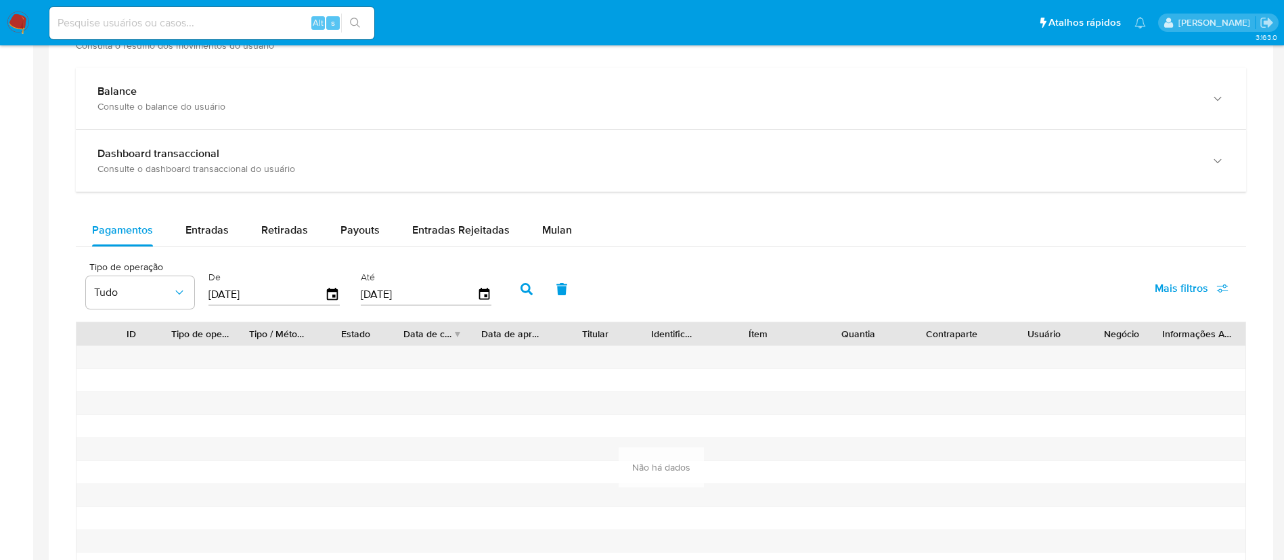
scroll to position [746, 0]
click at [204, 223] on span "Entradas" at bounding box center [206, 228] width 43 height 16
select select "10"
click at [281, 227] on span "Retiradas" at bounding box center [284, 228] width 47 height 16
select select "10"
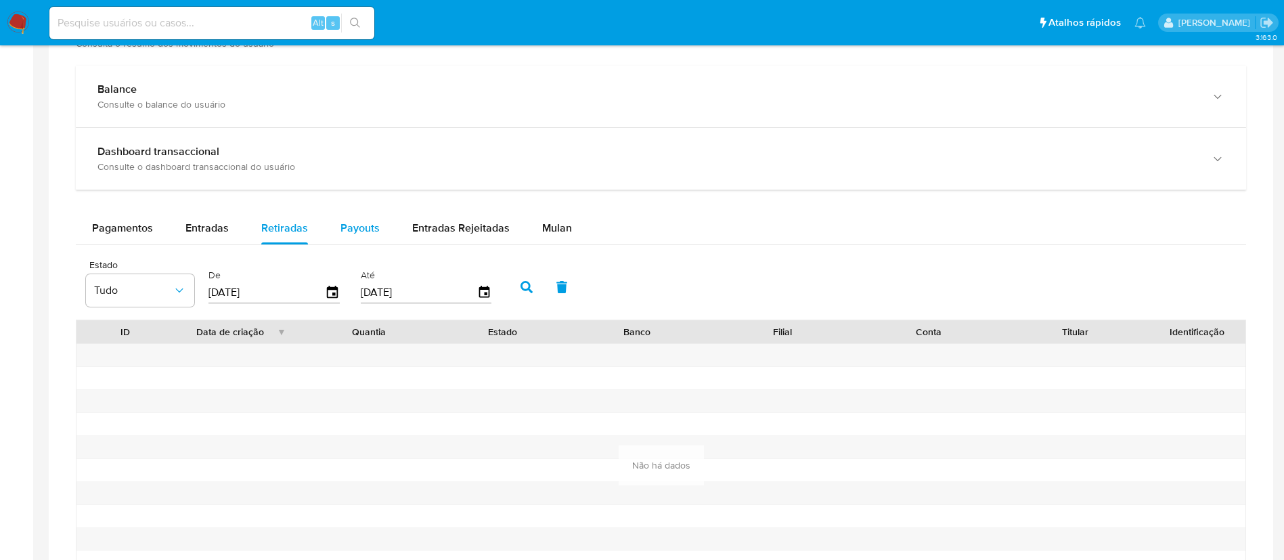
click at [359, 229] on span "Payouts" at bounding box center [359, 228] width 39 height 16
select select "10"
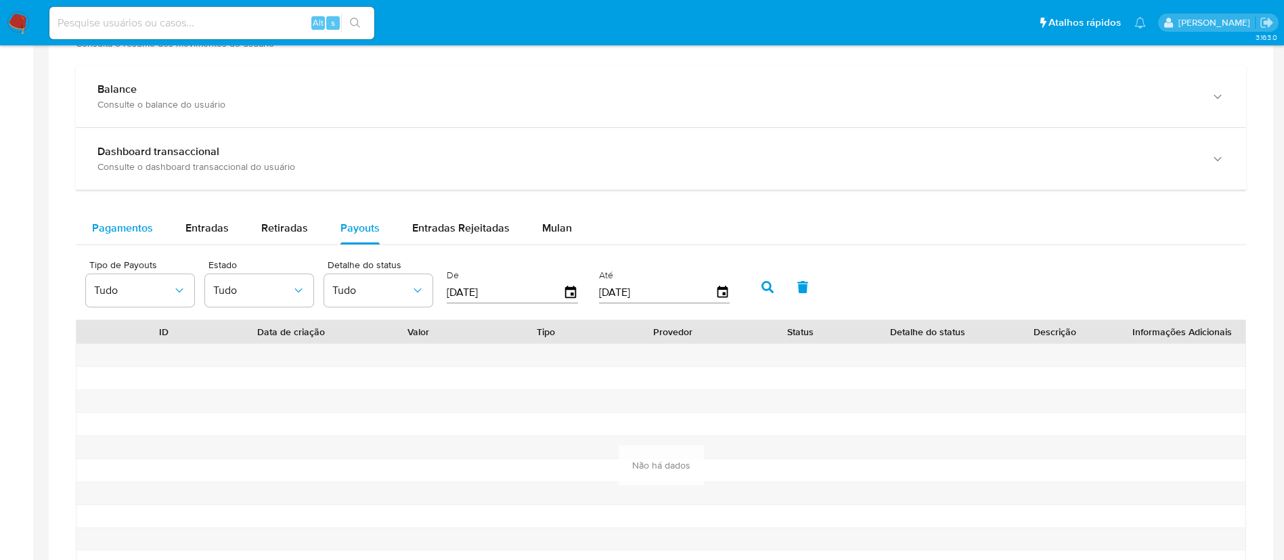
click at [132, 231] on span "Pagamentos" at bounding box center [122, 228] width 61 height 16
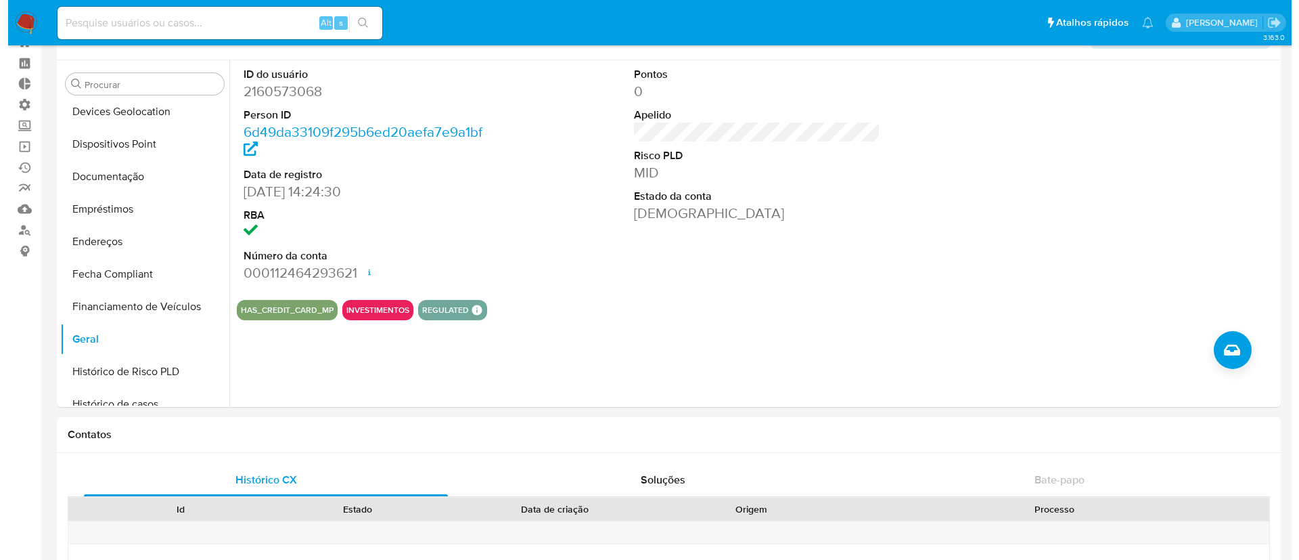
scroll to position [62, 0]
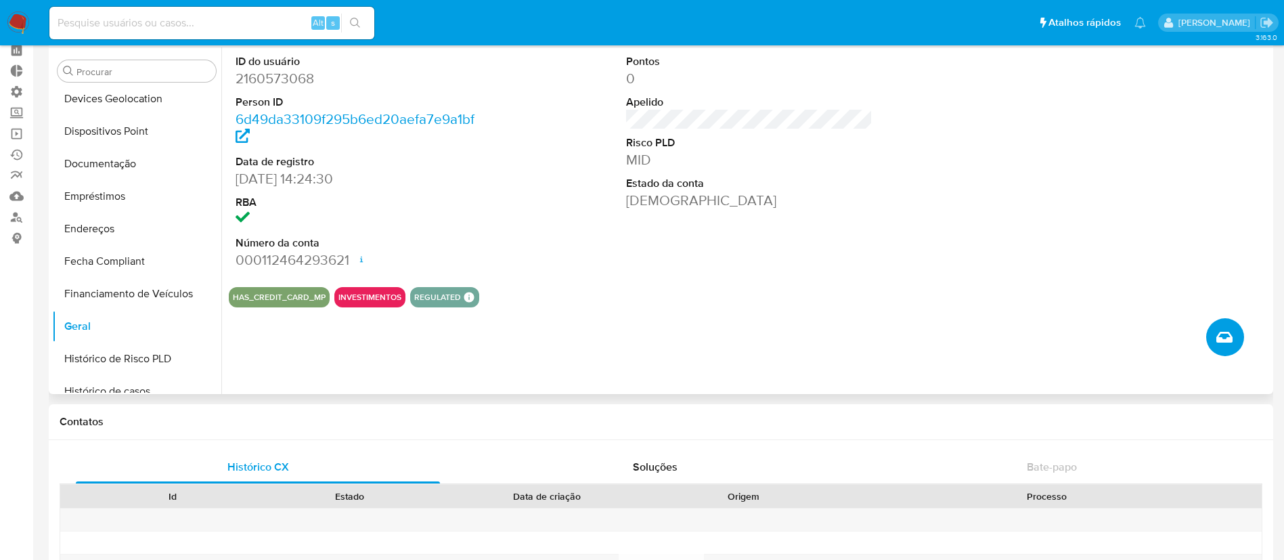
click at [1219, 331] on icon "Criar caso manual" at bounding box center [1224, 337] width 16 height 16
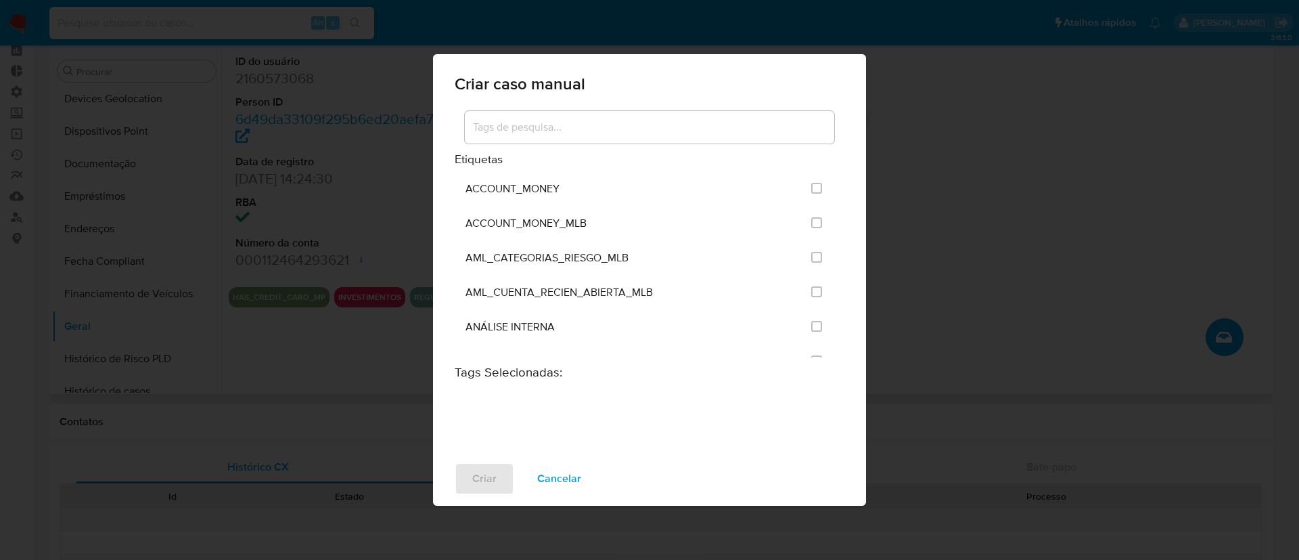
click at [634, 129] on input at bounding box center [649, 127] width 369 height 18
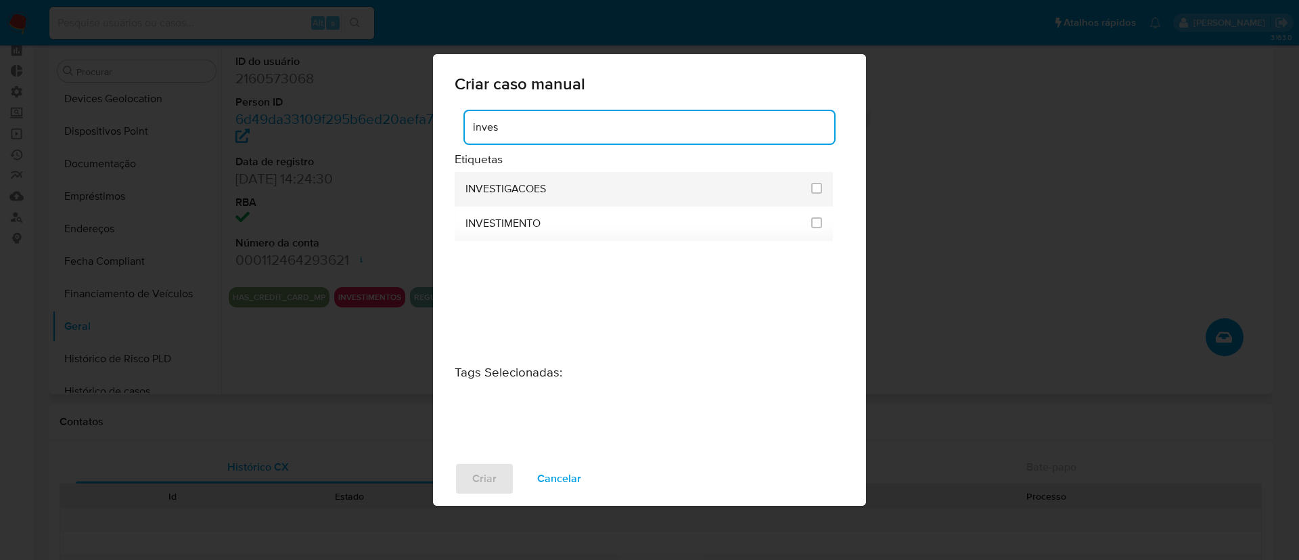
type input "inves"
click at [810, 190] on li "INVESTIGACOES" at bounding box center [644, 189] width 378 height 35
click at [815, 190] on input "2067" at bounding box center [816, 188] width 11 height 11
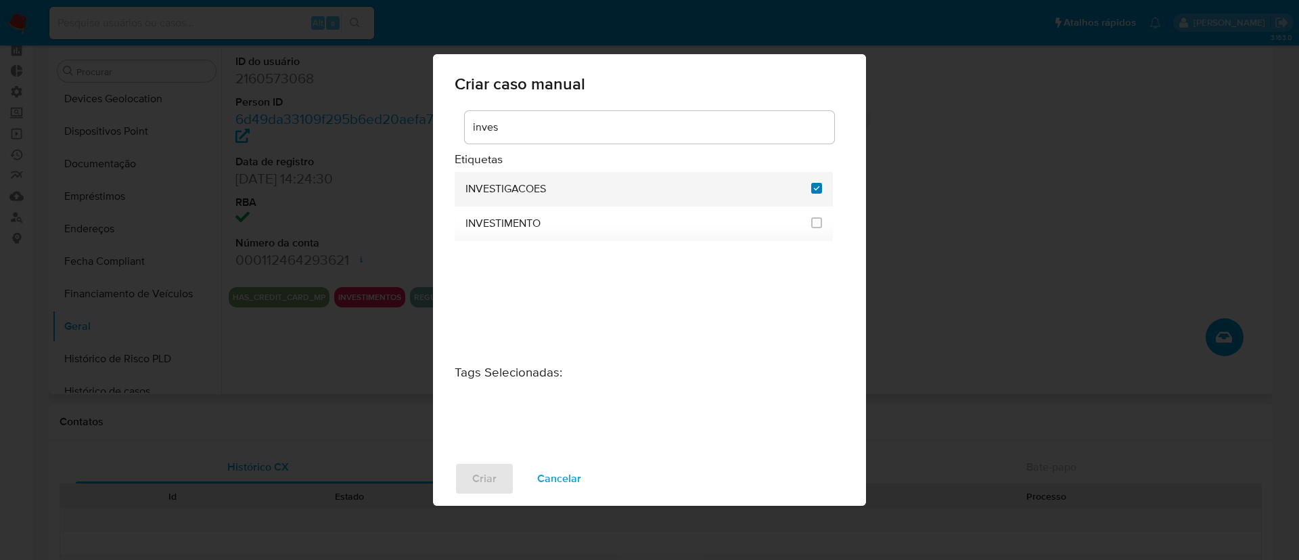
checkbox input "true"
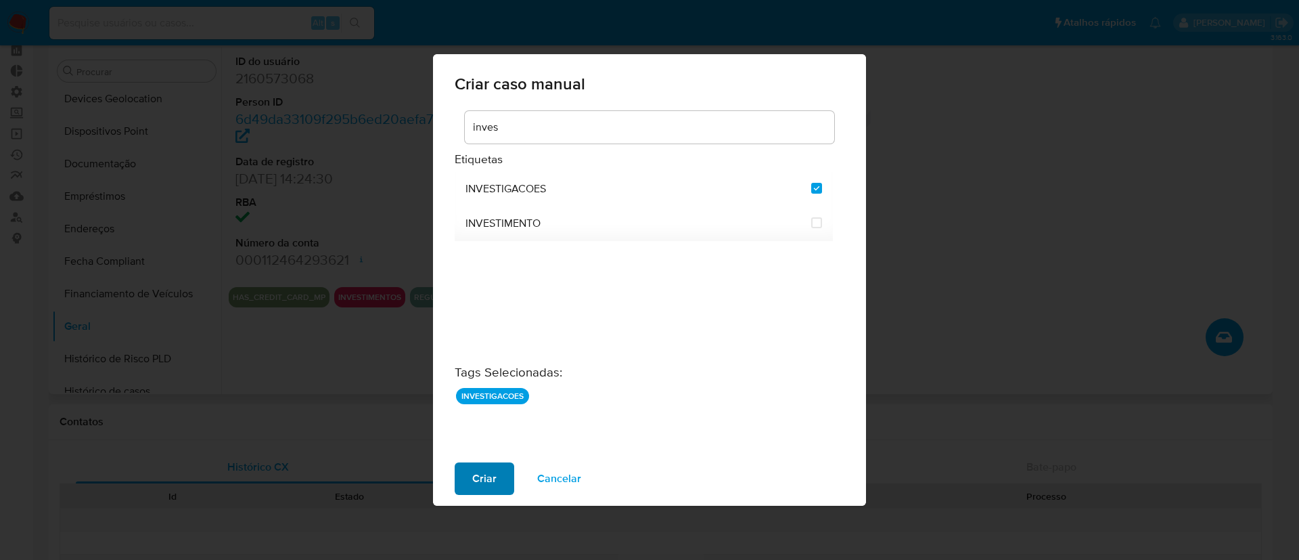
click at [489, 482] on span "Criar" at bounding box center [484, 478] width 24 height 30
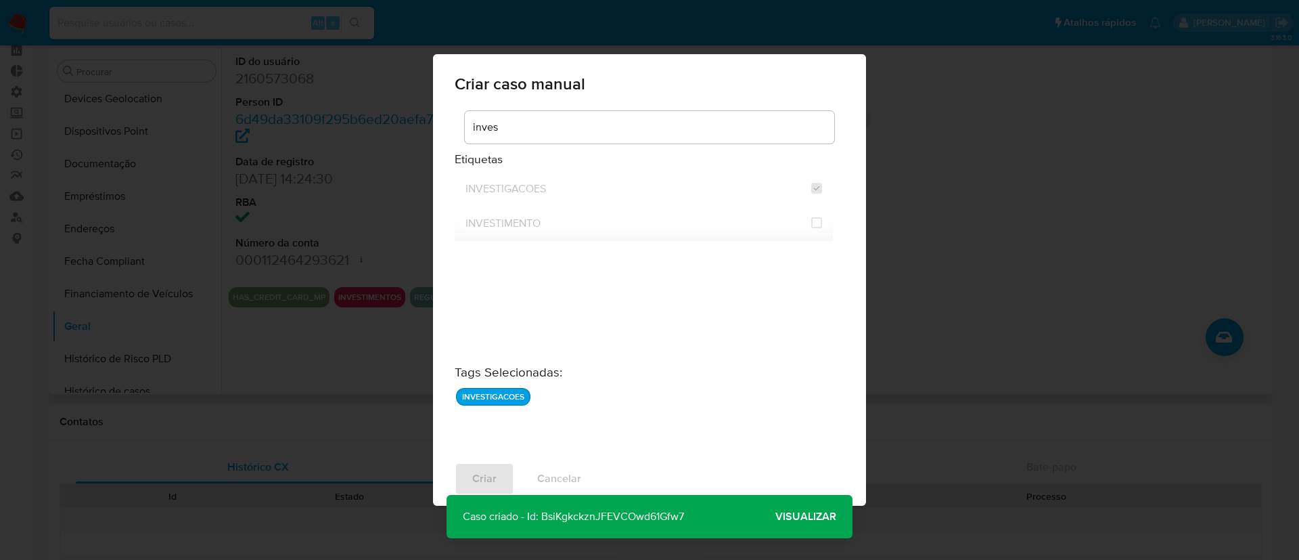
click at [799, 516] on span "Visualizar" at bounding box center [805, 516] width 61 height 0
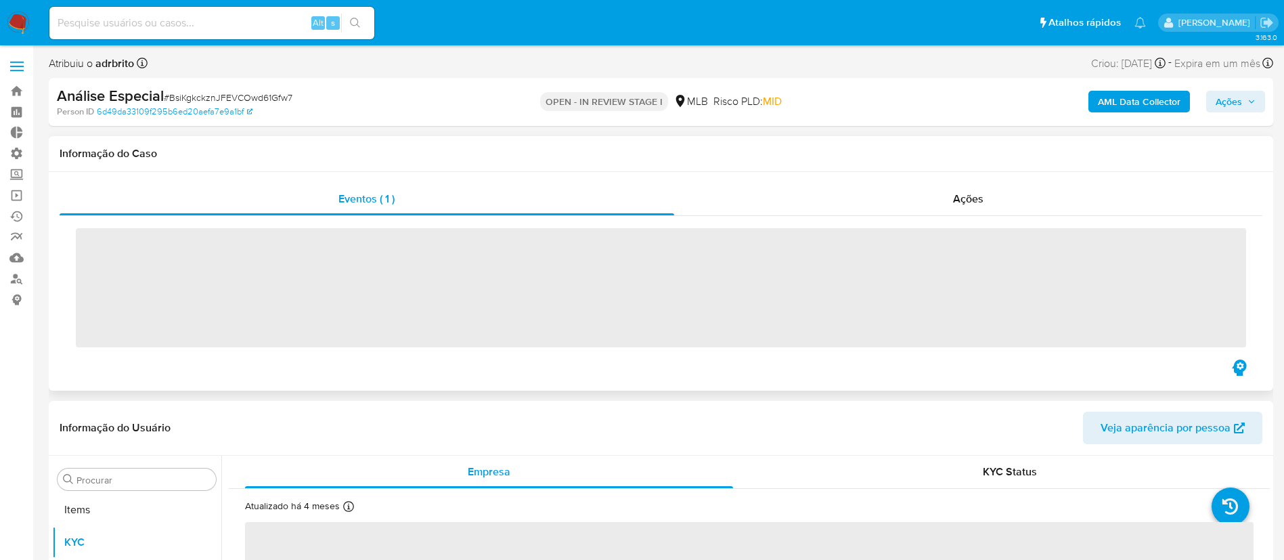
scroll to position [734, 0]
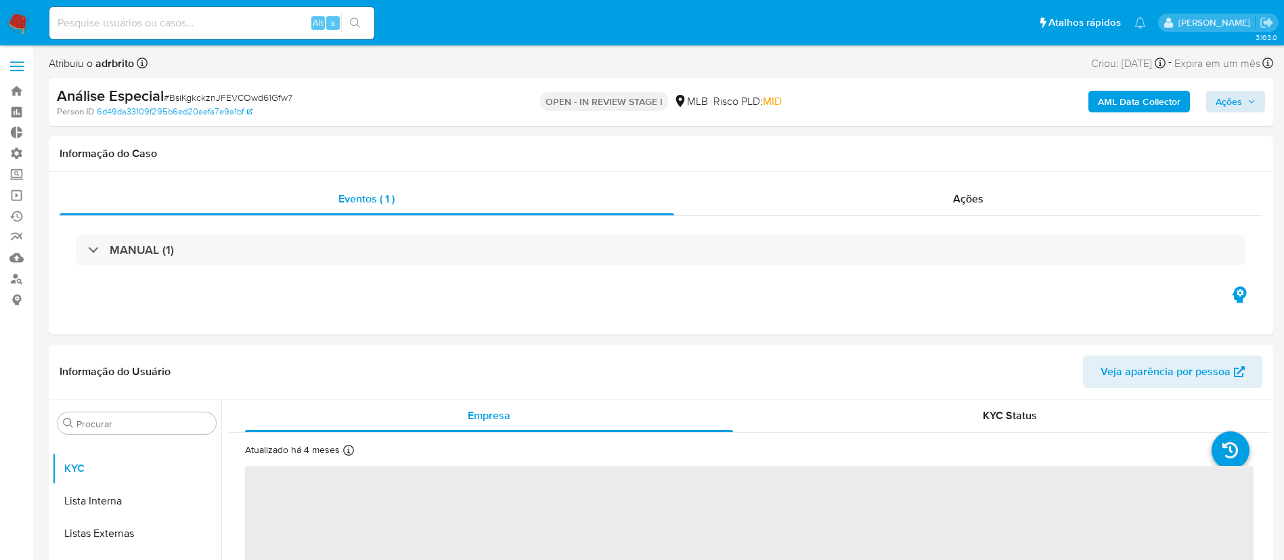
select select "10"
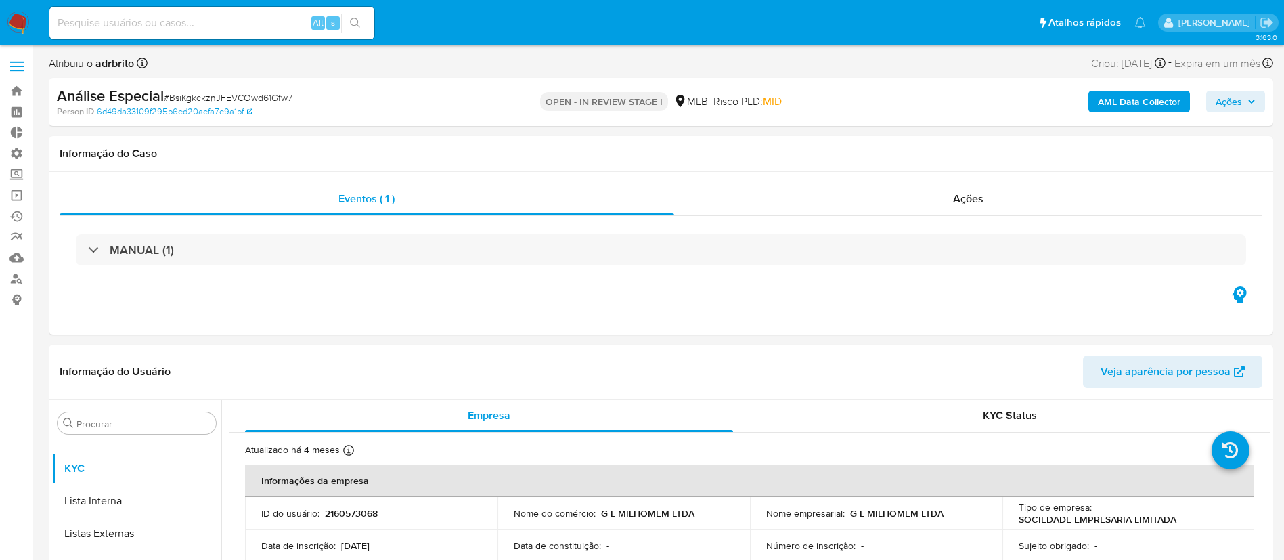
click at [1238, 99] on span "Ações" at bounding box center [1228, 102] width 26 height 22
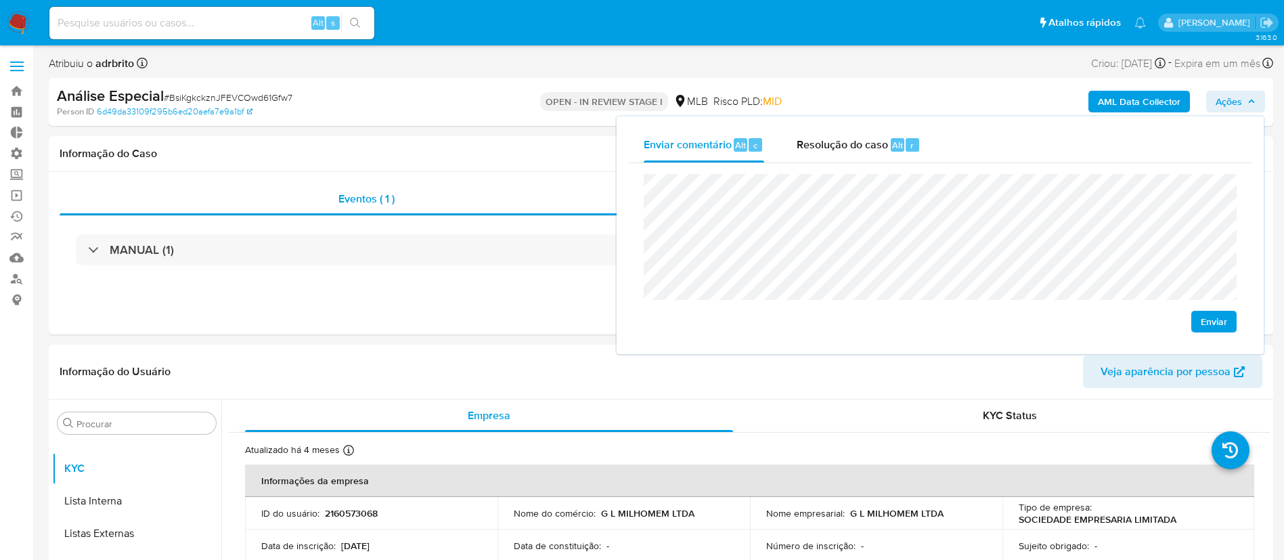
click at [1216, 319] on span "Enviar" at bounding box center [1213, 321] width 26 height 19
click at [200, 31] on input at bounding box center [211, 23] width 325 height 18
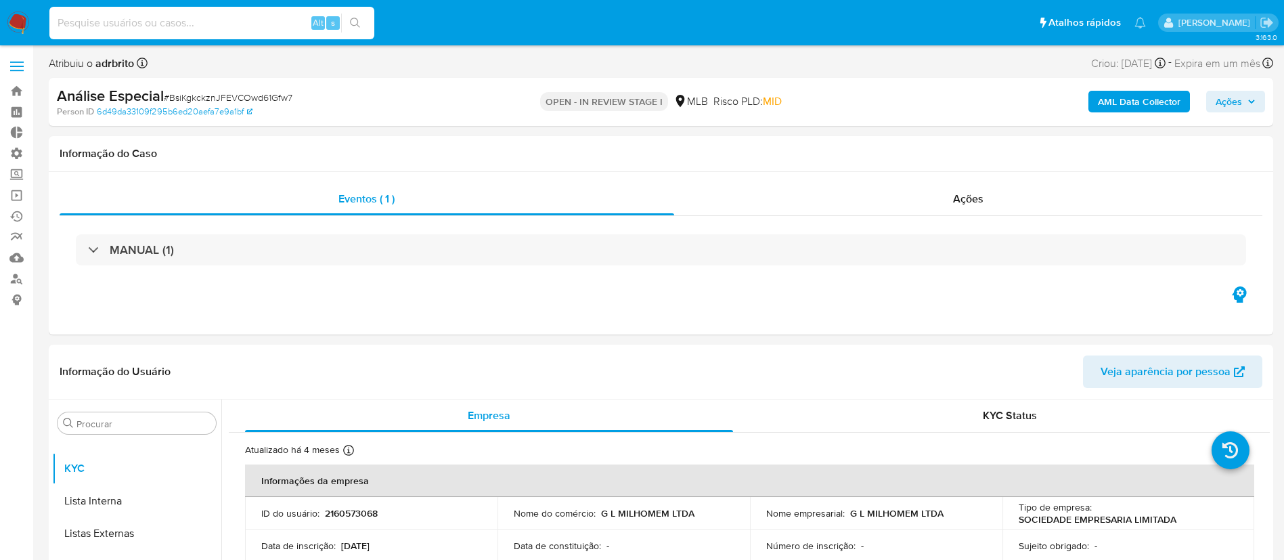
paste input "2253629205"
type input "2253629205"
click at [350, 24] on icon "search-icon" at bounding box center [355, 23] width 11 height 11
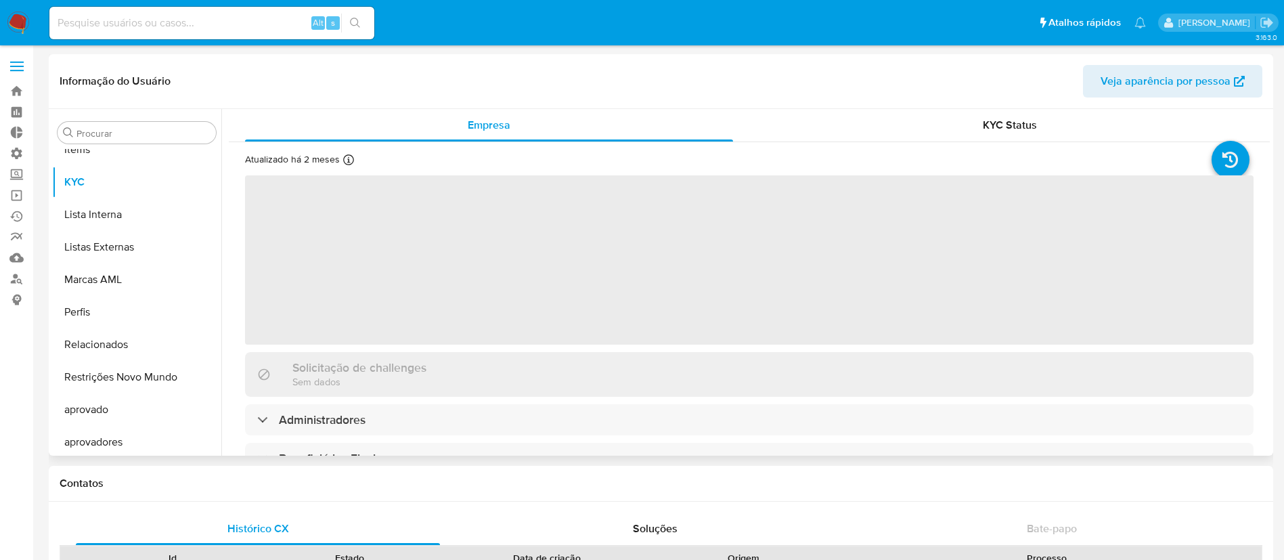
scroll to position [734, 0]
select select "10"
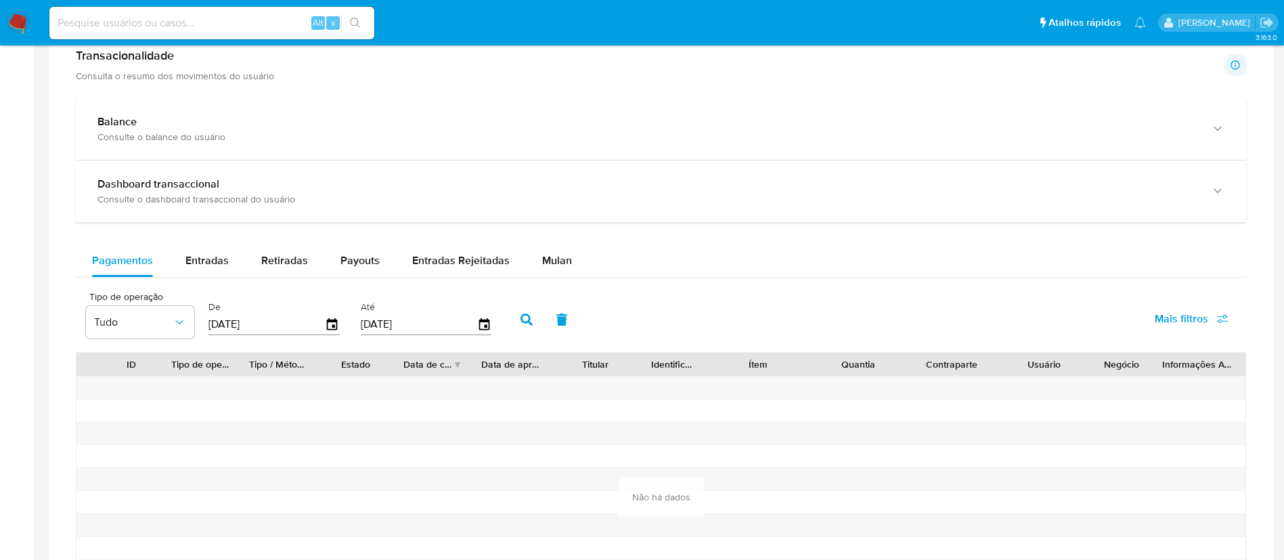
scroll to position [666, 0]
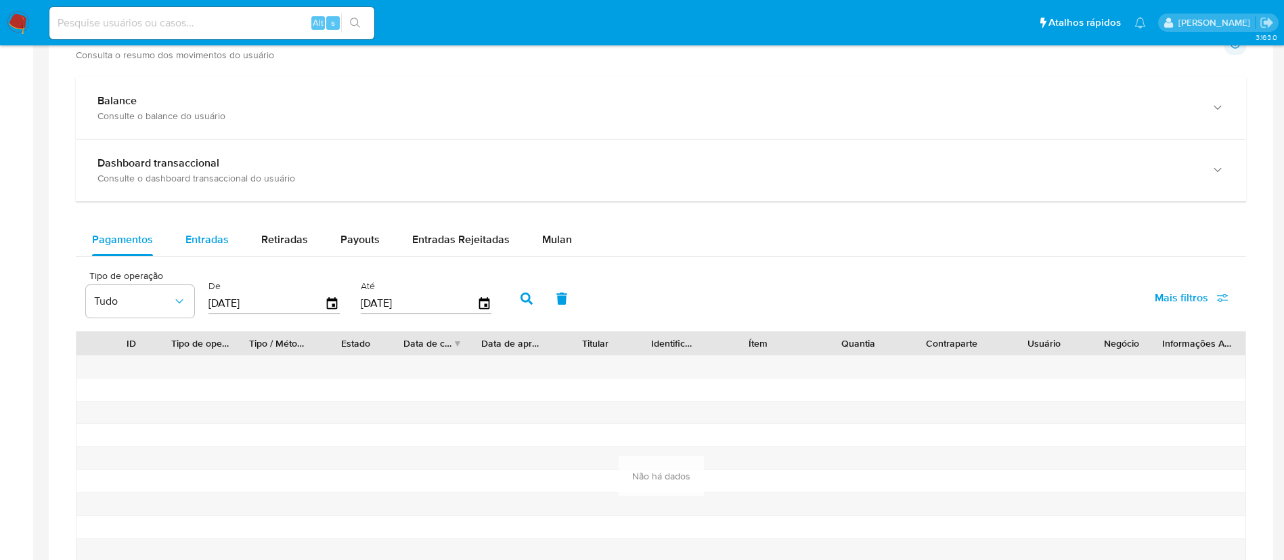
click at [199, 237] on span "Entradas" at bounding box center [206, 239] width 43 height 16
select select "10"
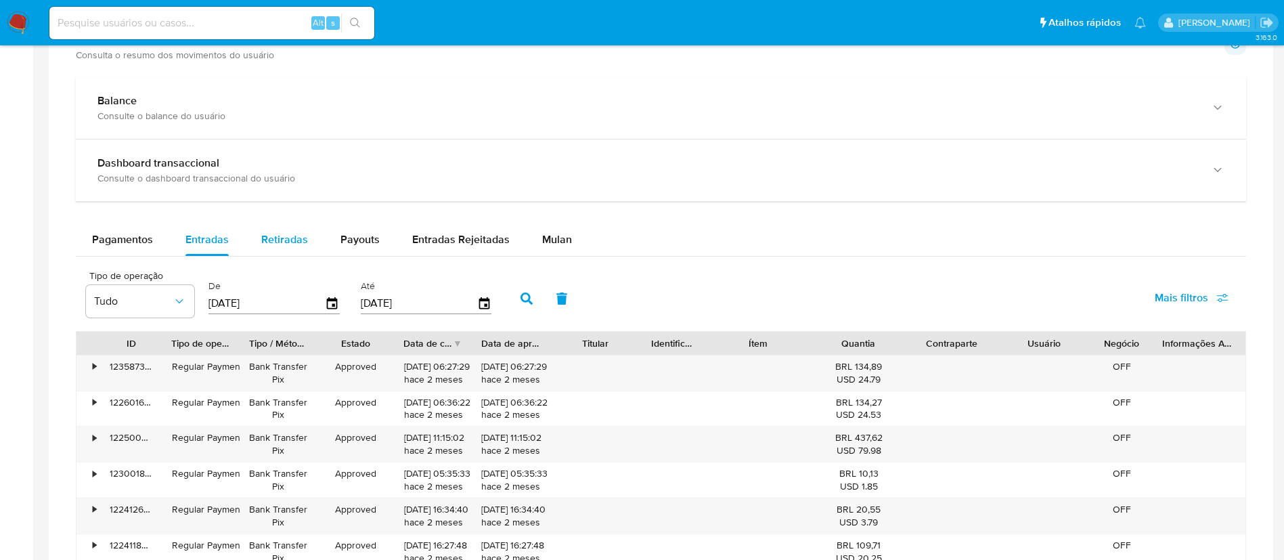
click at [291, 238] on span "Retiradas" at bounding box center [284, 239] width 47 height 16
select select "10"
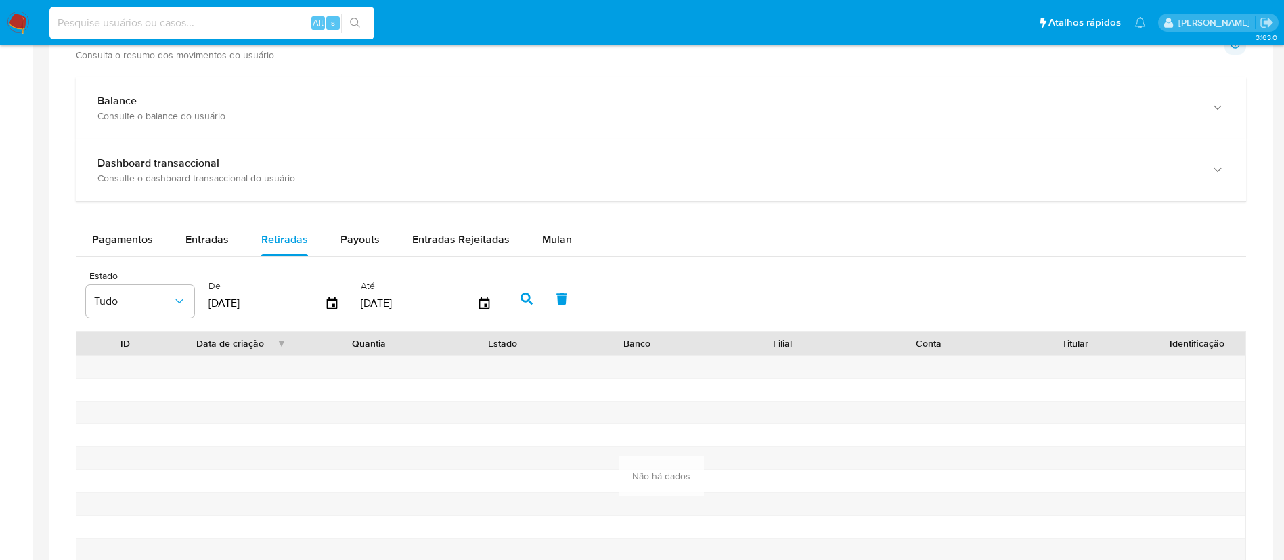
click at [219, 17] on input at bounding box center [211, 23] width 325 height 18
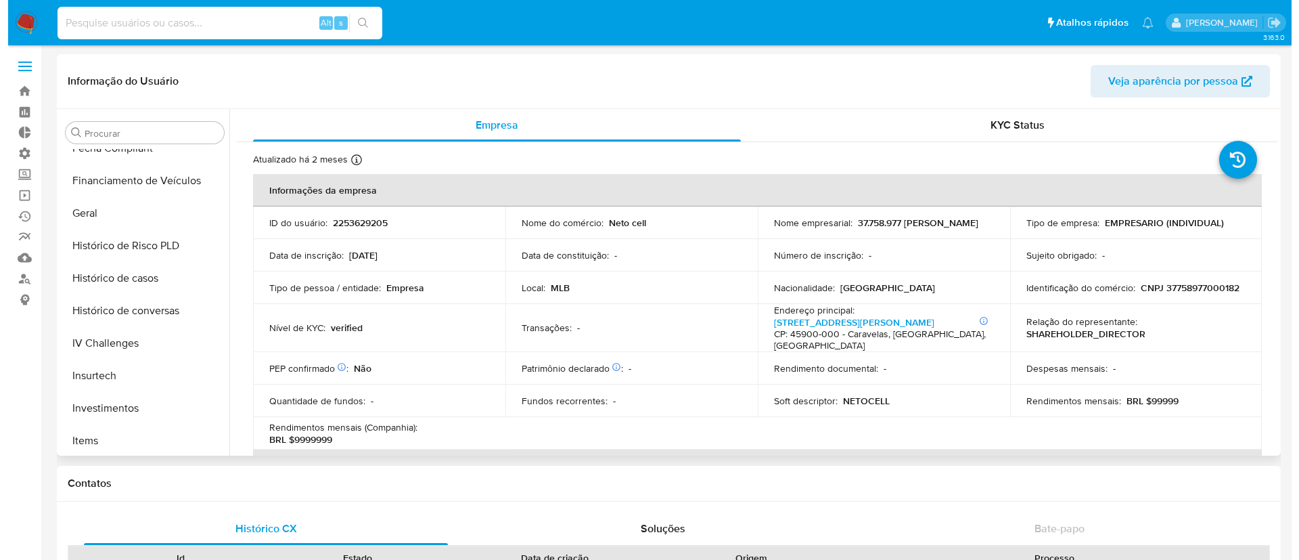
scroll to position [449, 0]
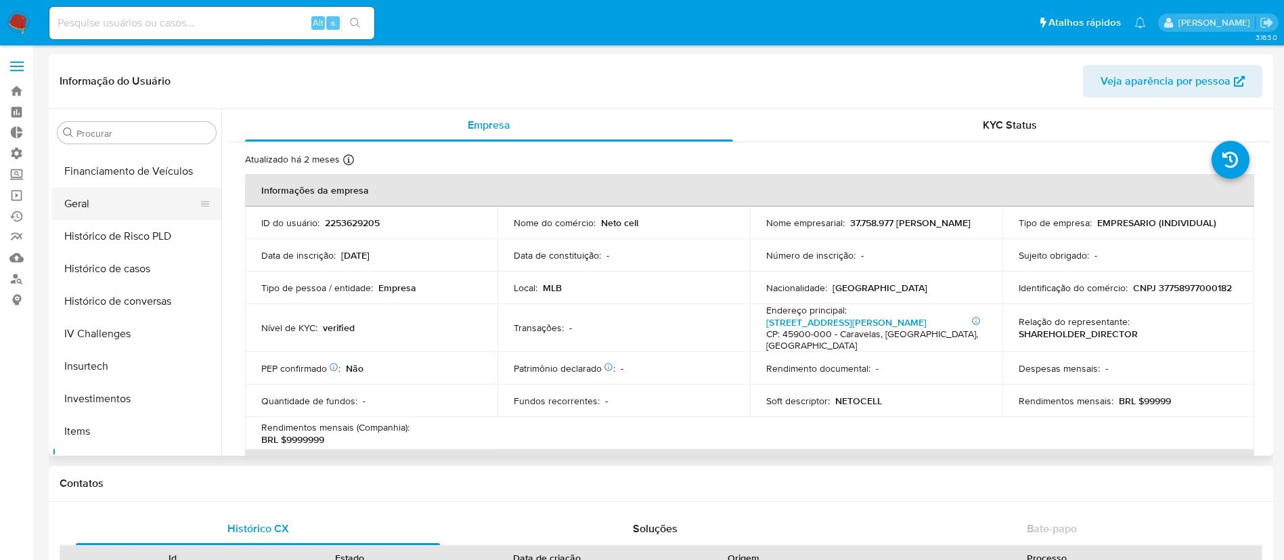
click at [83, 204] on button "Geral" at bounding box center [131, 203] width 158 height 32
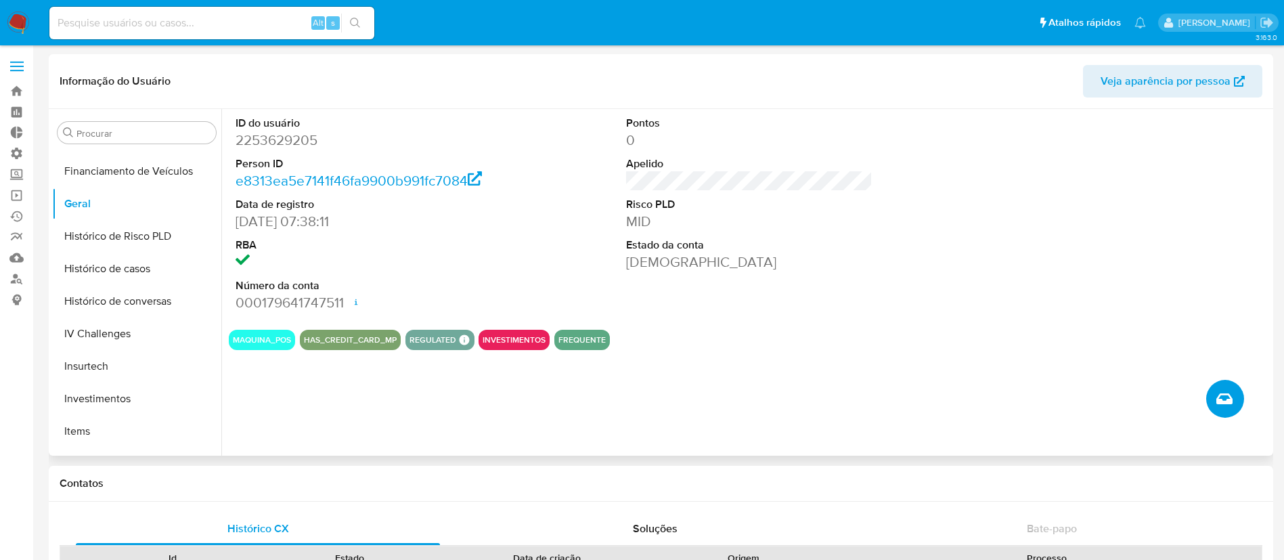
click at [1227, 394] on icon "Criar caso manual" at bounding box center [1224, 398] width 16 height 11
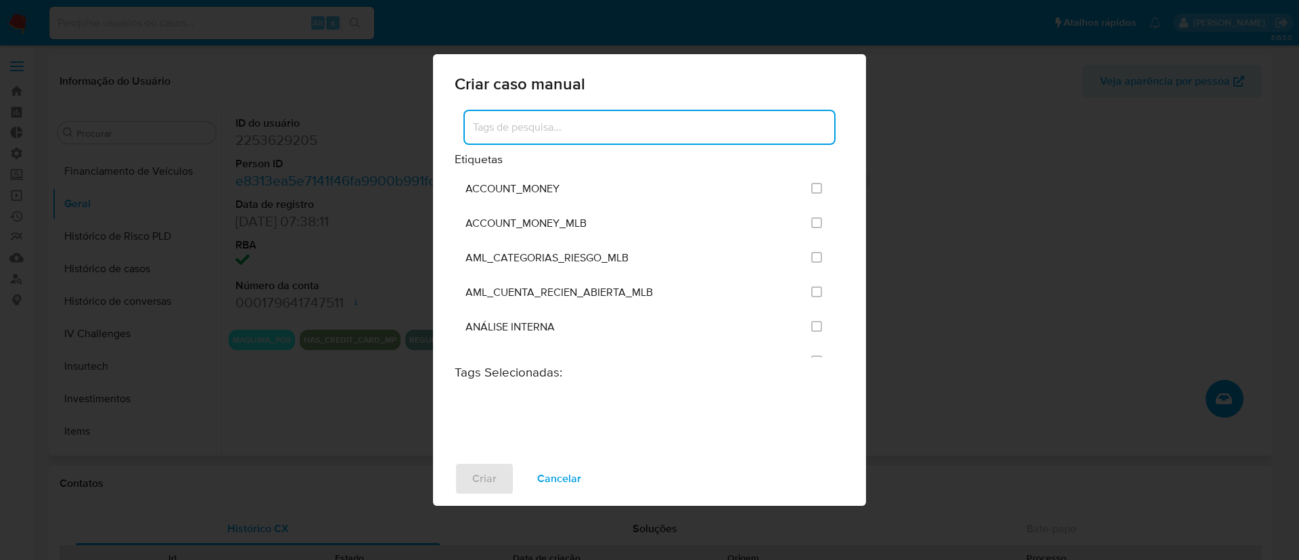
click at [655, 127] on input at bounding box center [649, 127] width 369 height 18
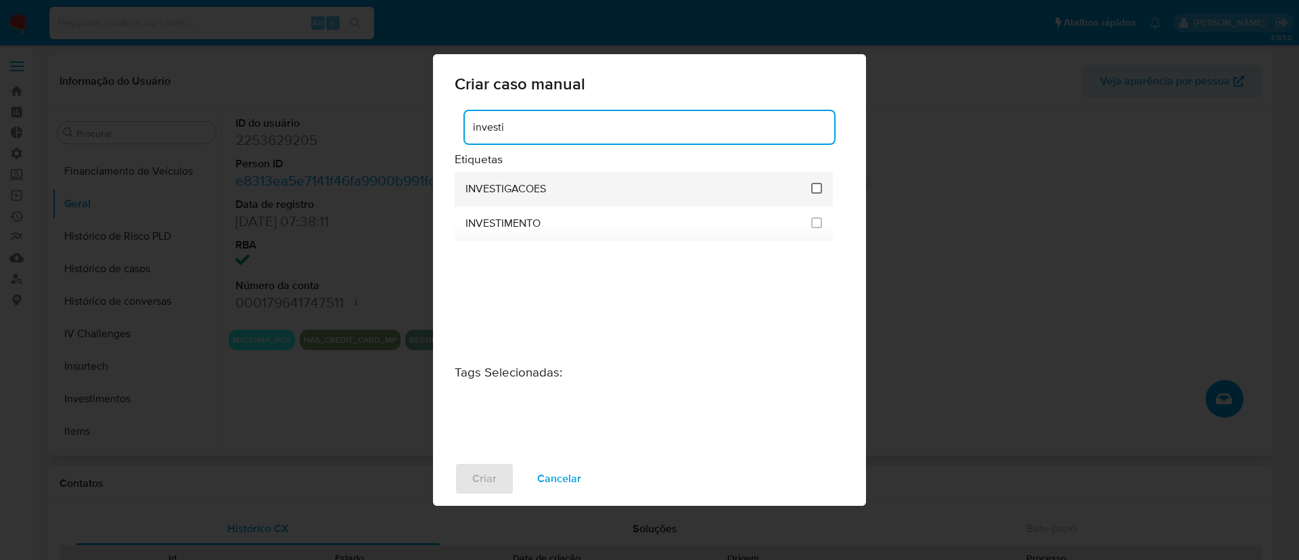
type input "investi"
click at [817, 187] on input "2067" at bounding box center [816, 188] width 11 height 11
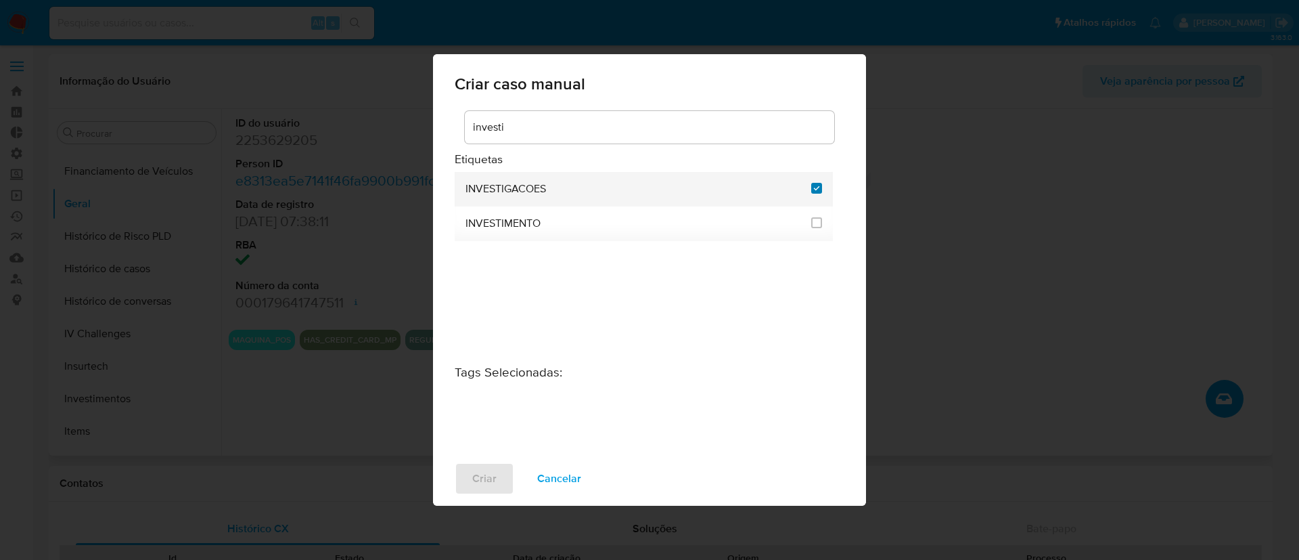
checkbox input "true"
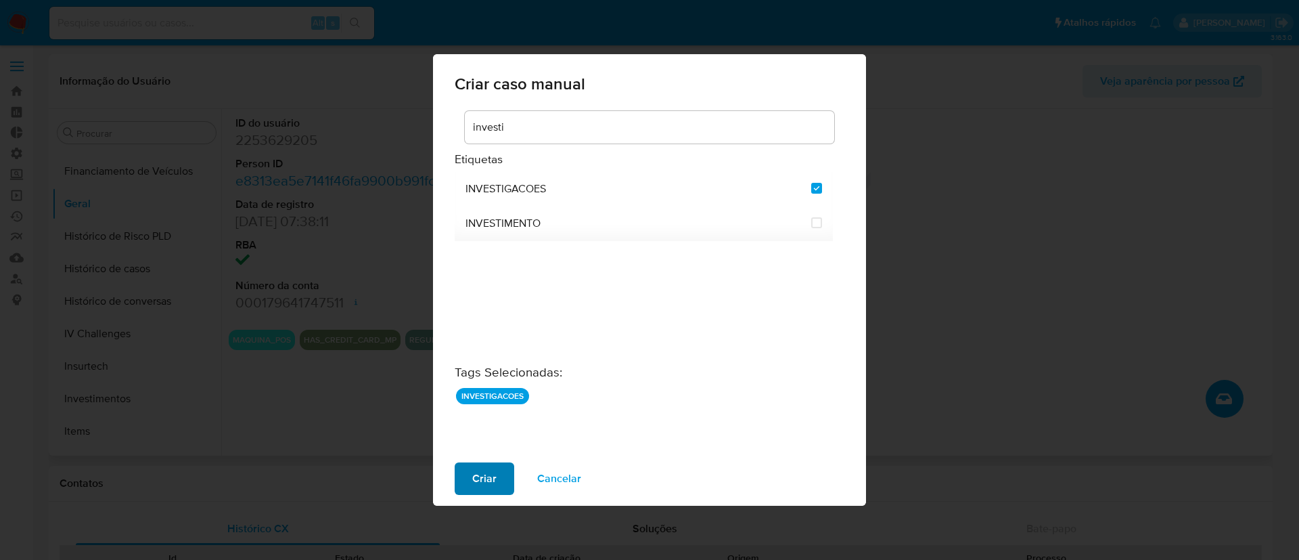
click at [487, 468] on span "Criar" at bounding box center [484, 478] width 24 height 30
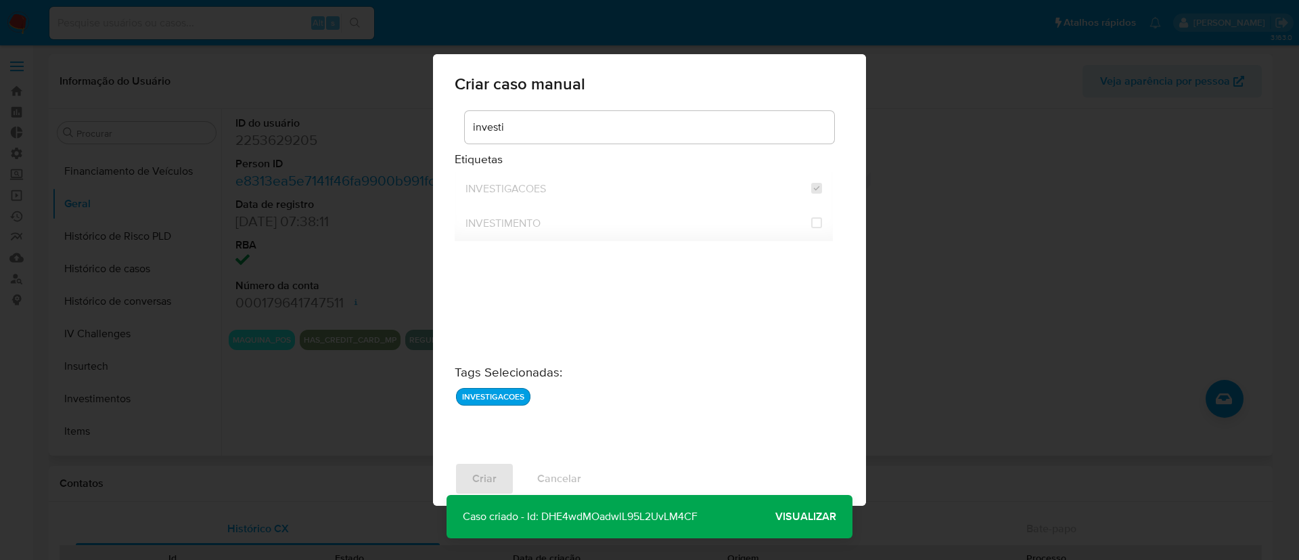
click at [671, 515] on p "Caso criado - Id: DHE4wdMOadwlL95L2UvLM4CF" at bounding box center [580, 516] width 267 height 43
click at [809, 516] on span "Visualizar" at bounding box center [805, 516] width 61 height 0
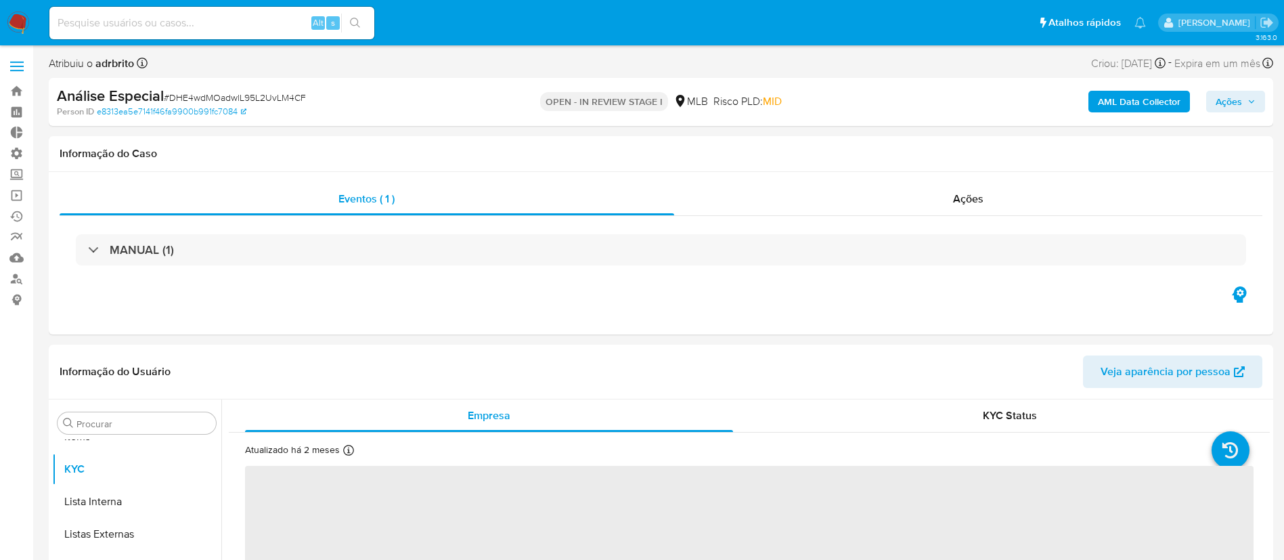
scroll to position [734, 0]
select select "10"
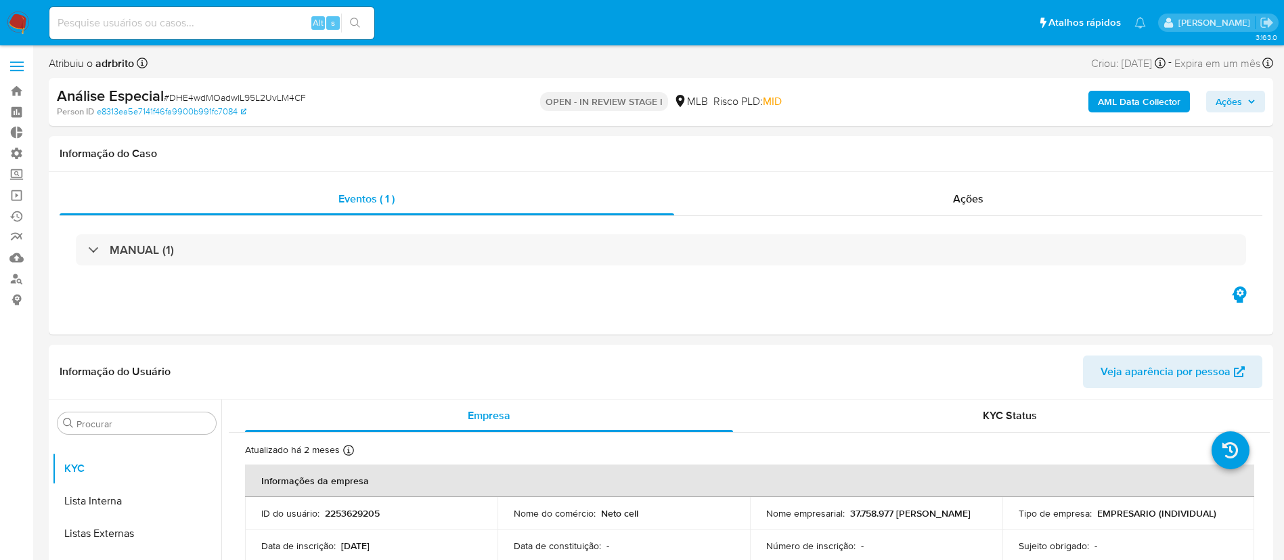
click at [1245, 97] on span "Ações" at bounding box center [1235, 101] width 40 height 19
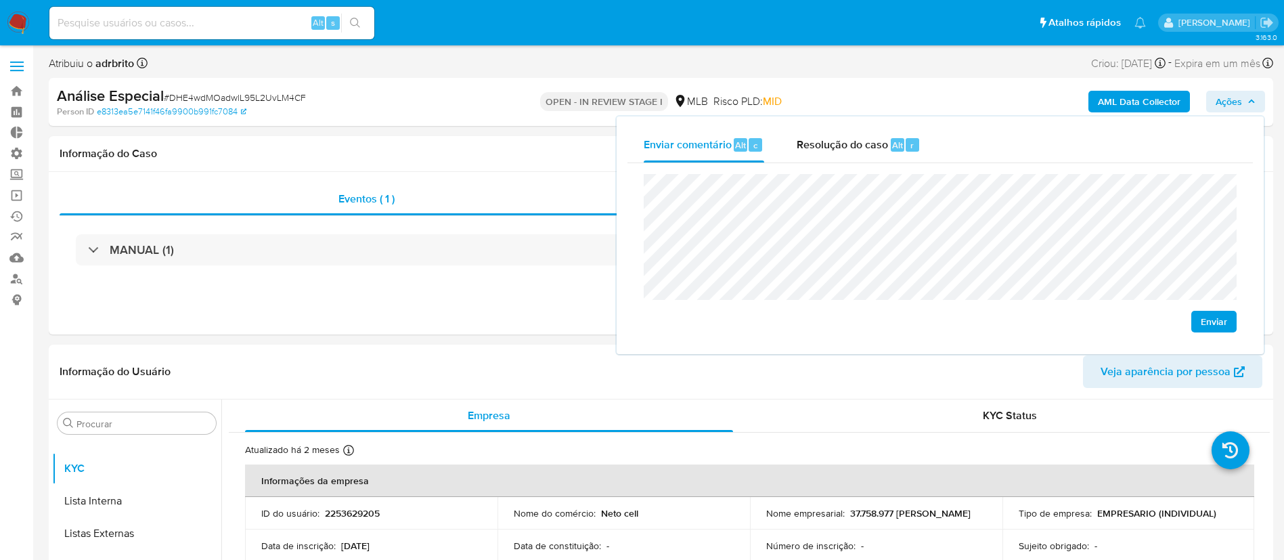
click at [1212, 319] on span "Enviar" at bounding box center [1213, 321] width 26 height 19
click at [173, 24] on input at bounding box center [211, 23] width 325 height 18
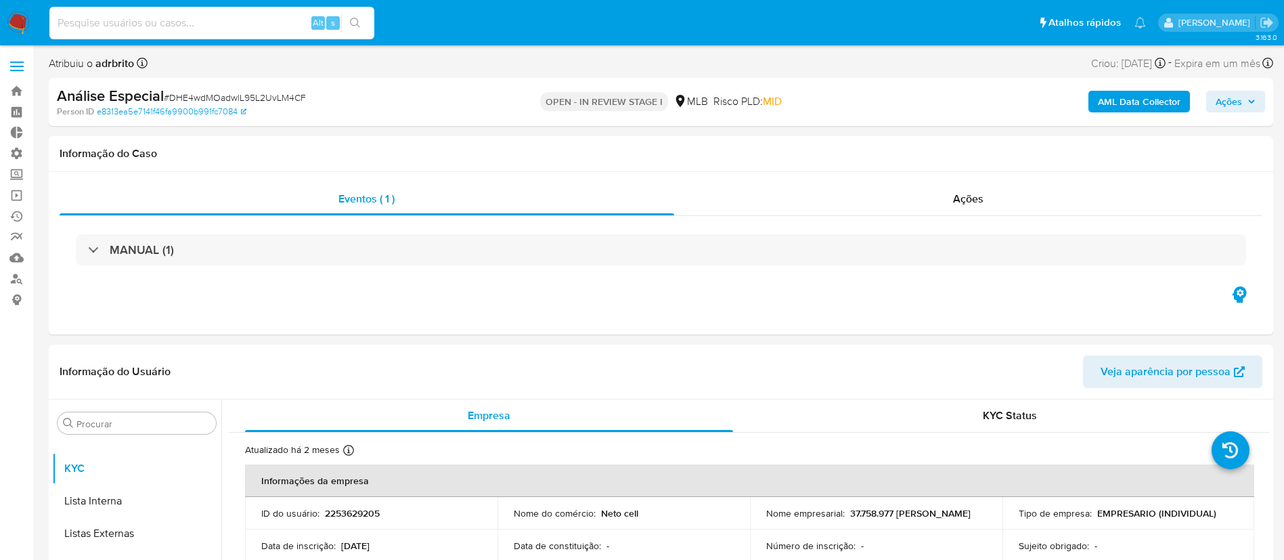
paste input "2603397399"
type input "2603397399"
click at [360, 20] on icon "search-icon" at bounding box center [355, 23] width 11 height 11
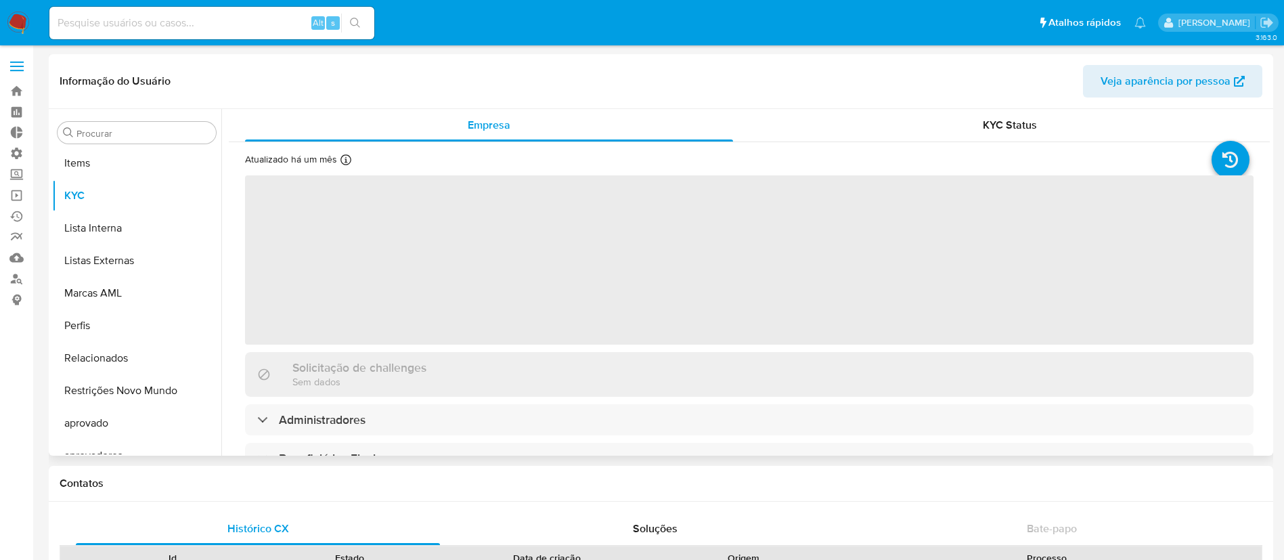
scroll to position [734, 0]
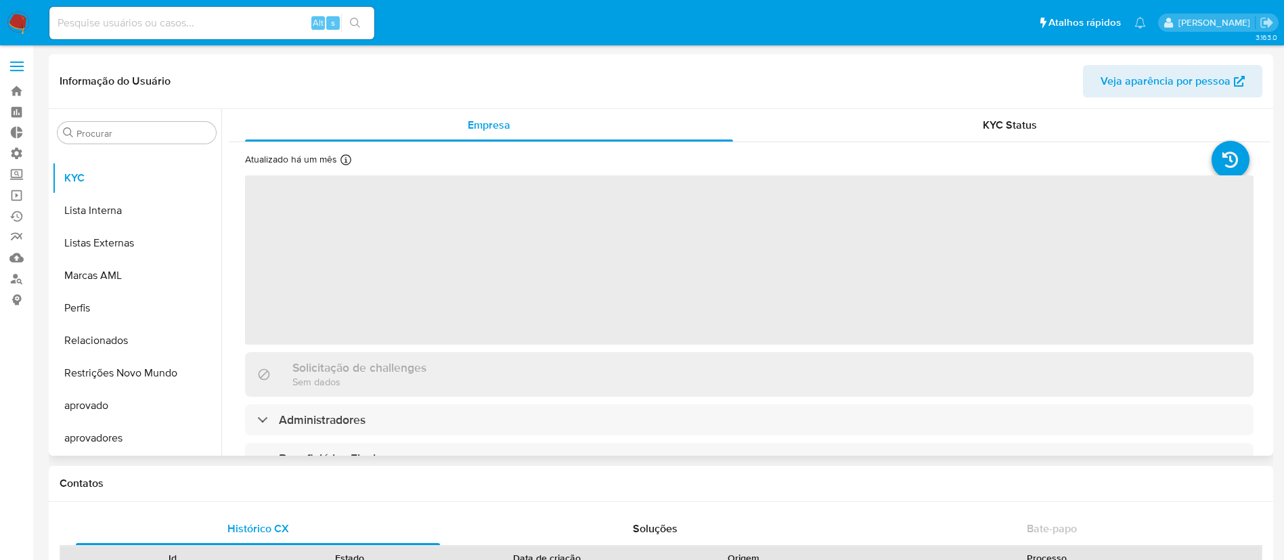
select select "10"
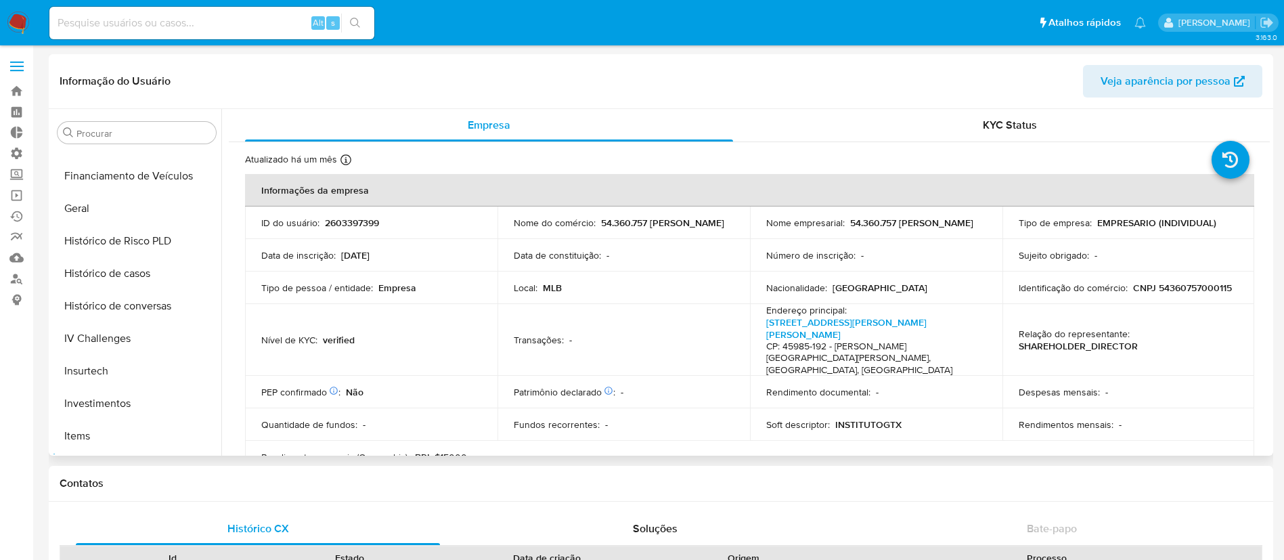
scroll to position [472, 0]
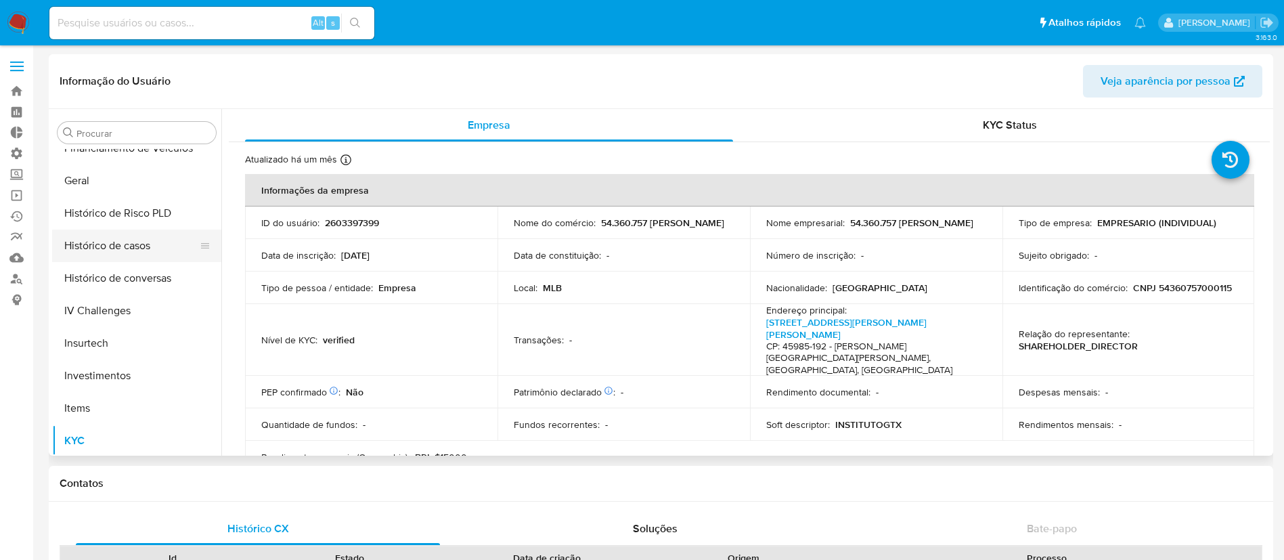
click at [130, 252] on button "Histórico de casos" at bounding box center [131, 245] width 158 height 32
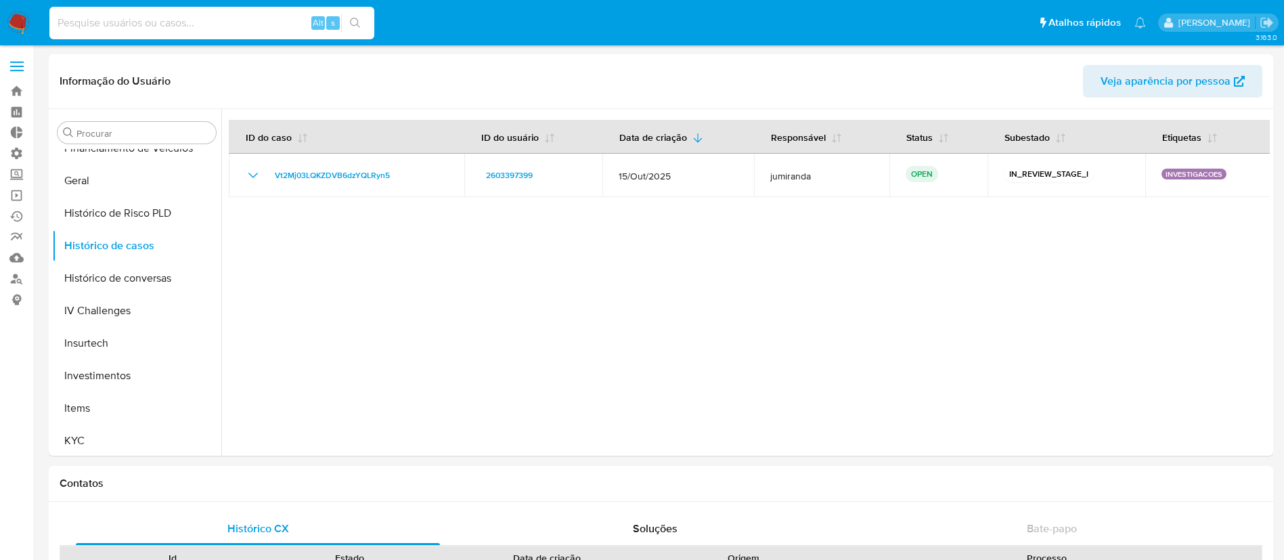
click at [137, 20] on input at bounding box center [211, 23] width 325 height 18
paste input "2697550987"
type input "2697550987"
click at [357, 20] on icon "search-icon" at bounding box center [355, 23] width 11 height 11
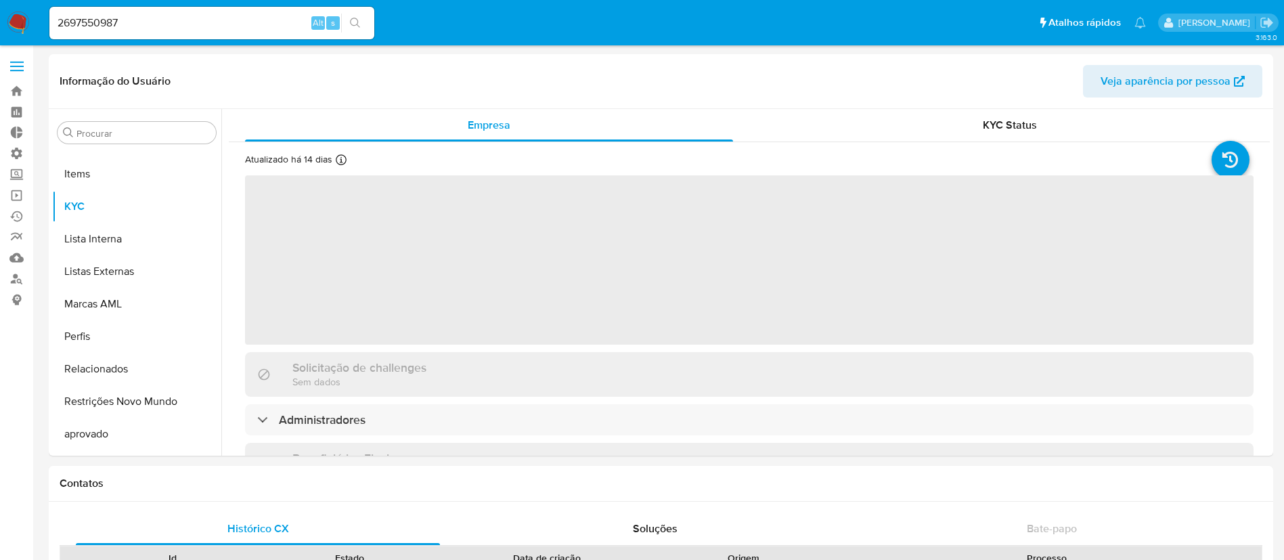
scroll to position [734, 0]
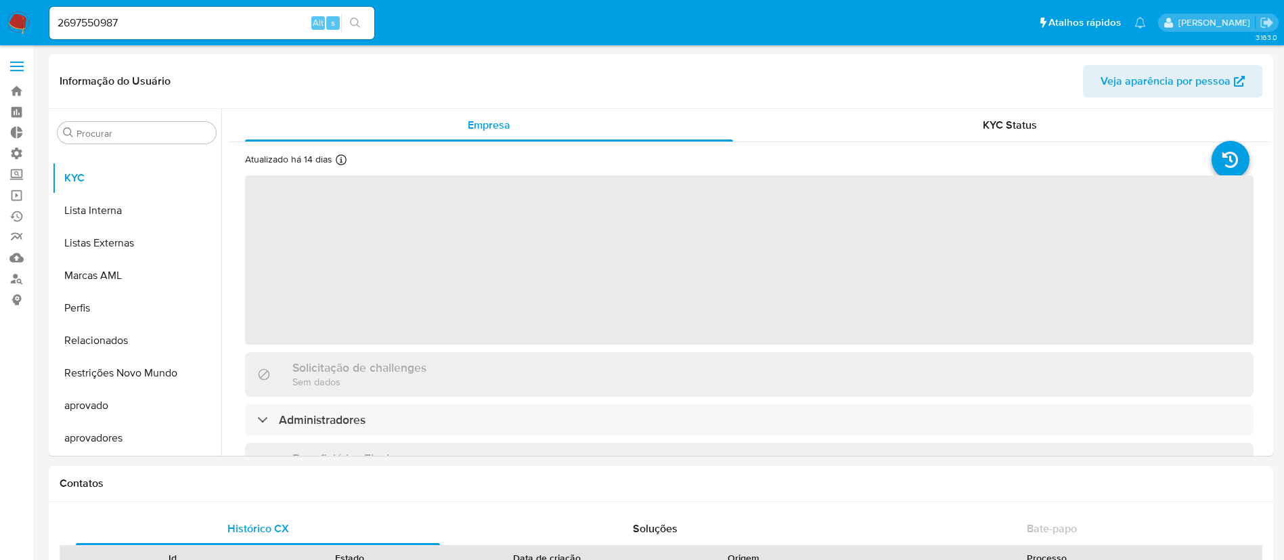
select select "10"
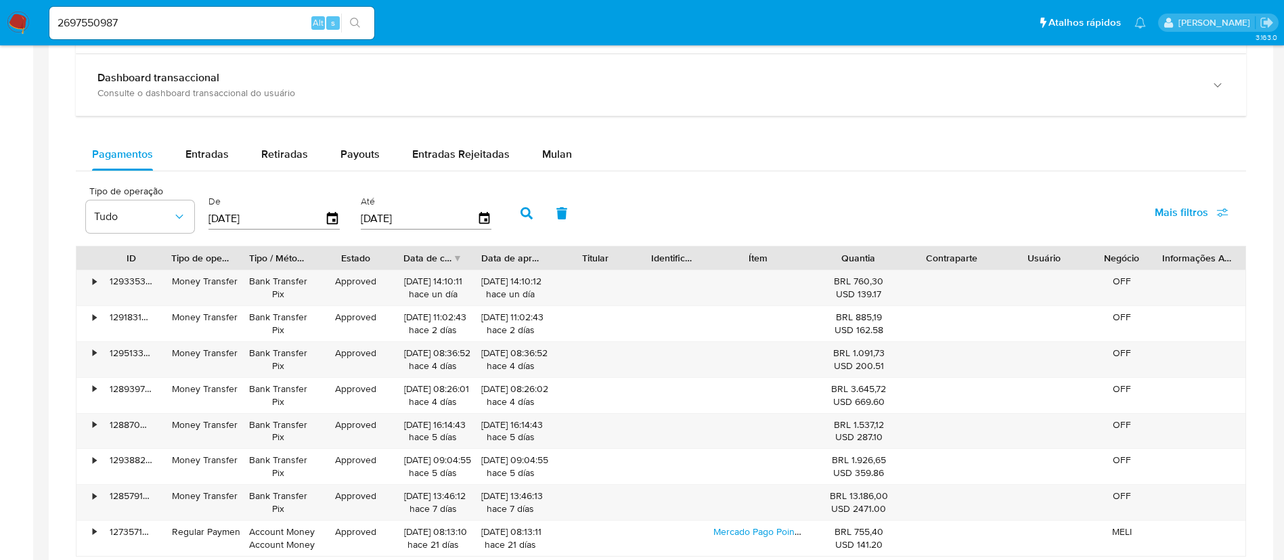
scroll to position [822, 0]
click at [200, 154] on span "Entradas" at bounding box center [206, 152] width 43 height 16
select select "10"
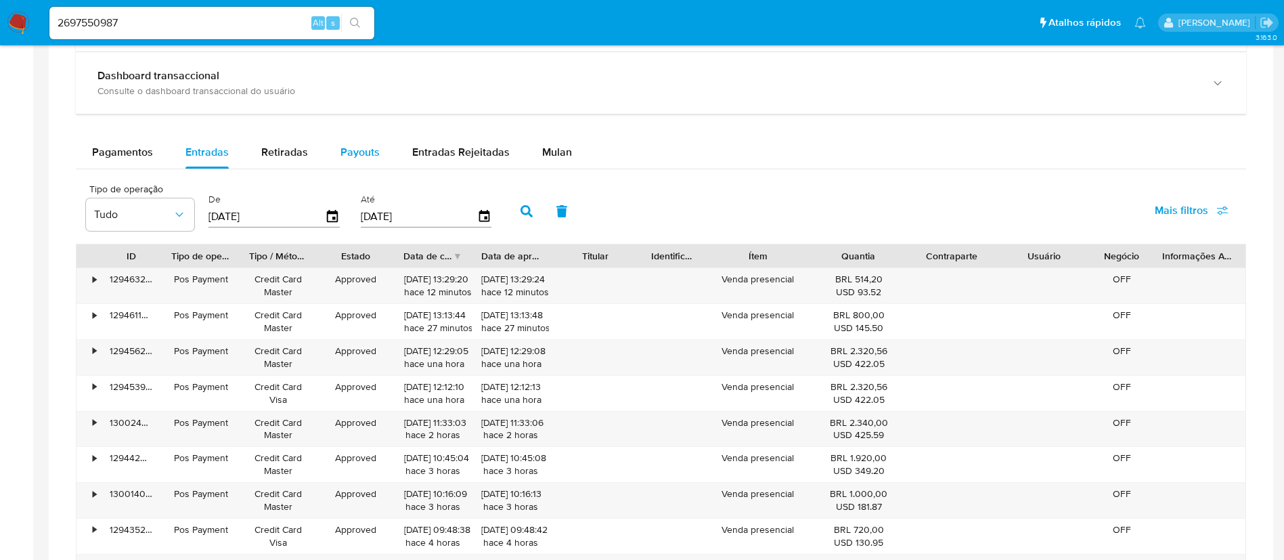
click at [325, 168] on button "Payouts" at bounding box center [360, 152] width 72 height 32
select select "10"
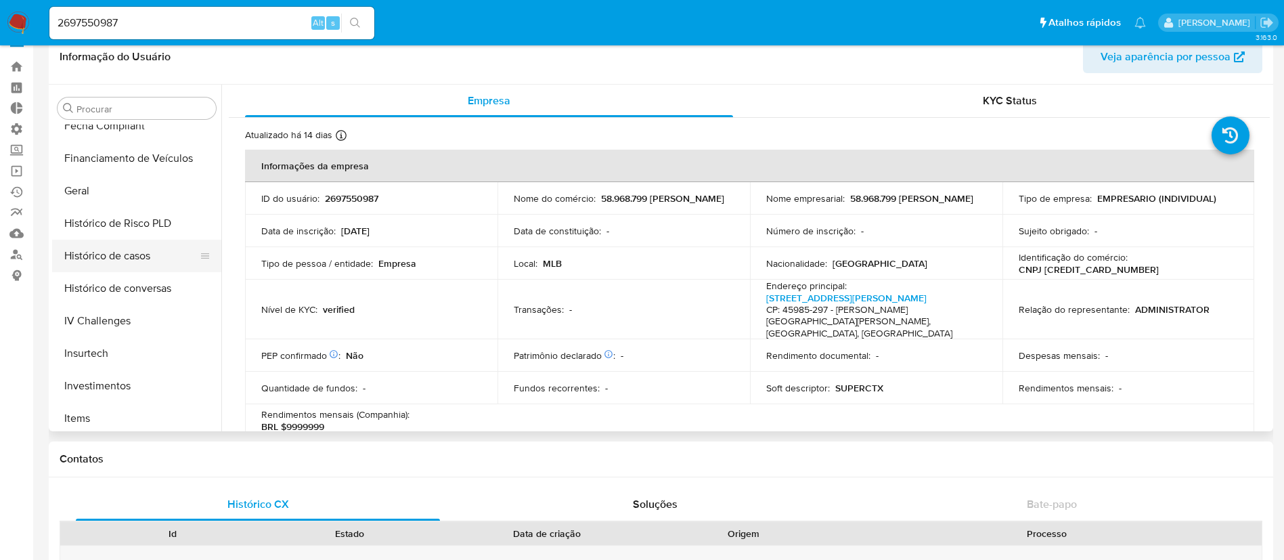
scroll to position [440, 0]
click at [105, 186] on button "Geral" at bounding box center [131, 188] width 158 height 32
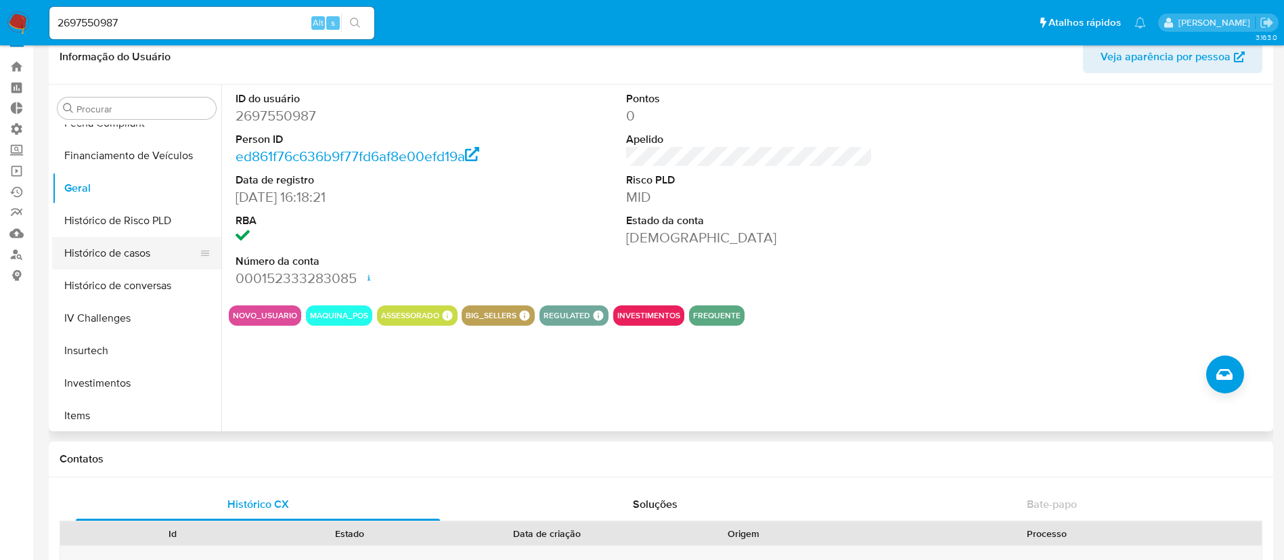
click at [135, 254] on button "Histórico de casos" at bounding box center [131, 253] width 158 height 32
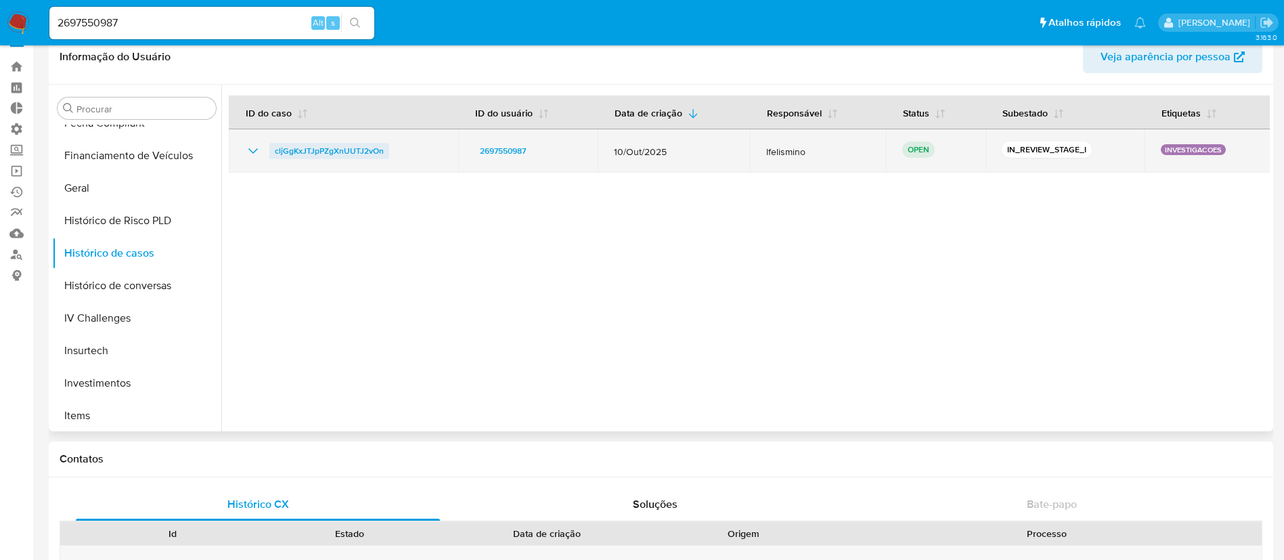
click at [372, 151] on span "cljGgKxJTJpPZgXnUUTJ2vOn" at bounding box center [329, 151] width 109 height 16
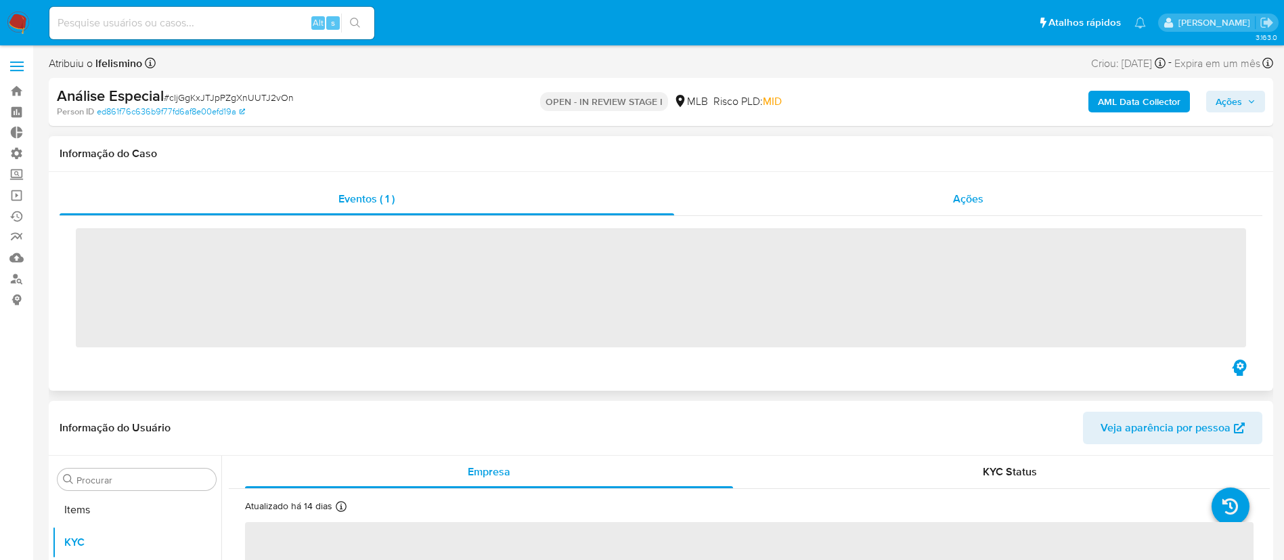
scroll to position [734, 0]
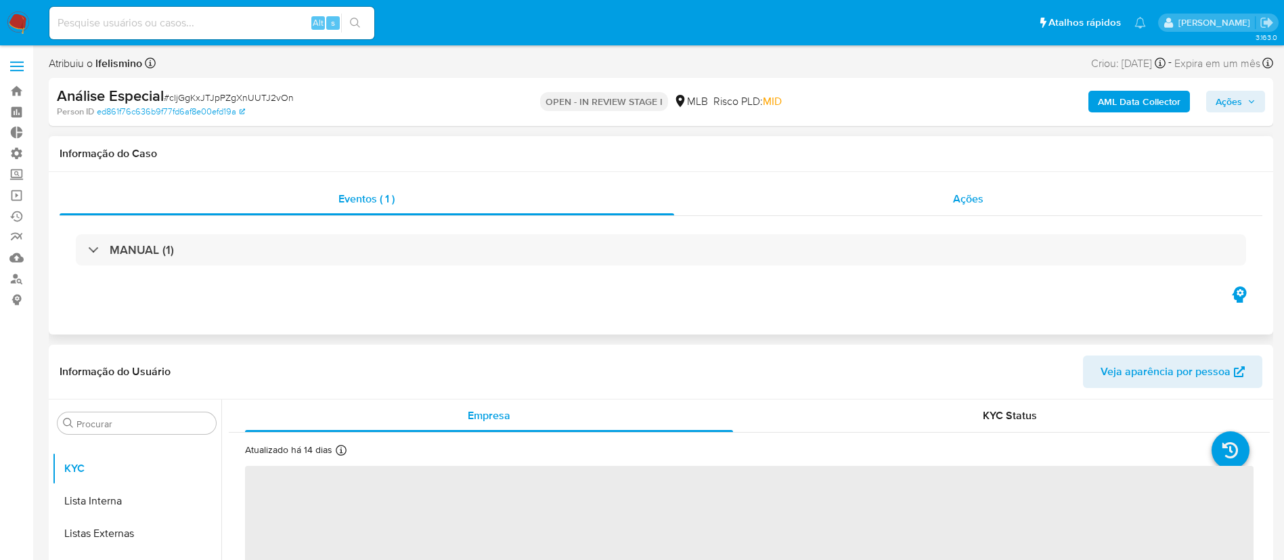
select select "10"
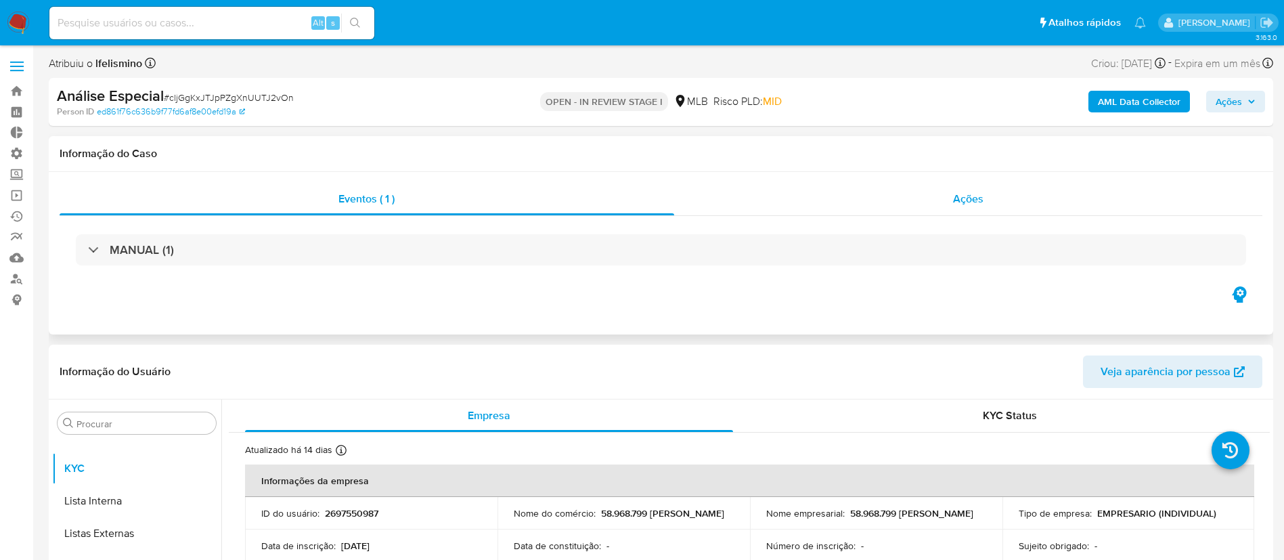
click at [974, 191] on span "Ações" at bounding box center [968, 199] width 30 height 16
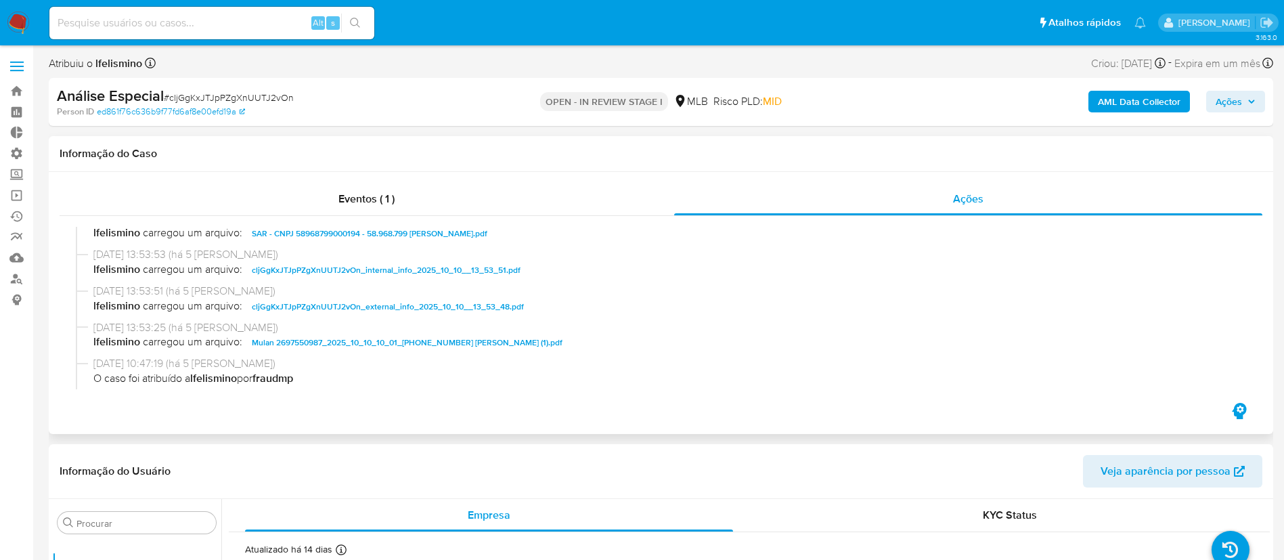
scroll to position [0, 0]
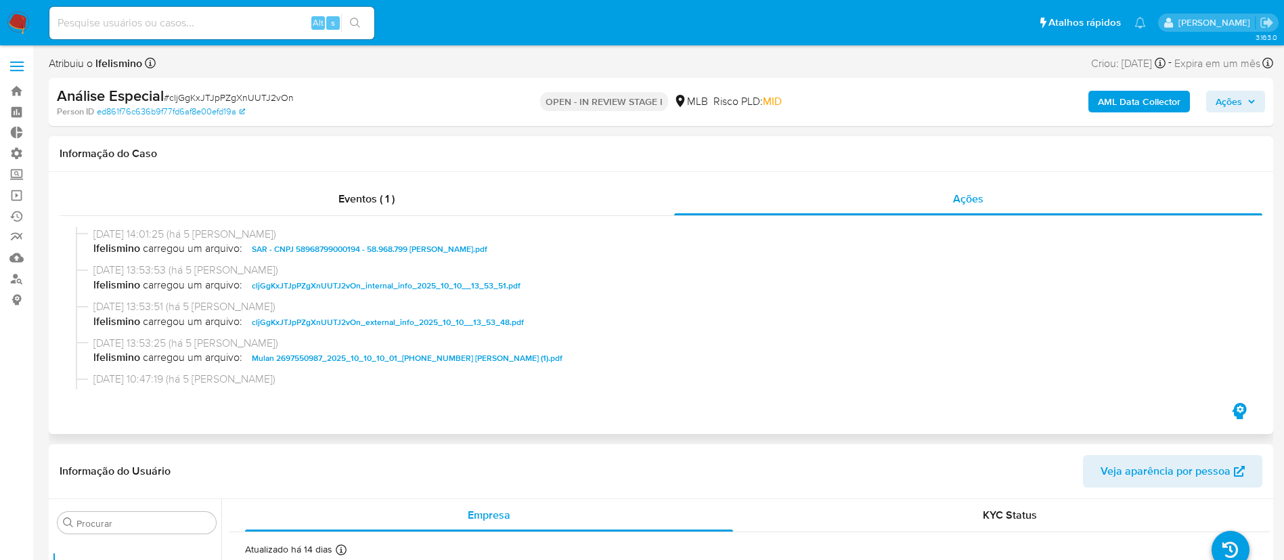
click at [408, 244] on span "SAR - CNPJ 58968799000194 - 58.968.799 [PERSON_NAME].pdf" at bounding box center [369, 249] width 235 height 16
click at [190, 21] on input at bounding box center [211, 23] width 325 height 18
paste input "2386635700"
type input "2386635700"
click at [355, 20] on icon "search-icon" at bounding box center [355, 23] width 11 height 11
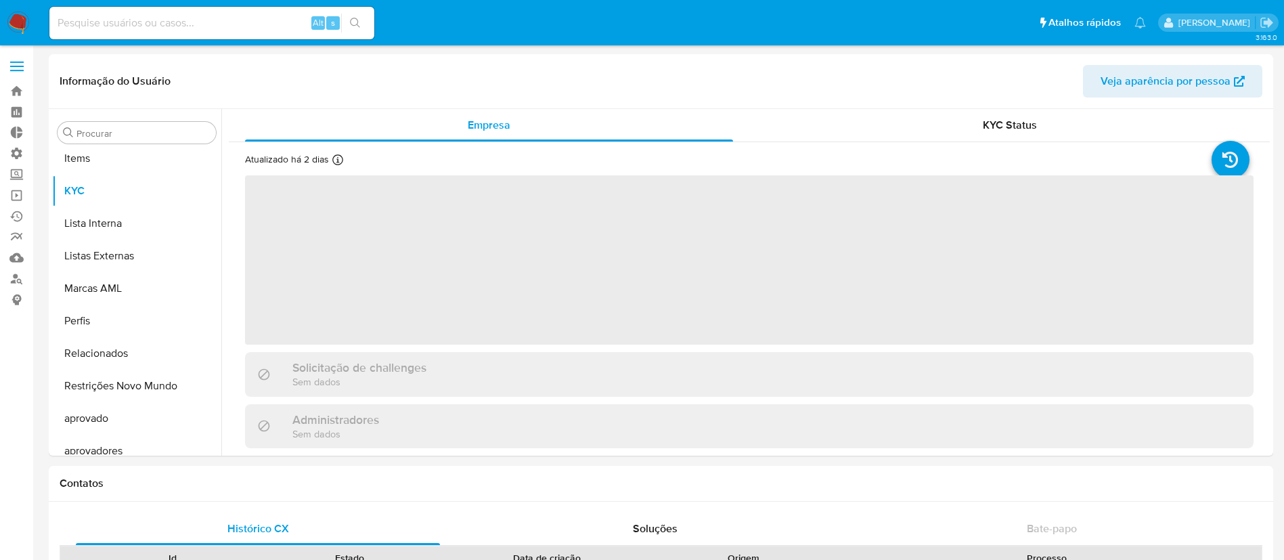
scroll to position [734, 0]
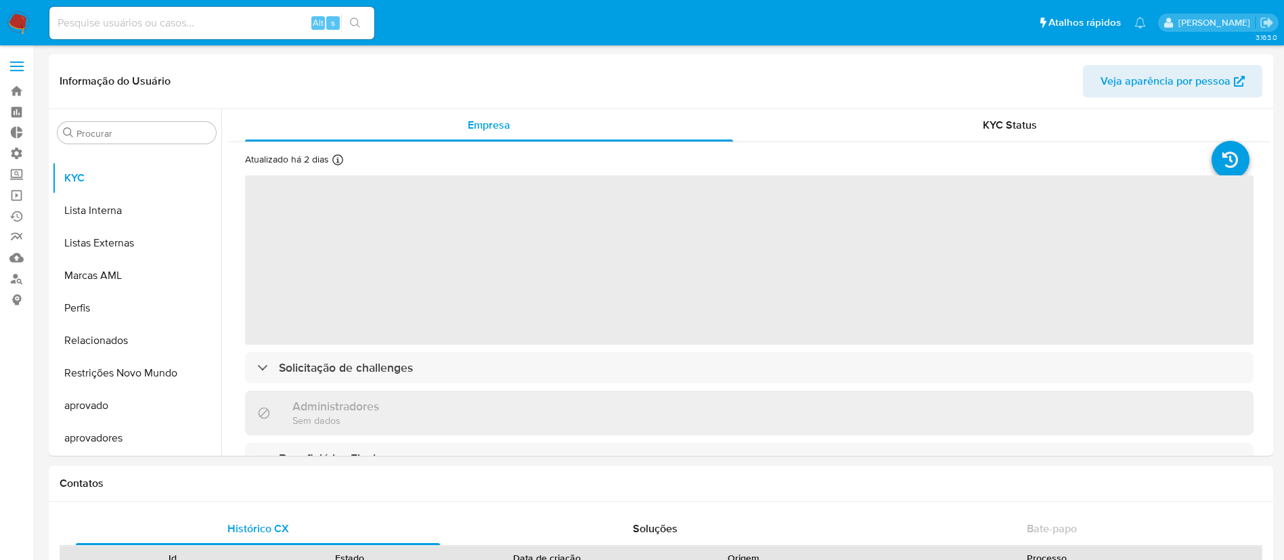
select select "10"
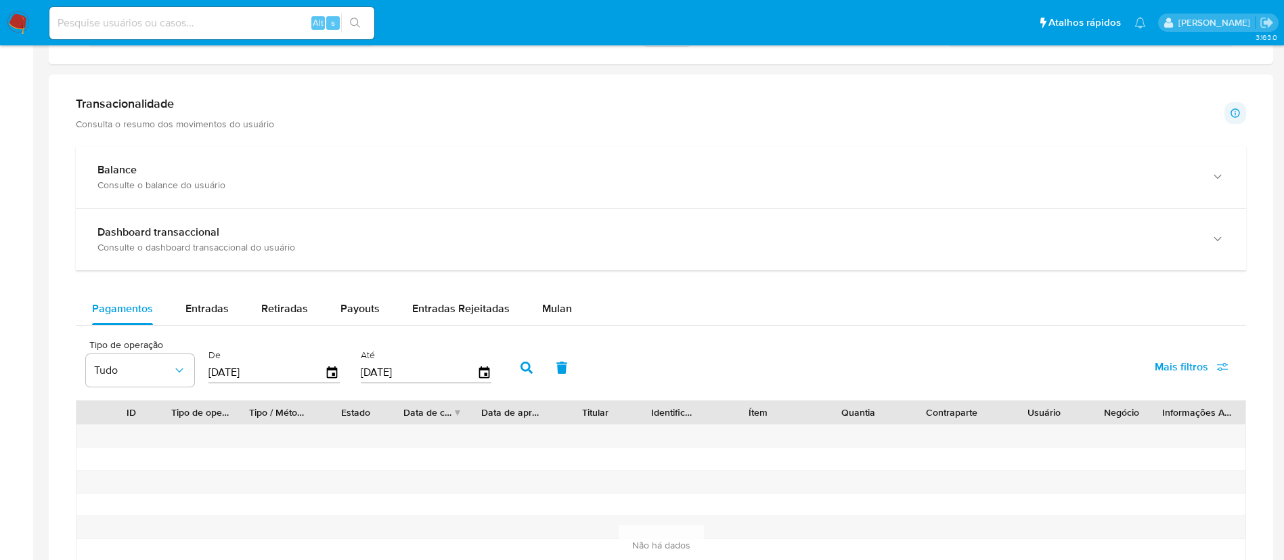
scroll to position [648, 0]
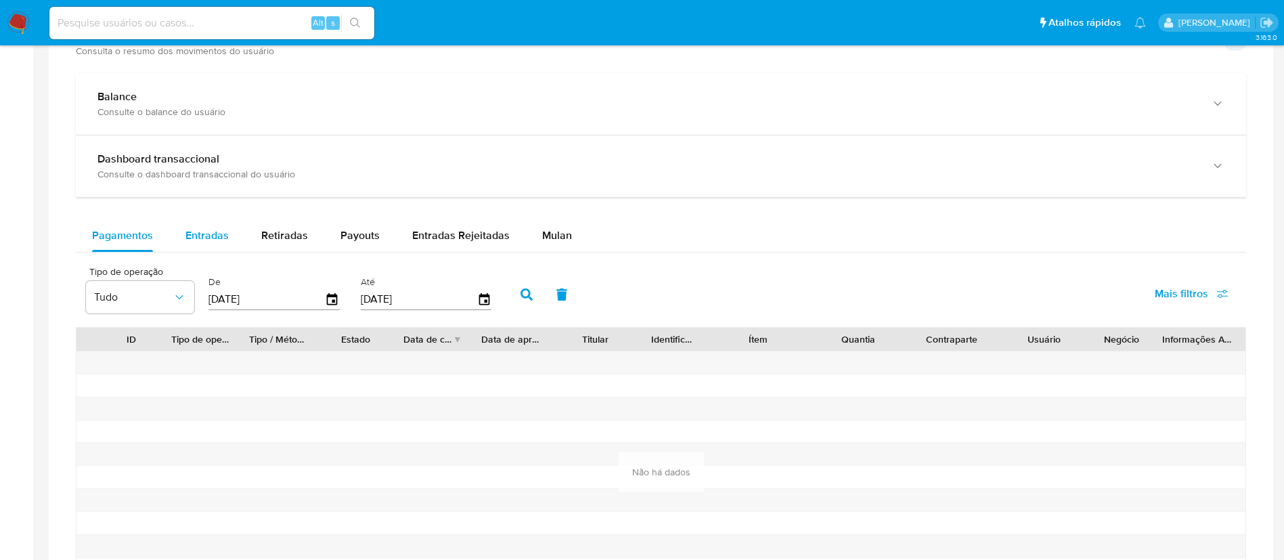
click at [200, 230] on span "Entradas" at bounding box center [206, 235] width 43 height 16
select select "10"
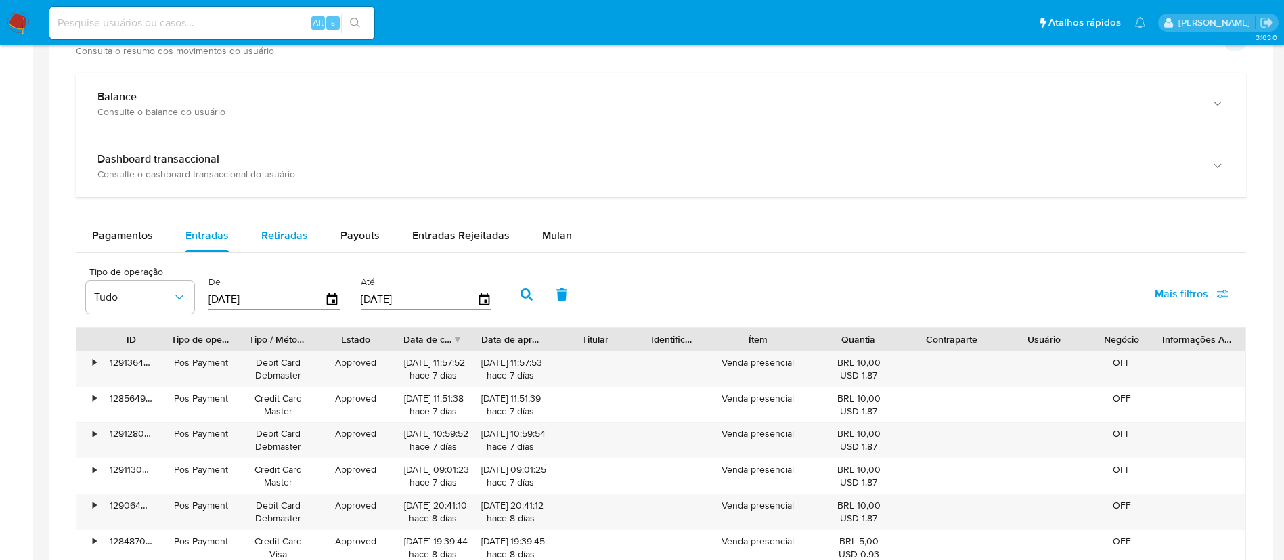
click at [289, 235] on span "Retiradas" at bounding box center [284, 235] width 47 height 16
select select "10"
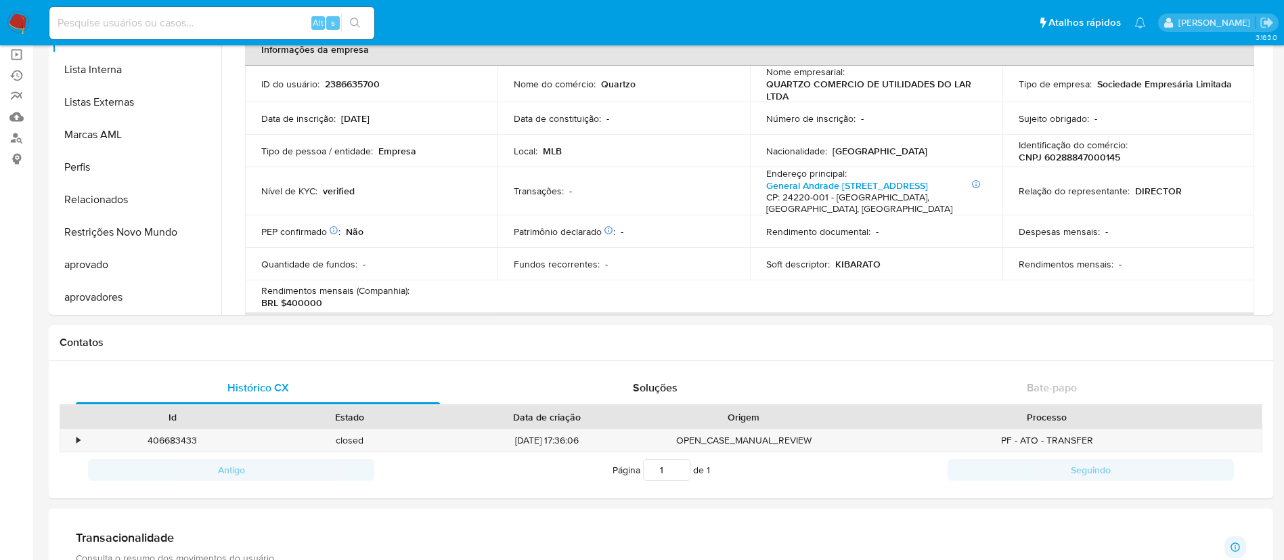
scroll to position [100, 0]
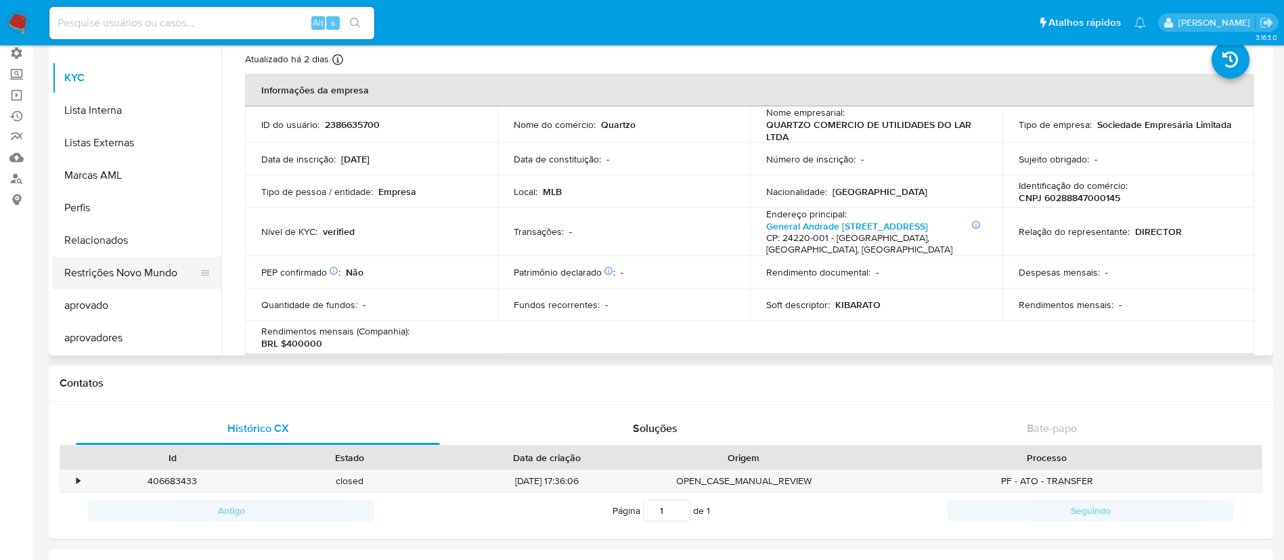
click at [143, 273] on button "Restrições Novo Mundo" at bounding box center [131, 272] width 158 height 32
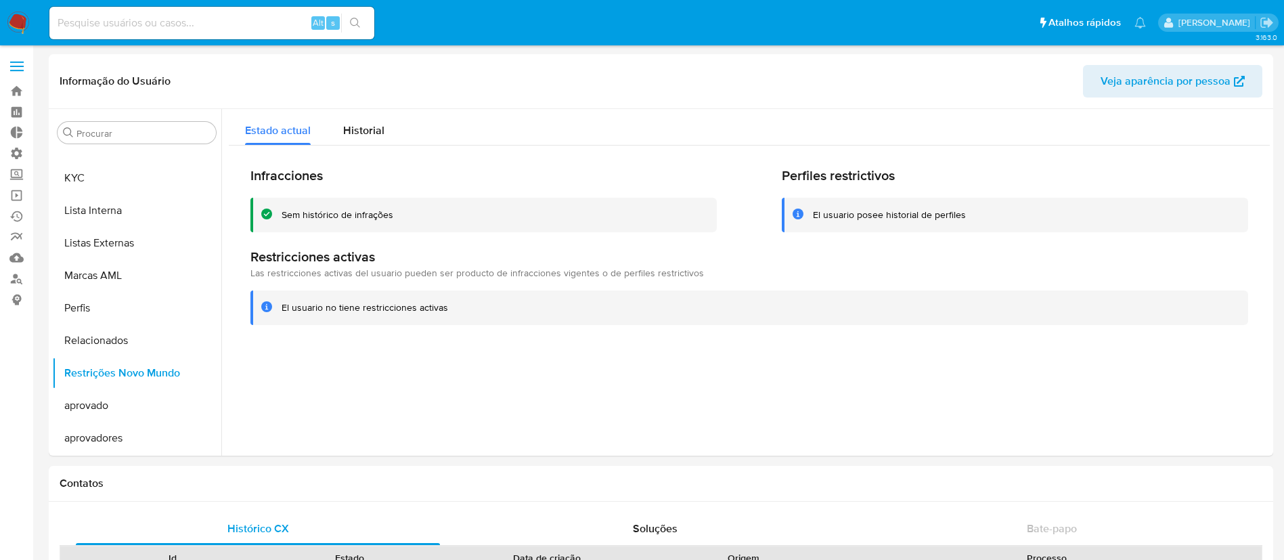
scroll to position [5, 0]
